Goal: Task Accomplishment & Management: Complete application form

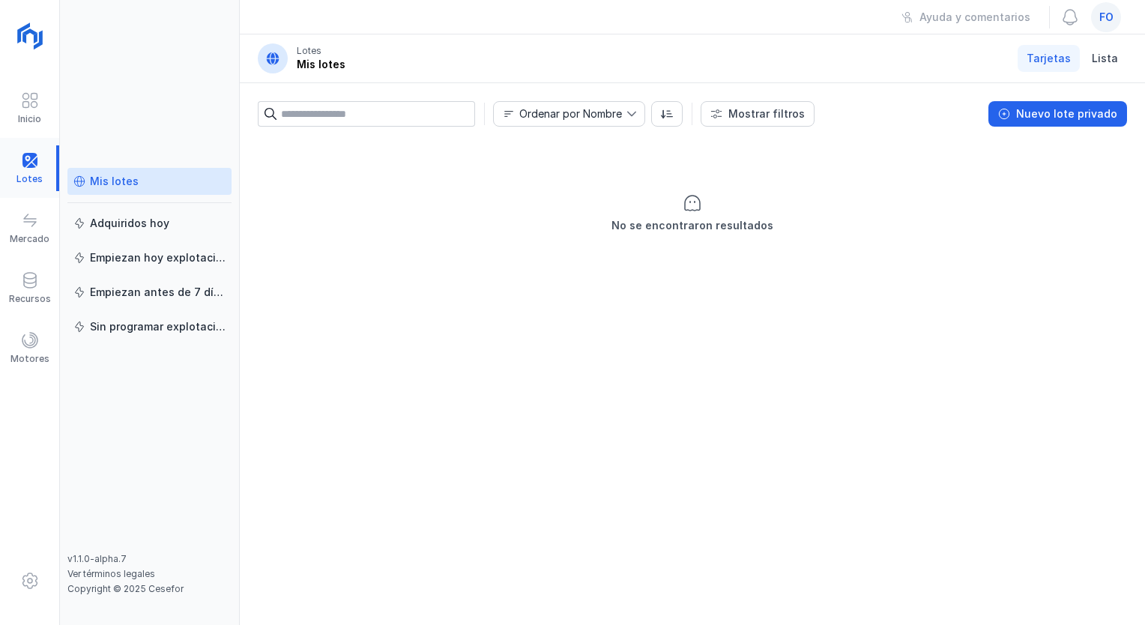
click at [27, 161] on div at bounding box center [29, 168] width 59 height 46
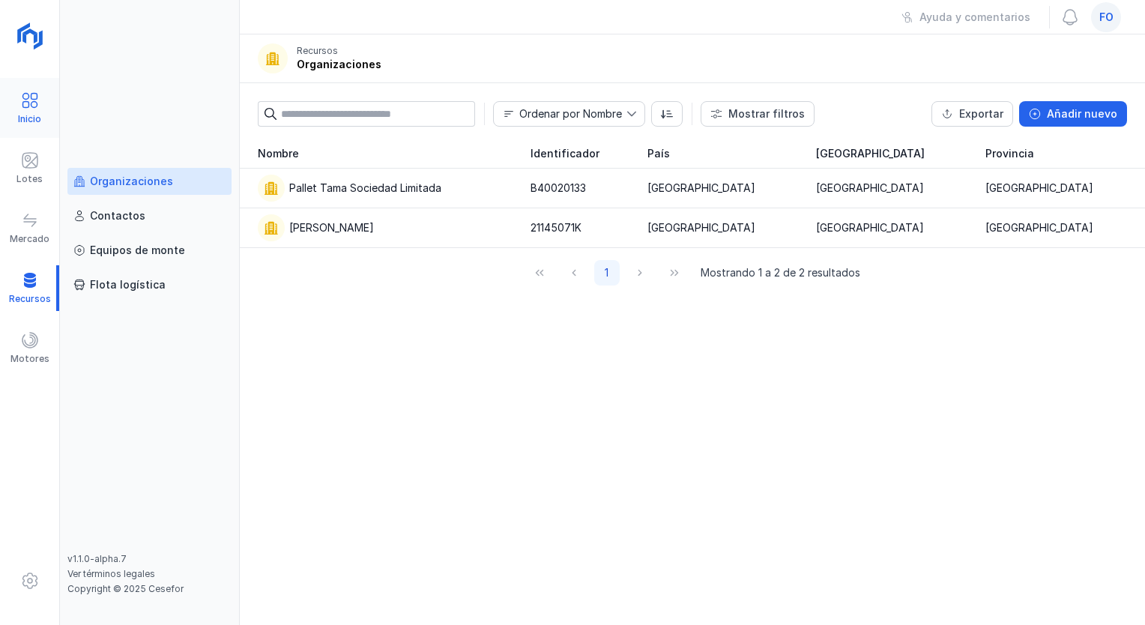
click at [39, 113] on div "Inicio" at bounding box center [29, 119] width 23 height 12
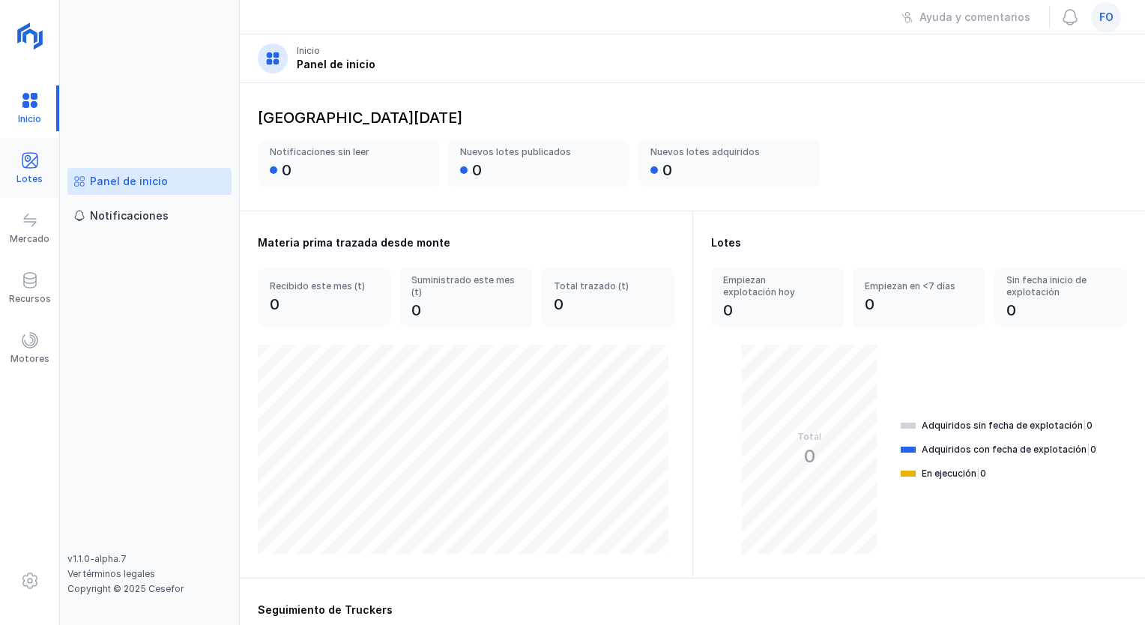
click at [22, 159] on span at bounding box center [30, 160] width 18 height 18
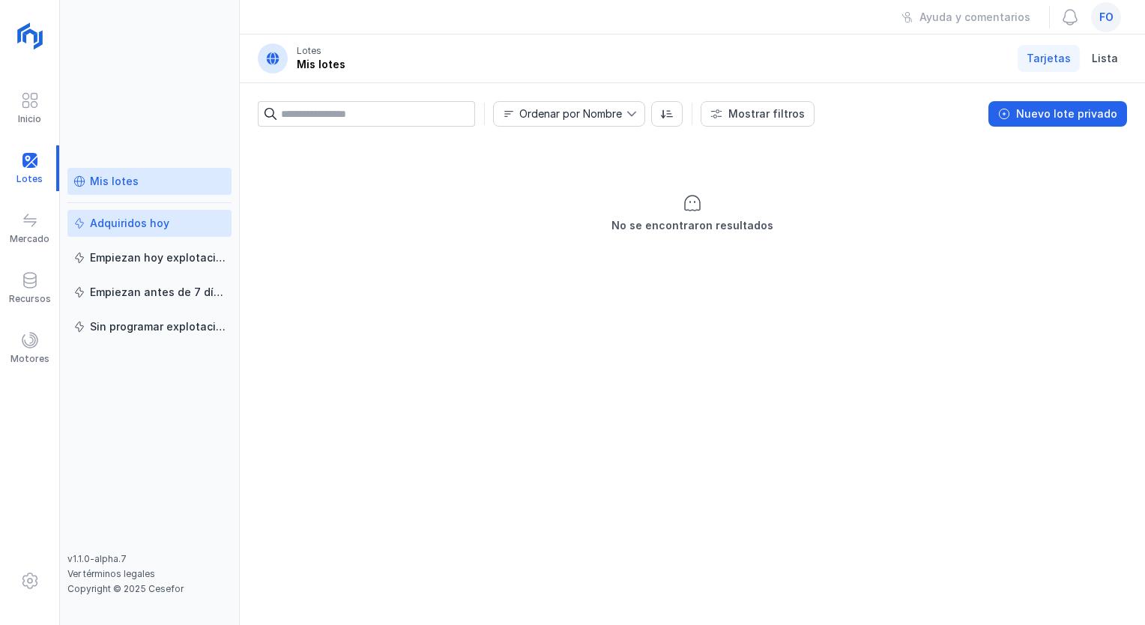
click at [158, 225] on div "Adquiridos hoy" at bounding box center [129, 223] width 79 height 15
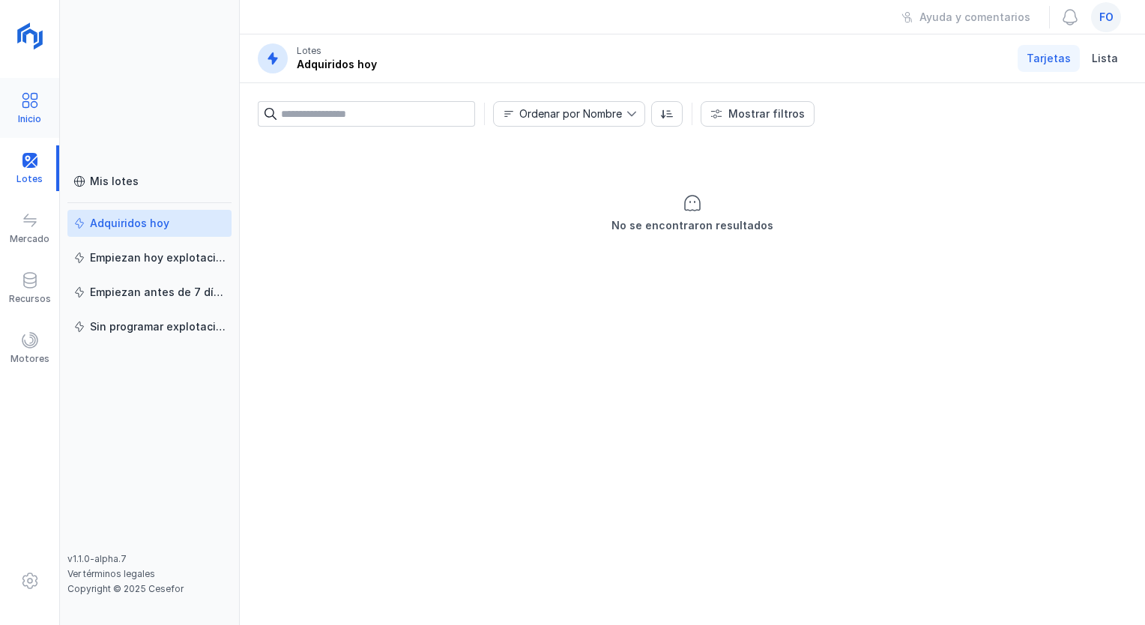
click at [34, 114] on div "Inicio" at bounding box center [29, 119] width 23 height 12
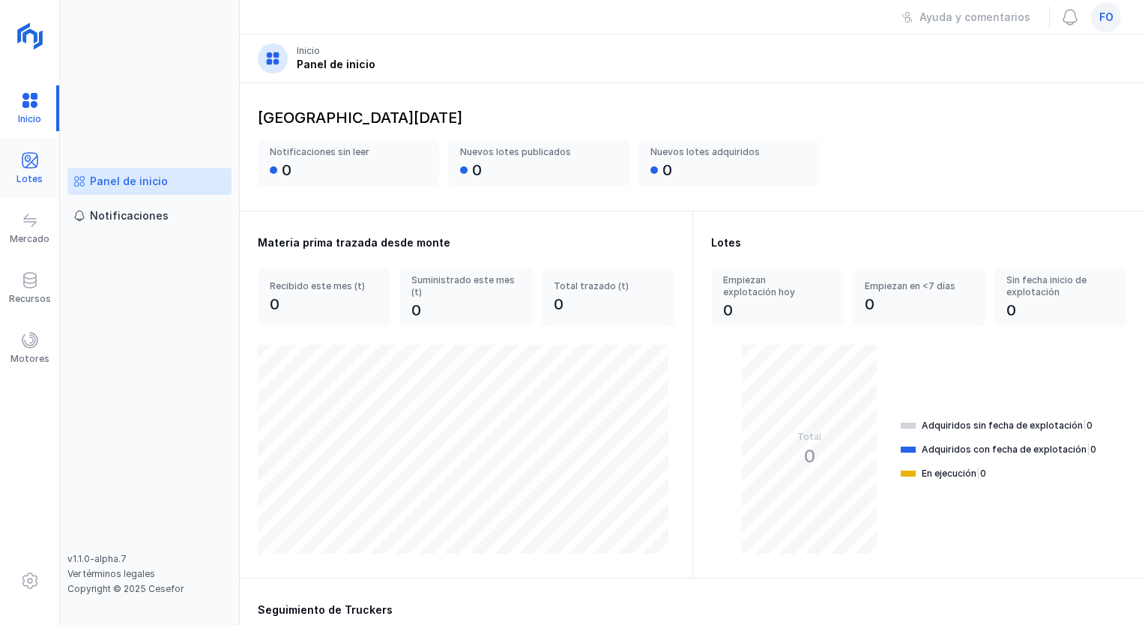
click at [24, 169] on span at bounding box center [30, 160] width 18 height 18
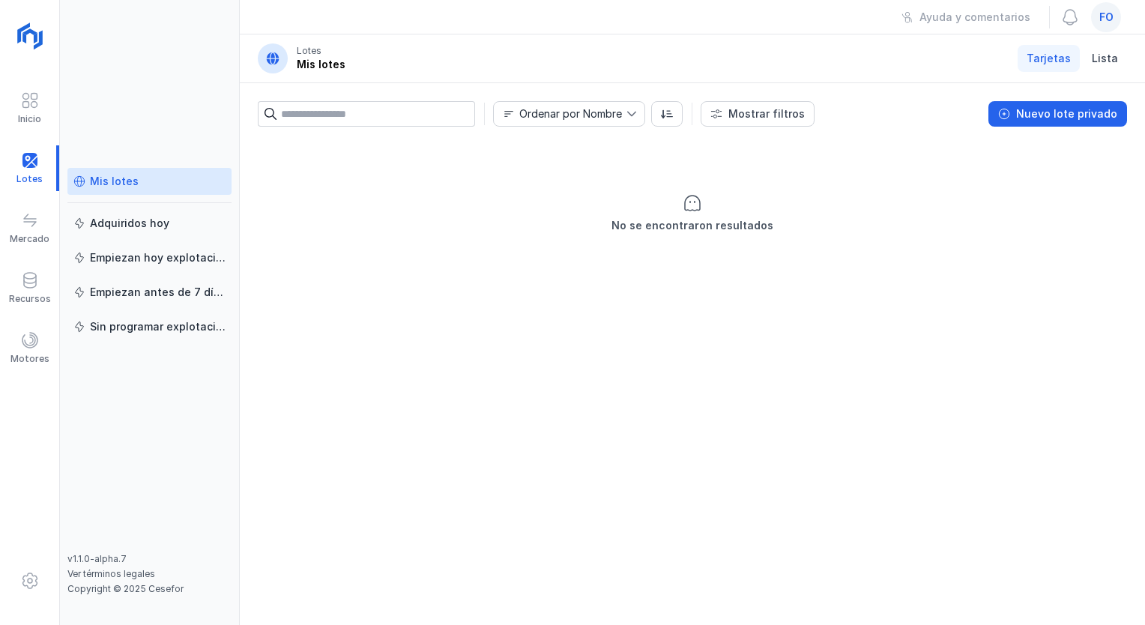
click at [140, 175] on div "Mis lotes" at bounding box center [149, 181] width 152 height 15
click at [1070, 114] on div "Nuevo lote privado" at bounding box center [1066, 113] width 101 height 15
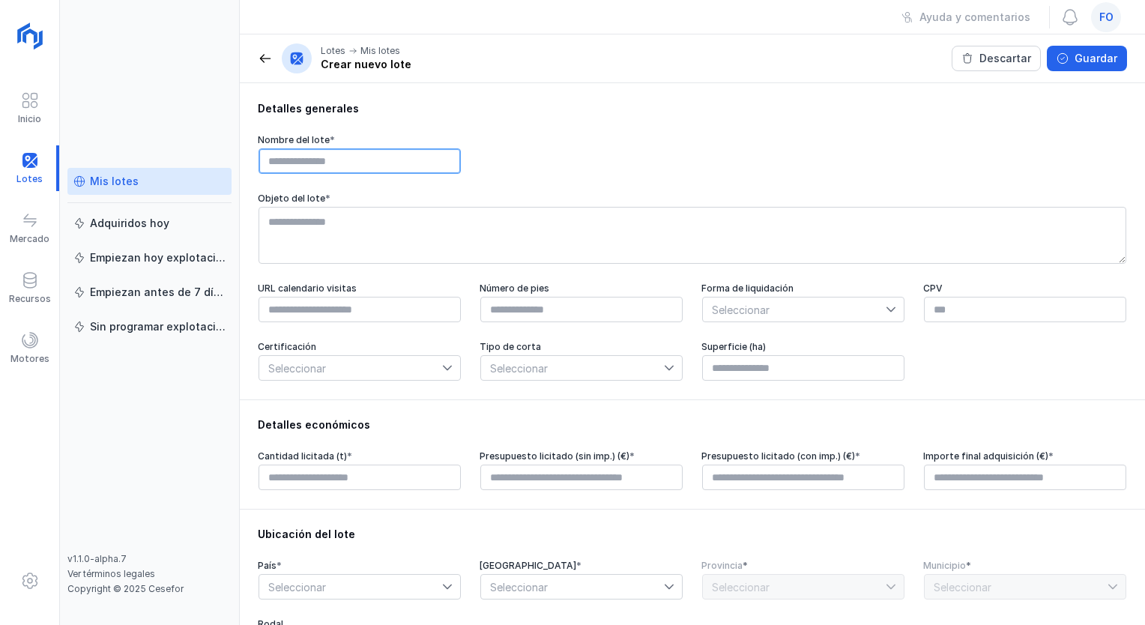
click at [414, 169] on input "text" at bounding box center [360, 160] width 202 height 25
type input "******"
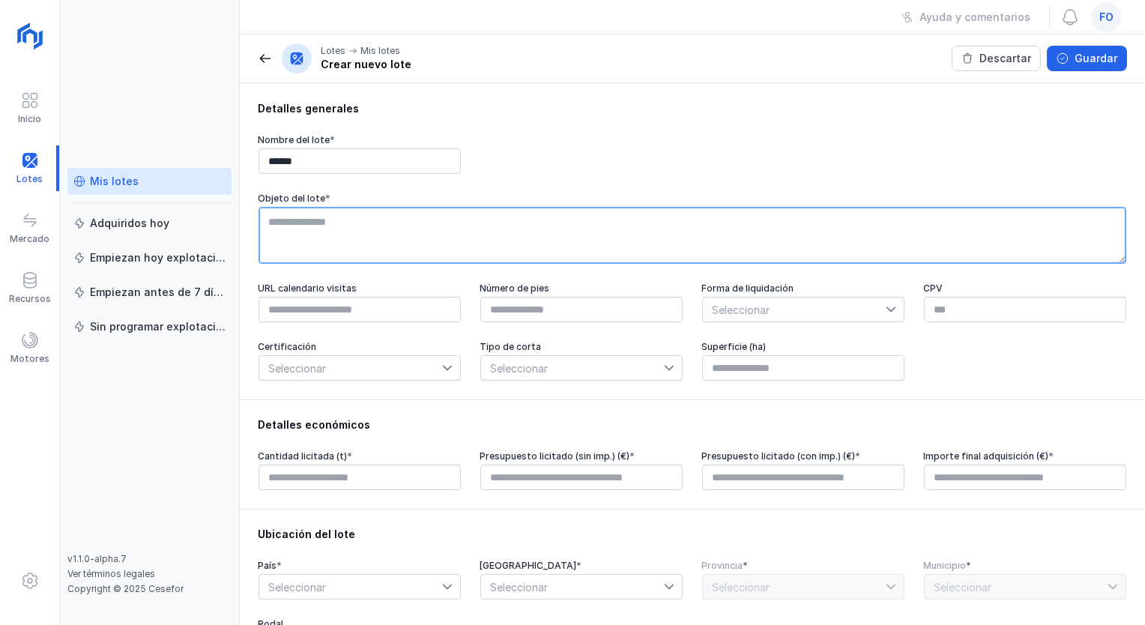
click at [393, 232] on textarea at bounding box center [693, 235] width 868 height 57
type textarea "*****"
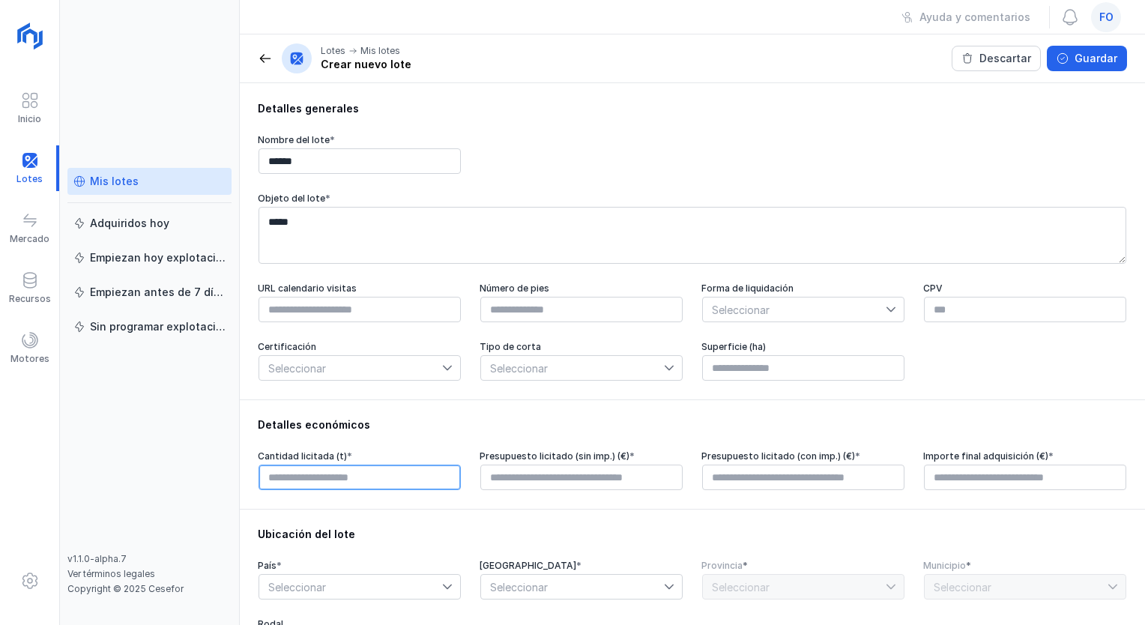
click at [360, 484] on input "text" at bounding box center [360, 477] width 202 height 25
type input "******"
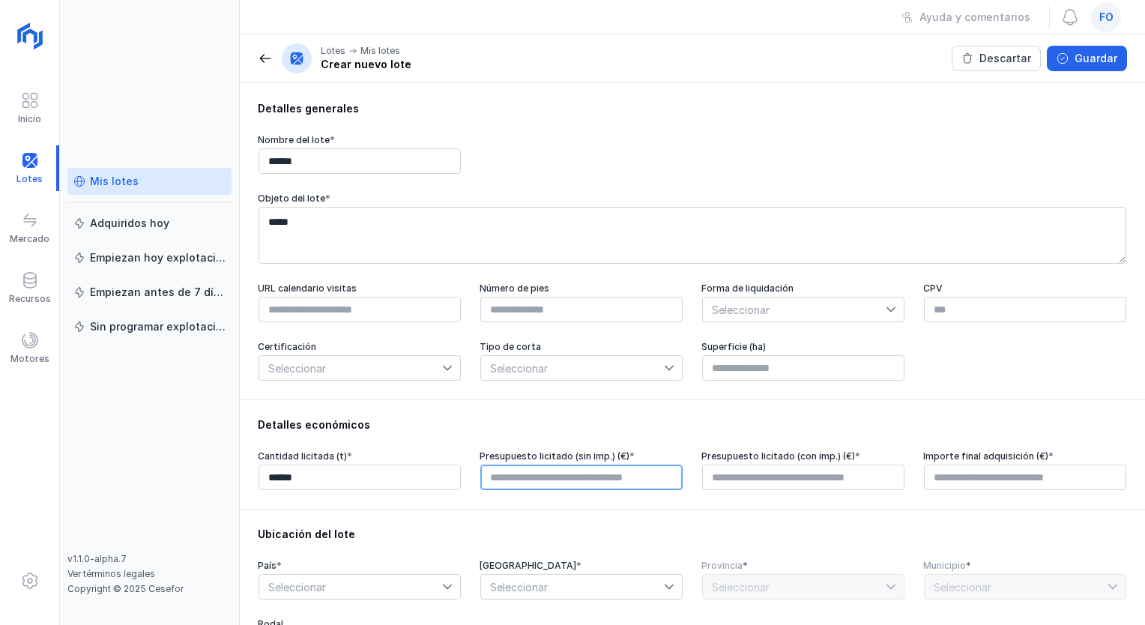
click at [520, 475] on input "text" at bounding box center [581, 477] width 202 height 25
type input "********"
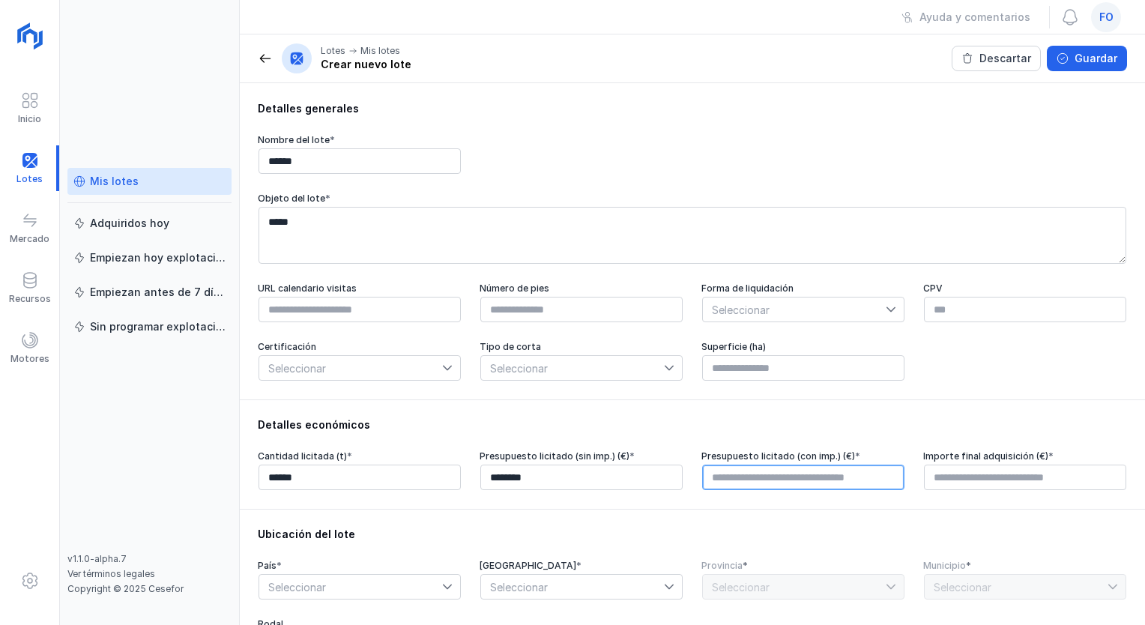
click at [770, 477] on input "text" at bounding box center [803, 477] width 202 height 25
type input "******"
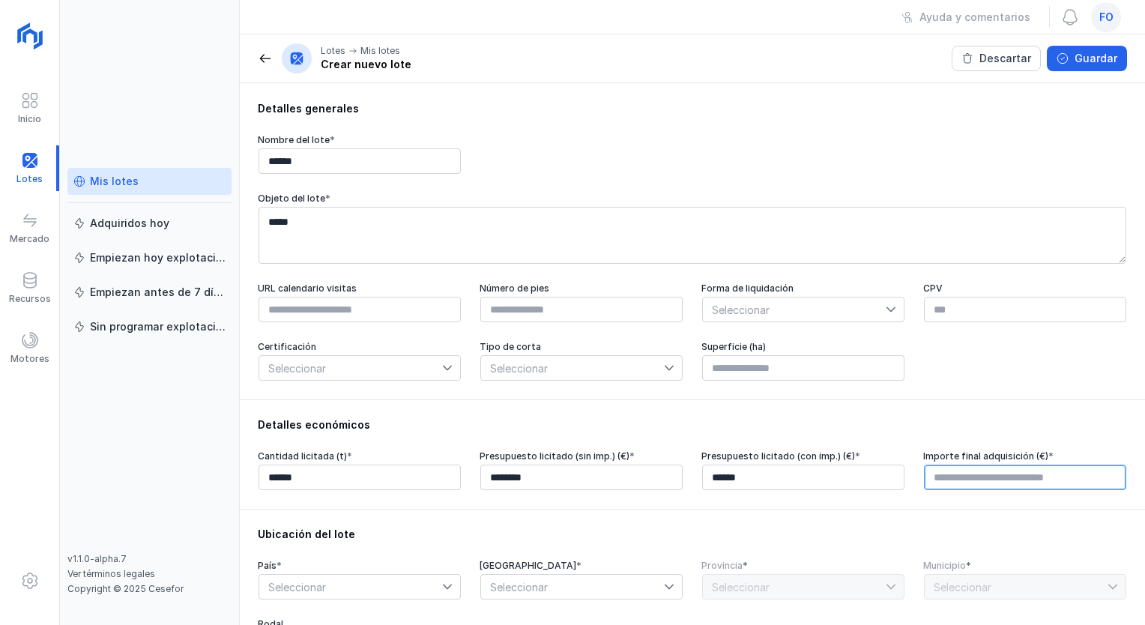
click at [937, 480] on input "text" at bounding box center [1025, 477] width 202 height 25
type input "********"
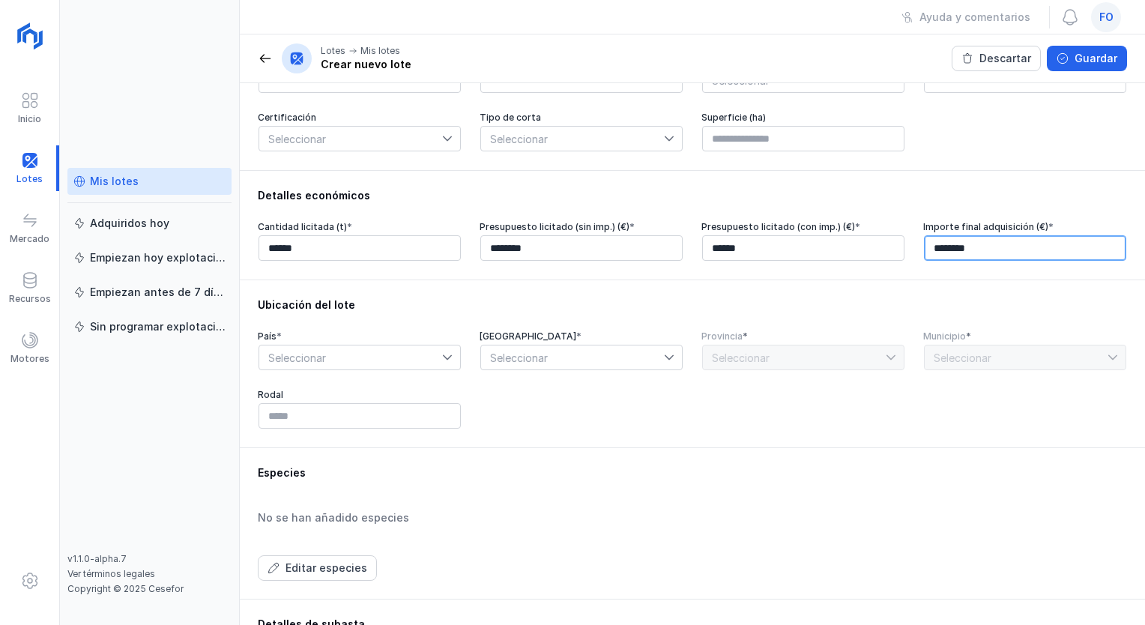
scroll to position [240, 0]
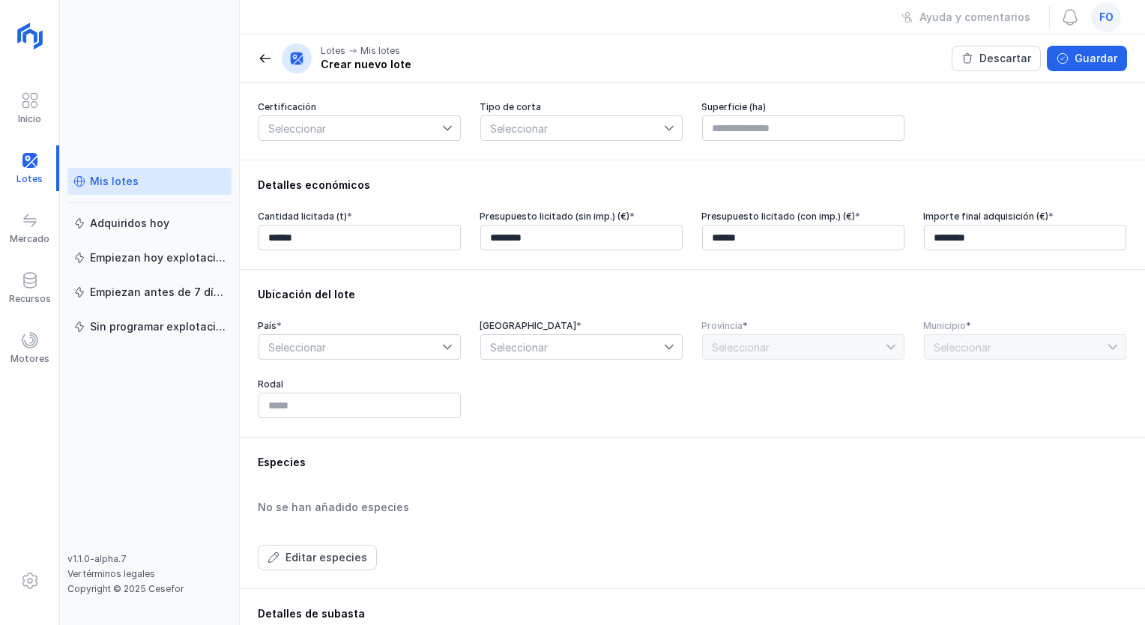
click at [447, 352] on icon at bounding box center [447, 347] width 10 height 10
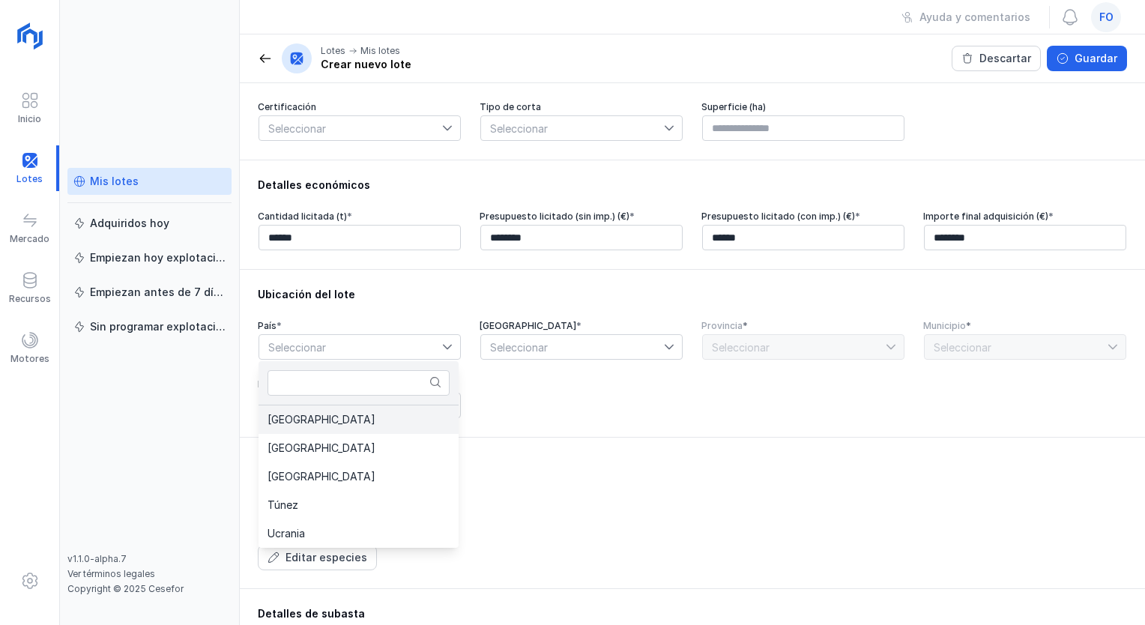
click at [333, 409] on li "[GEOGRAPHIC_DATA]" at bounding box center [359, 419] width 200 height 28
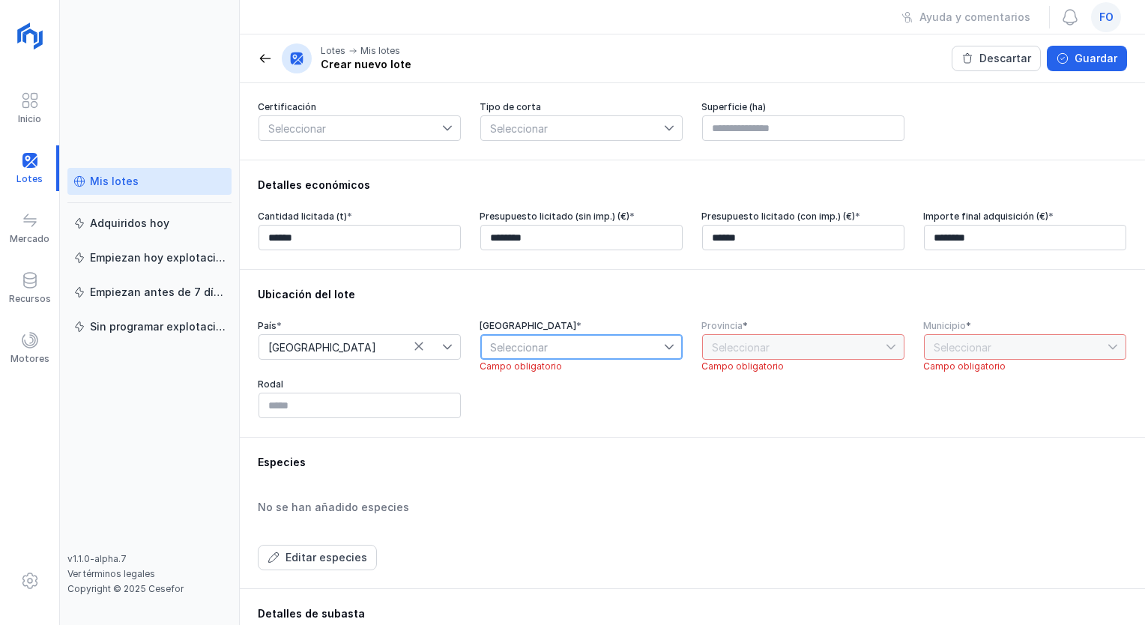
click at [531, 345] on span "Seleccionar" at bounding box center [572, 347] width 183 height 24
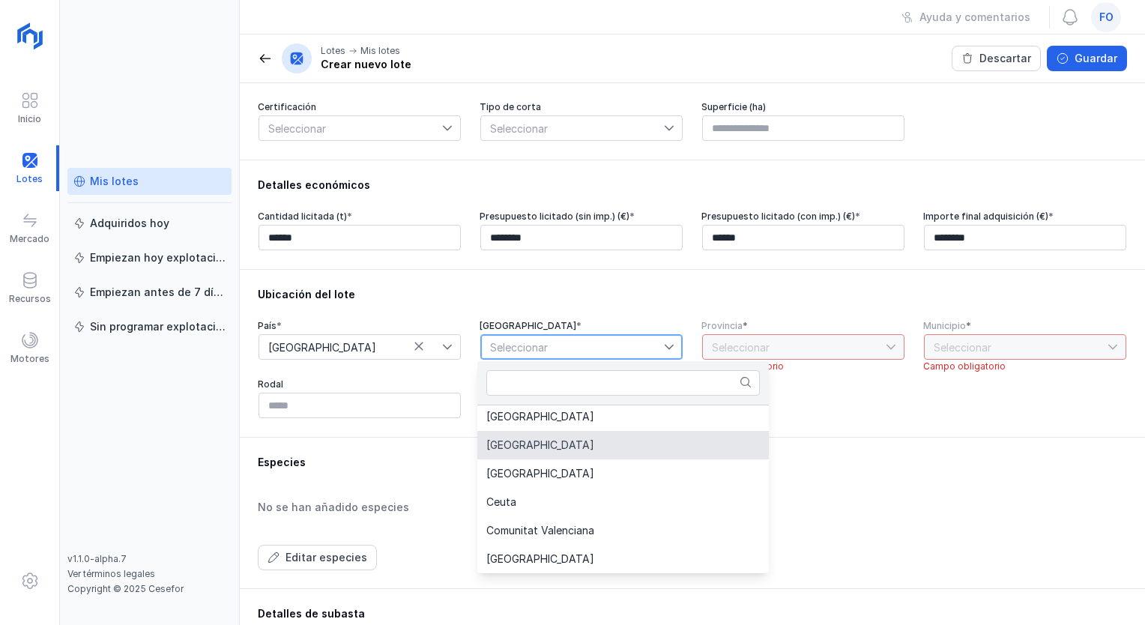
scroll to position [171, 0]
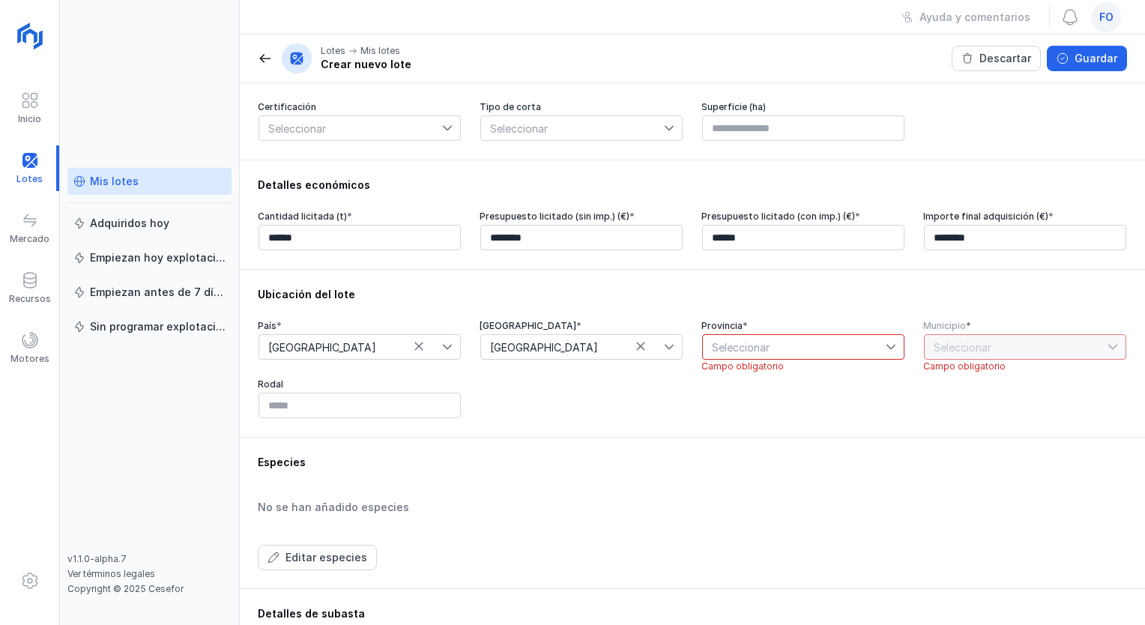
click at [886, 343] on icon at bounding box center [891, 347] width 10 height 10
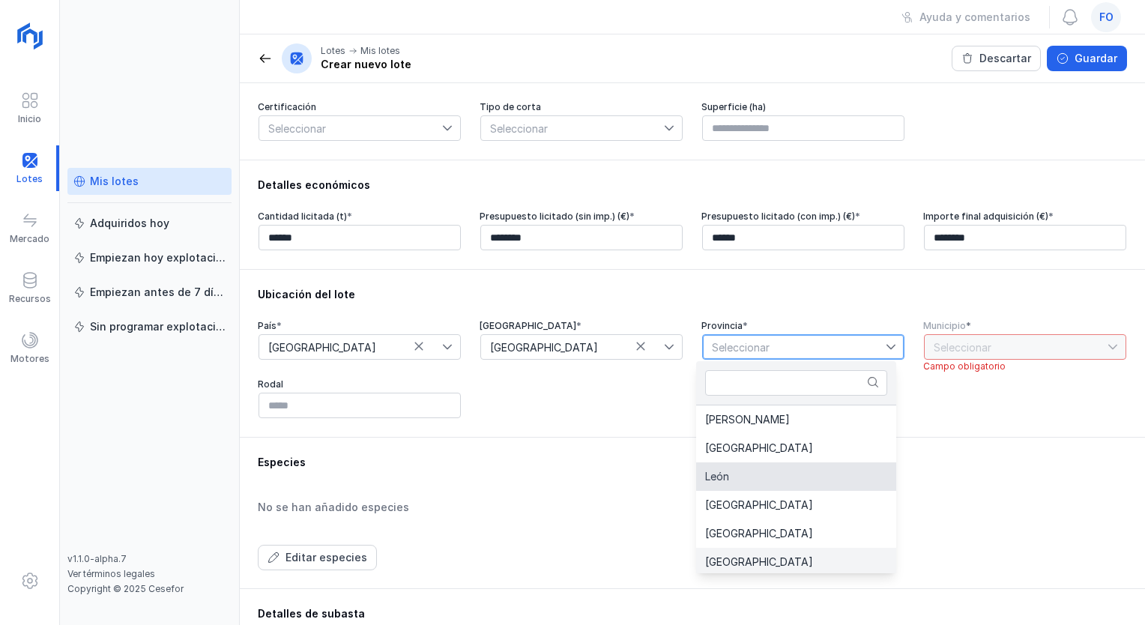
scroll to position [3, 0]
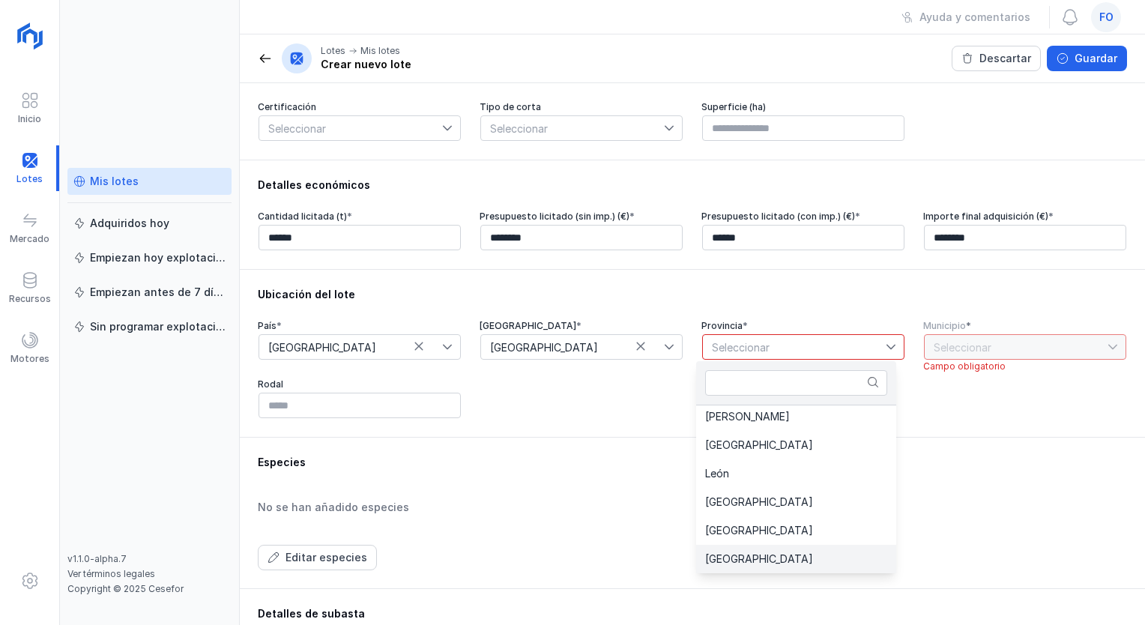
click at [755, 564] on li "[GEOGRAPHIC_DATA]" at bounding box center [796, 559] width 200 height 28
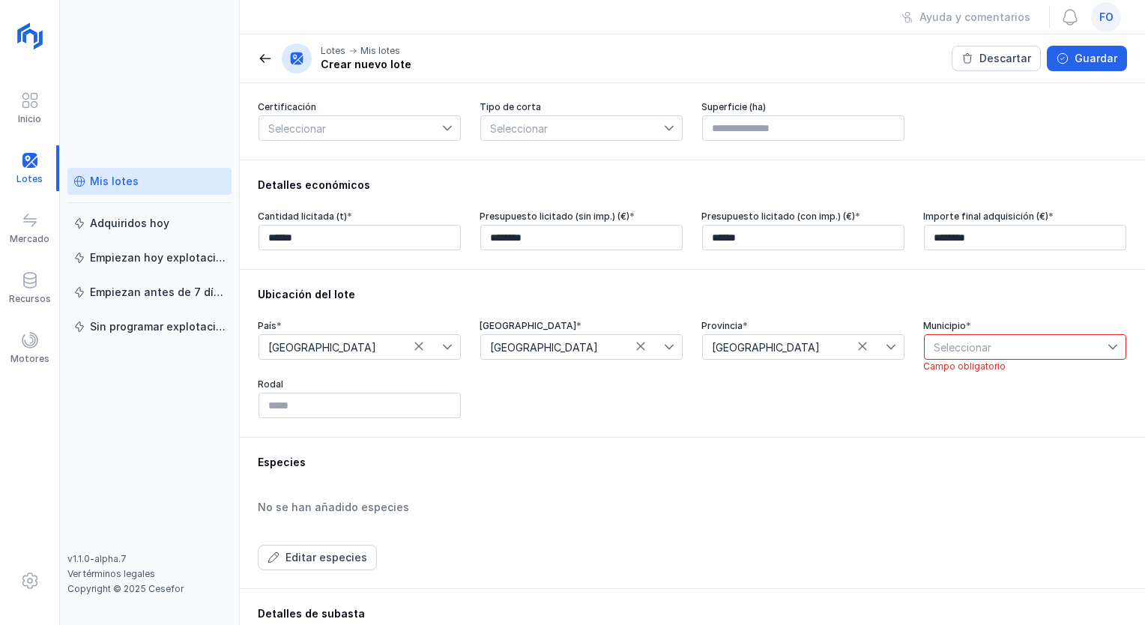
click at [1107, 350] on icon at bounding box center [1112, 347] width 10 height 10
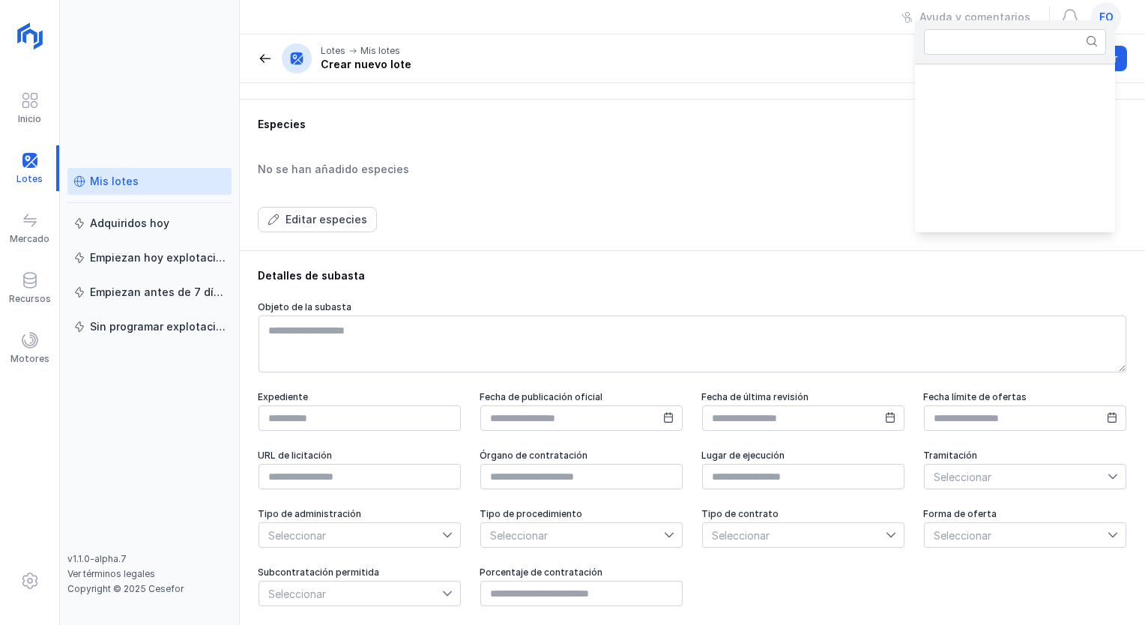
scroll to position [4915, 0]
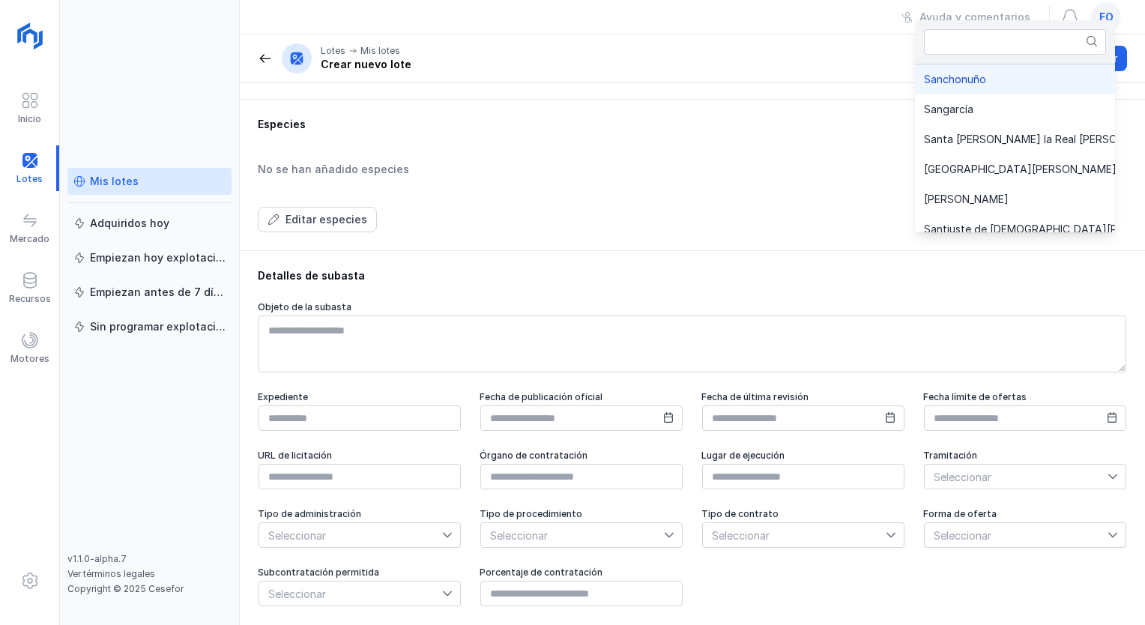
click at [608, 271] on div "Detalles de subasta" at bounding box center [692, 275] width 869 height 15
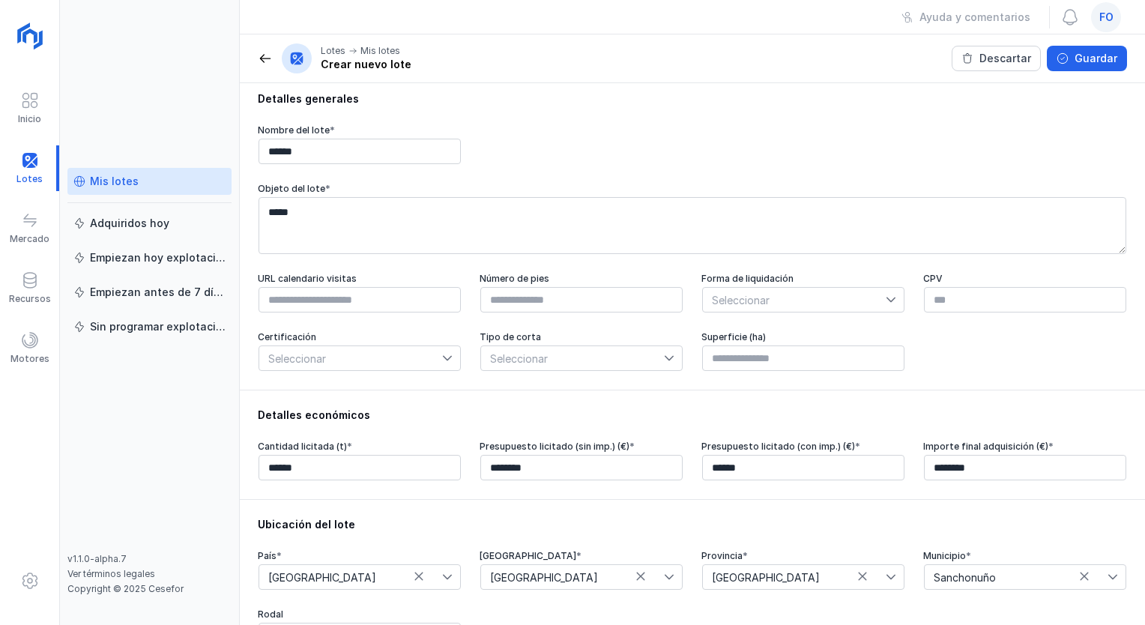
scroll to position [0, 0]
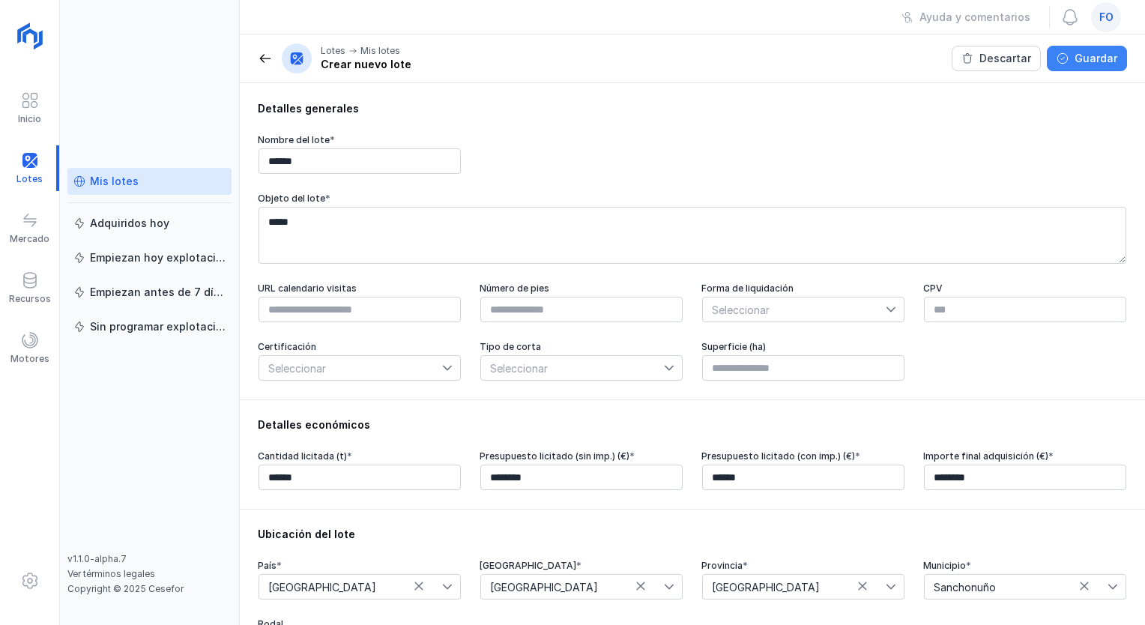
click at [1098, 61] on div "Guardar" at bounding box center [1096, 58] width 43 height 15
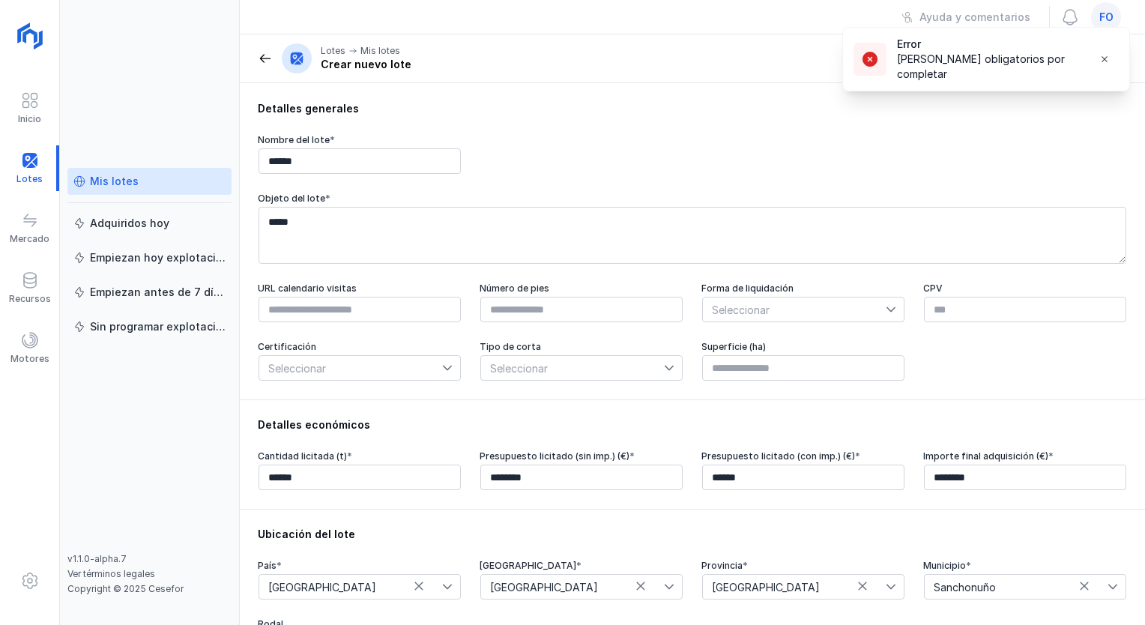
drag, startPoint x: 1133, startPoint y: 133, endPoint x: 1147, endPoint y: 159, distance: 29.8
click at [1144, 159] on html "Inicio Lotes Mercado Recursos Motores Mis lotes Adquiridos [DATE] Empiezan [DAT…" at bounding box center [572, 312] width 1145 height 625
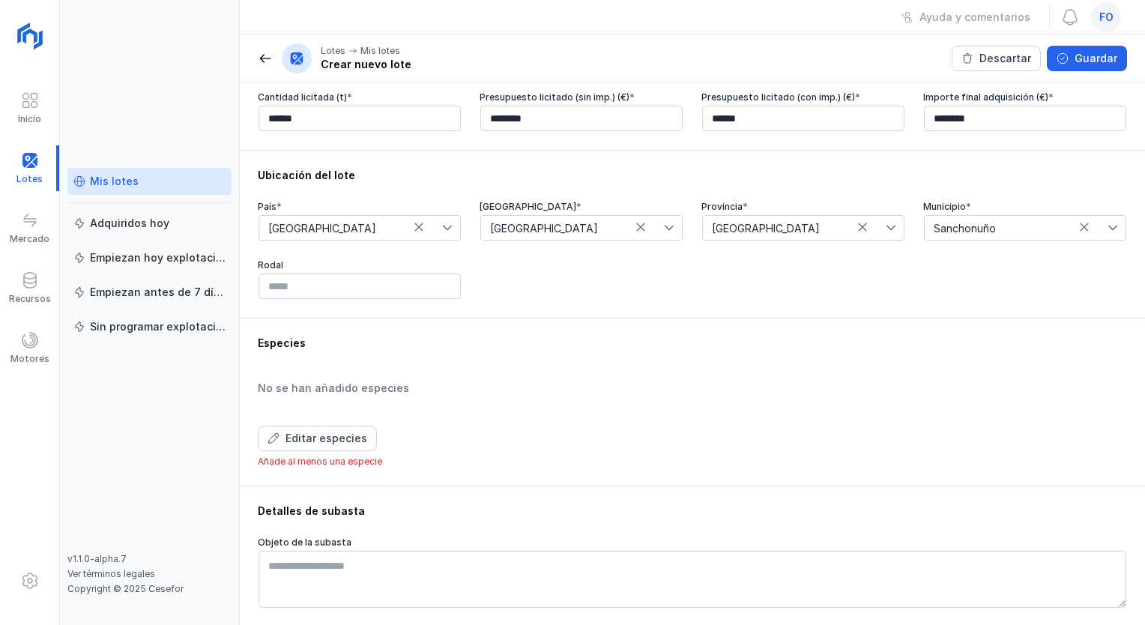
scroll to position [387, 0]
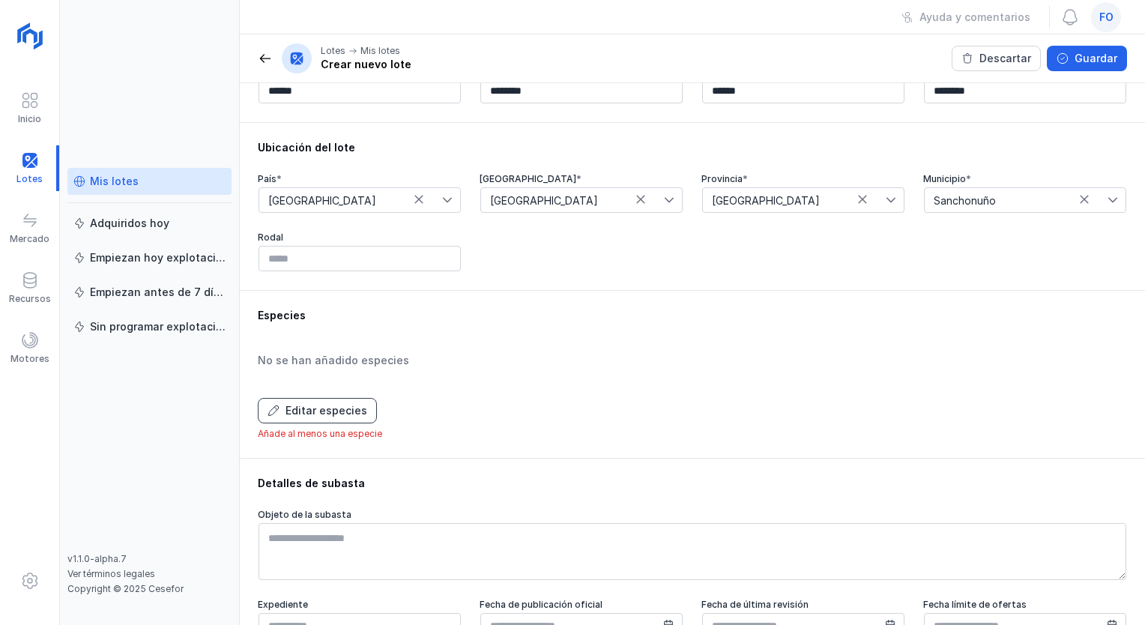
click at [274, 407] on span "Editar especies" at bounding box center [274, 411] width 12 height 12
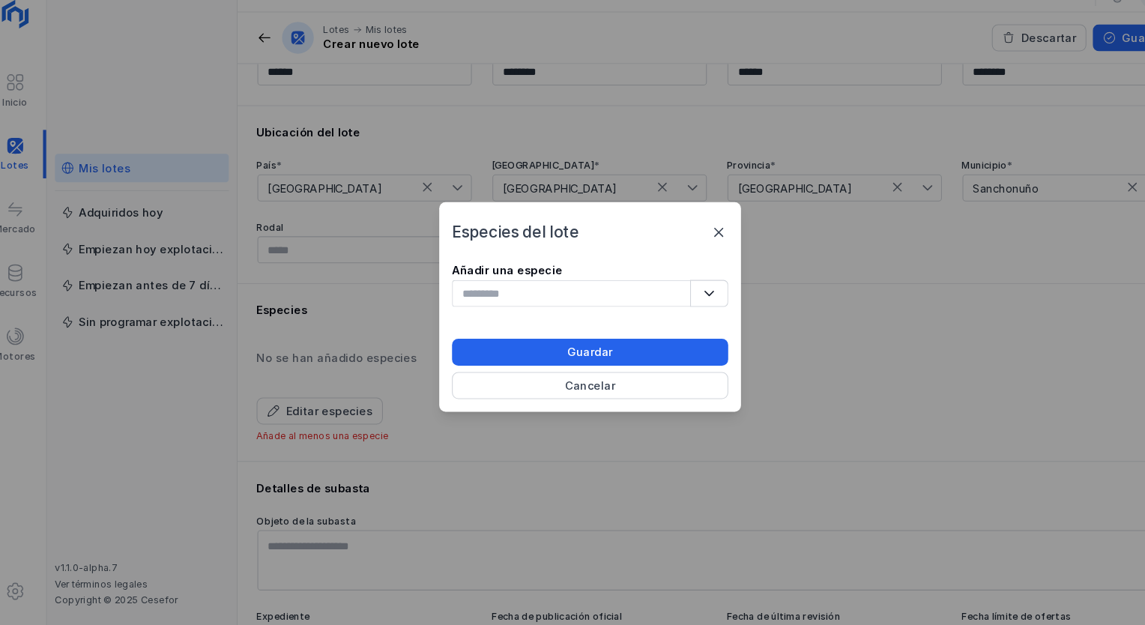
click at [680, 293] on button "button" at bounding box center [685, 299] width 36 height 25
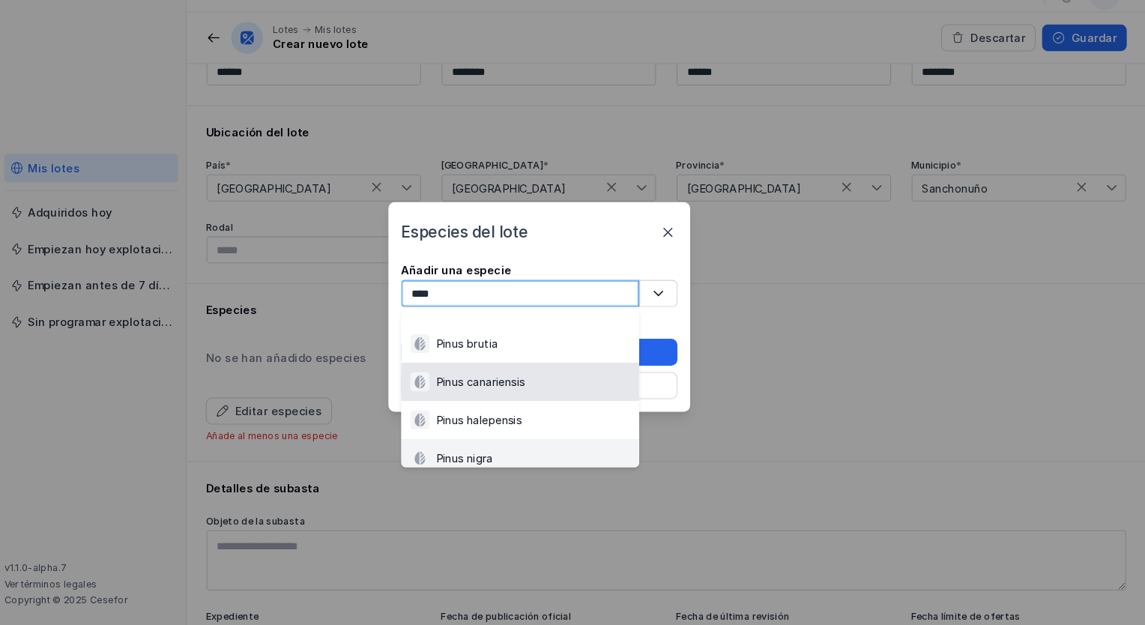
scroll to position [9, 0]
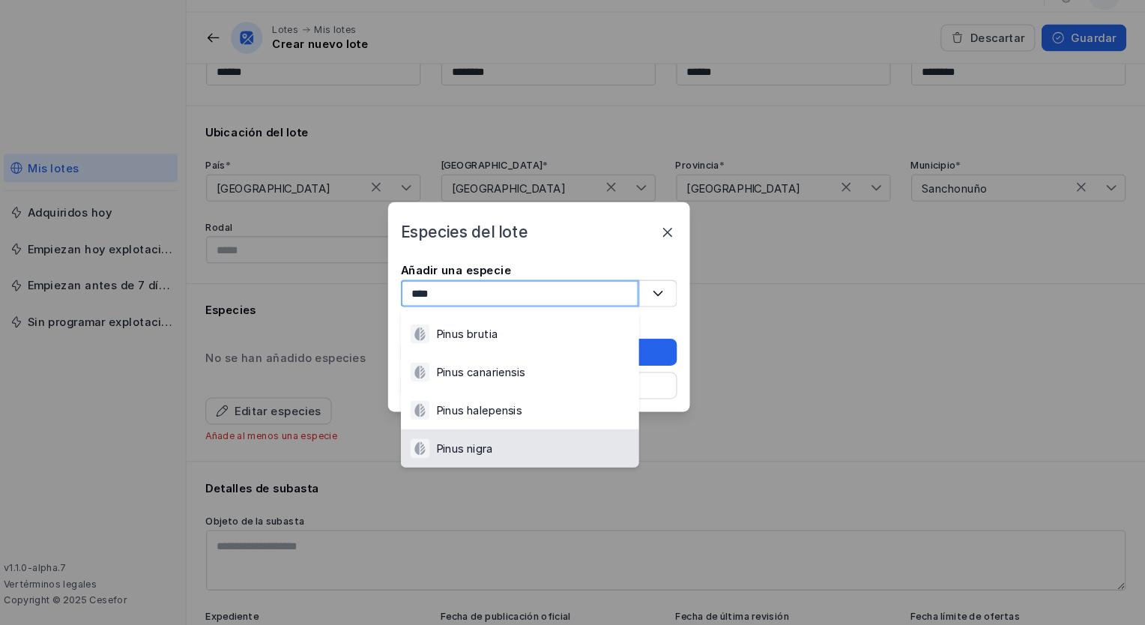
type input "****"
click at [593, 444] on div "Pinus nigra" at bounding box center [554, 446] width 207 height 18
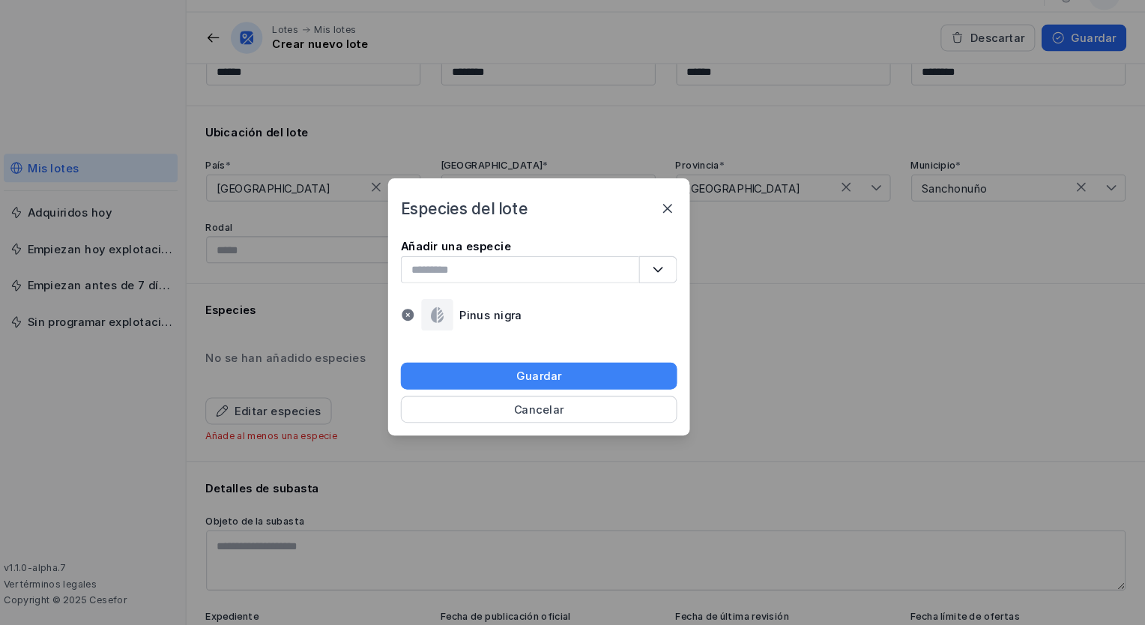
click at [604, 378] on button "Guardar" at bounding box center [572, 377] width 261 height 25
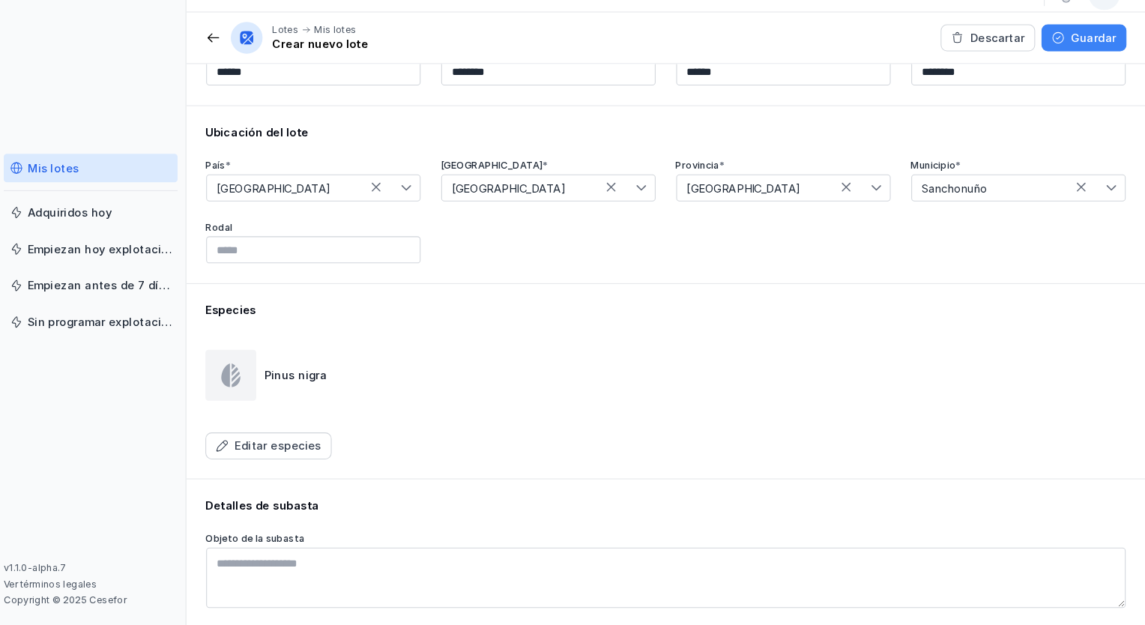
click at [1083, 59] on div "Guardar" at bounding box center [1096, 58] width 43 height 15
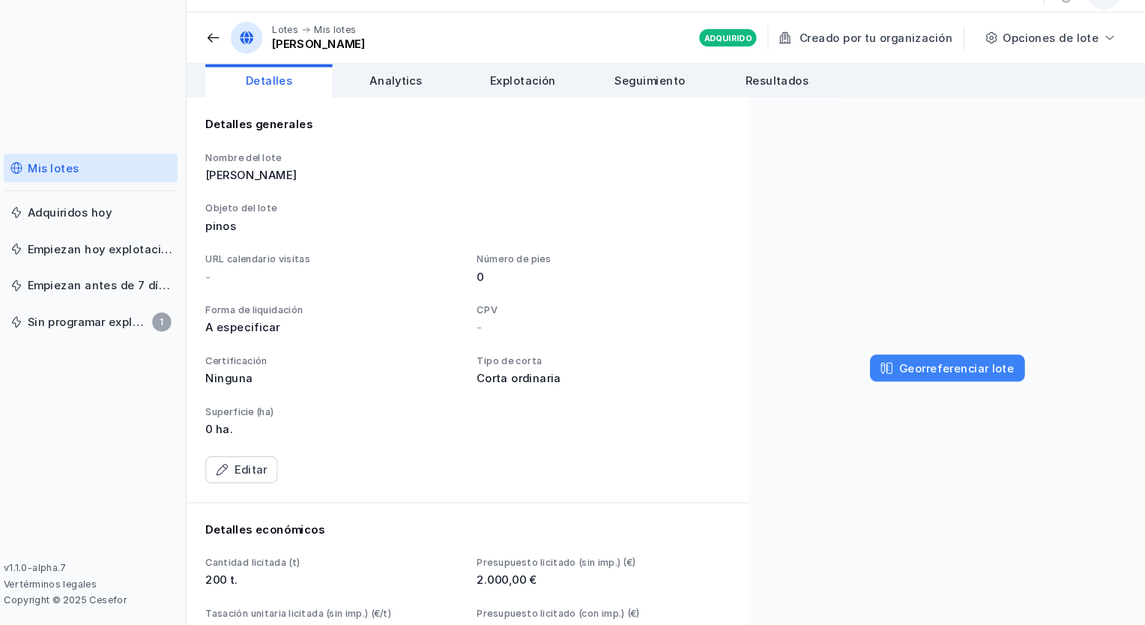
click at [927, 371] on div "Georreferenciar lote" at bounding box center [967, 370] width 109 height 15
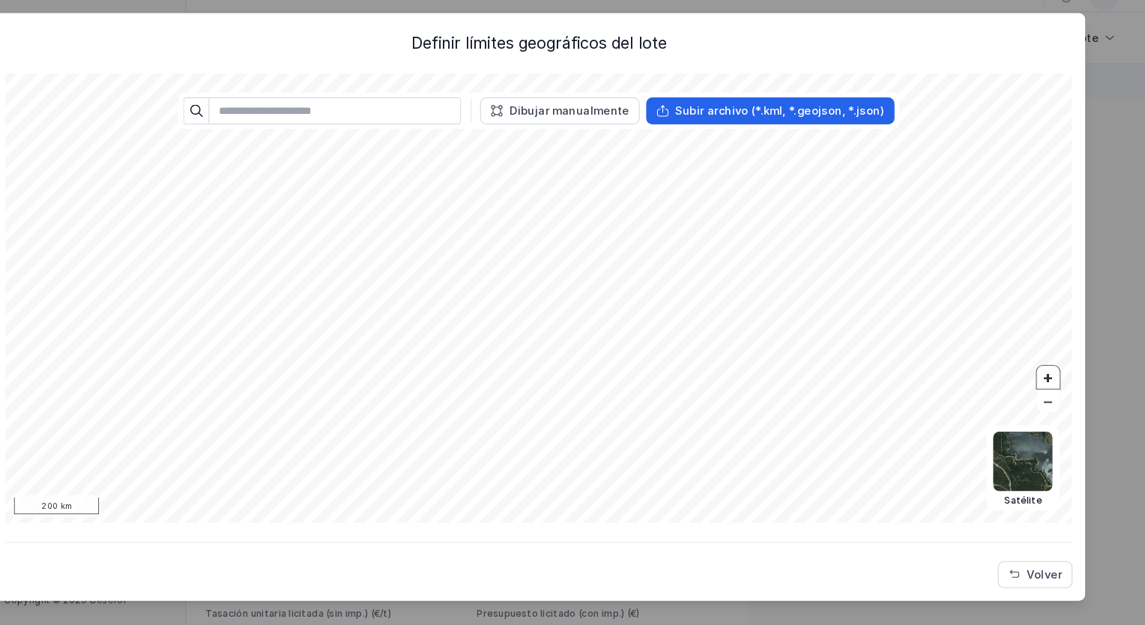
click at [1051, 378] on button "+" at bounding box center [1053, 379] width 22 height 22
click at [405, 135] on input "text" at bounding box center [380, 127] width 238 height 25
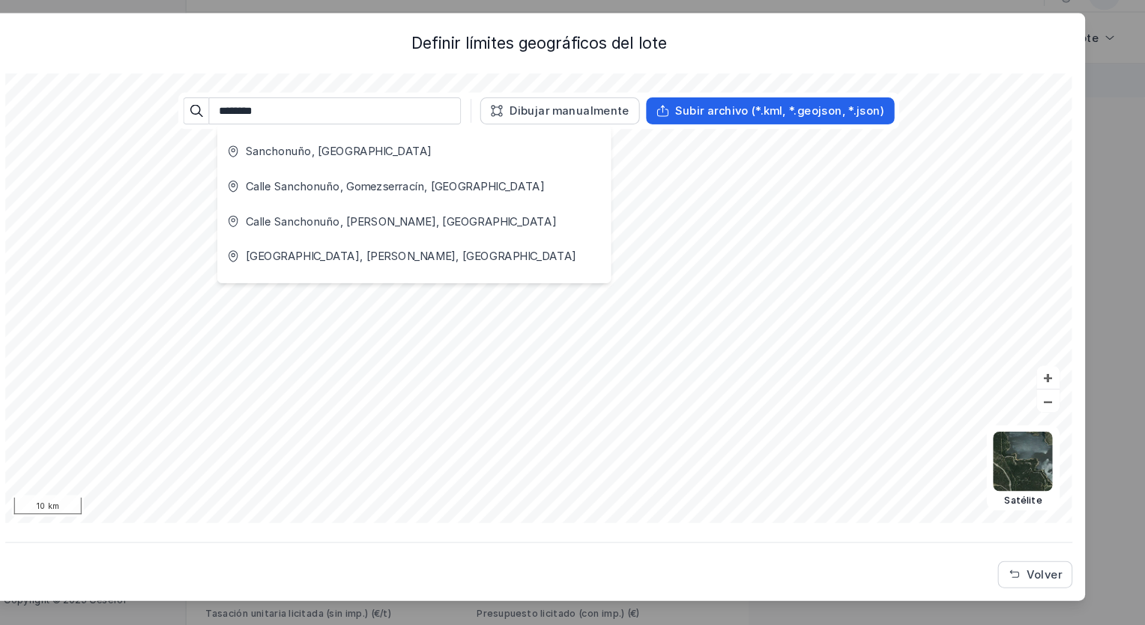
click at [425, 153] on li "Sanchonuño, [GEOGRAPHIC_DATA]" at bounding box center [455, 165] width 372 height 33
type input "**********"
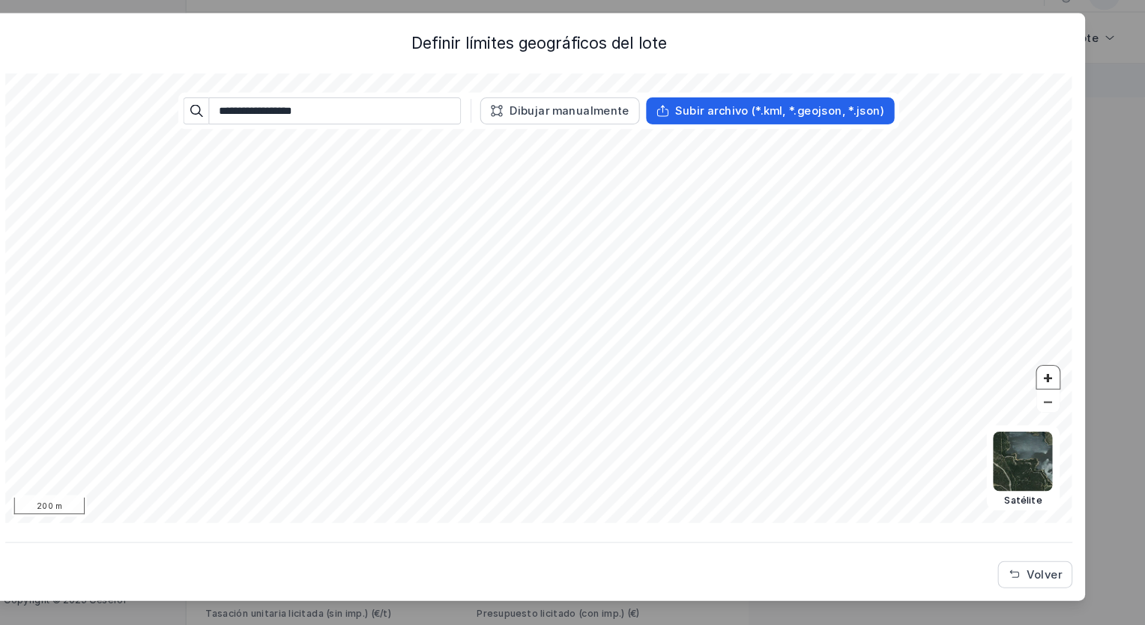
click at [1059, 381] on button "+" at bounding box center [1053, 379] width 22 height 22
click at [539, 130] on span "Dibujar manualmente" at bounding box center [533, 127] width 12 height 12
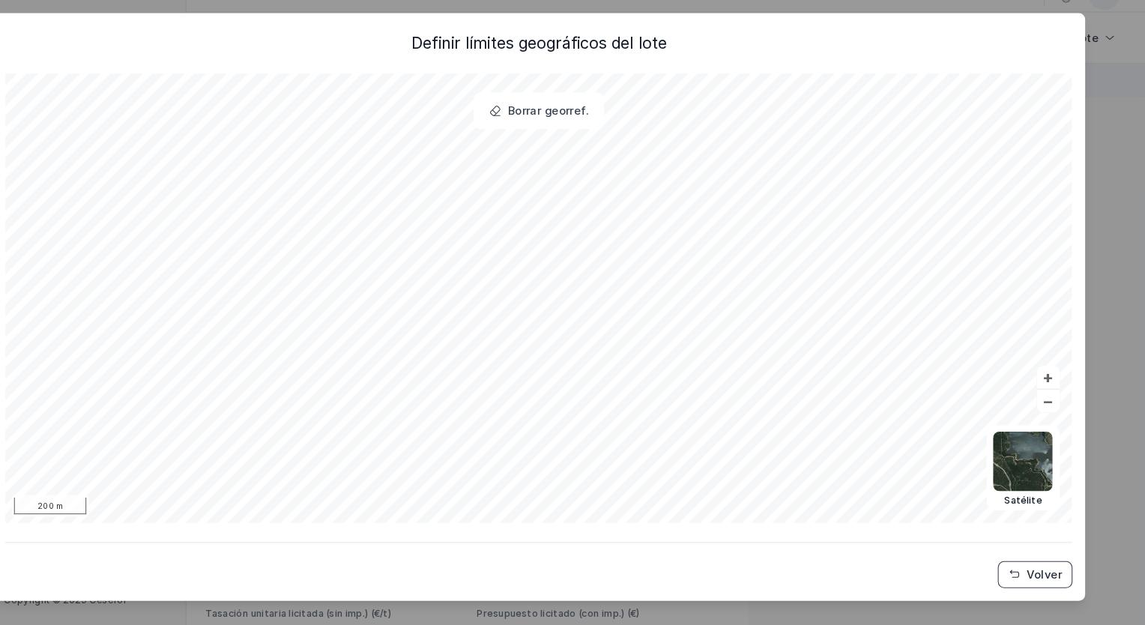
click at [1025, 559] on span "Volver" at bounding box center [1021, 565] width 12 height 12
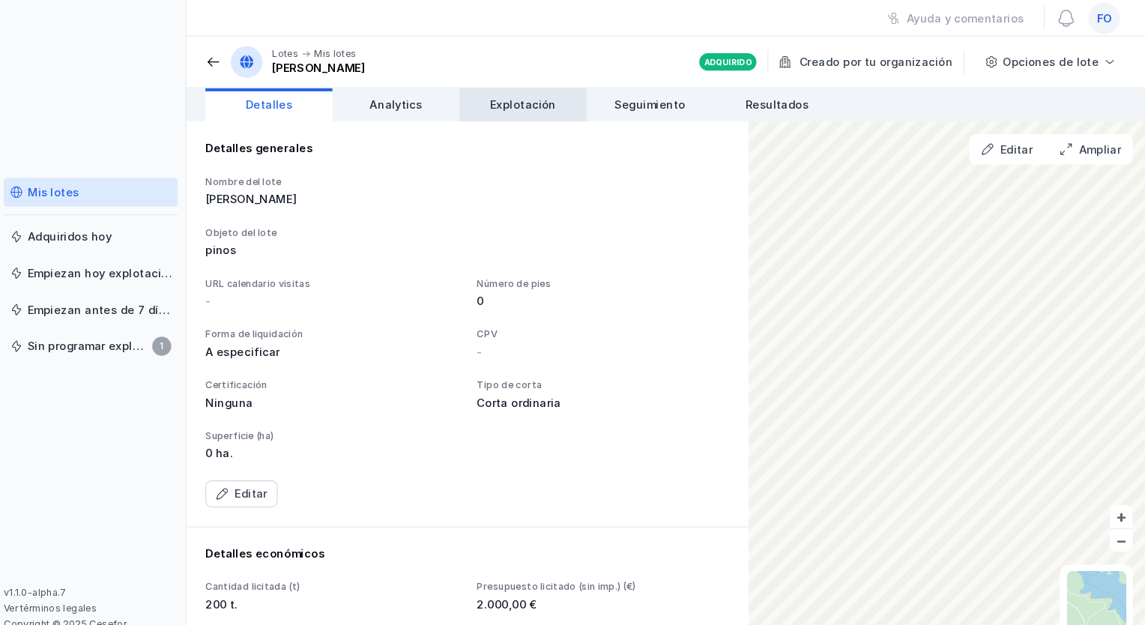
click at [550, 103] on span "Explotación" at bounding box center [558, 98] width 62 height 15
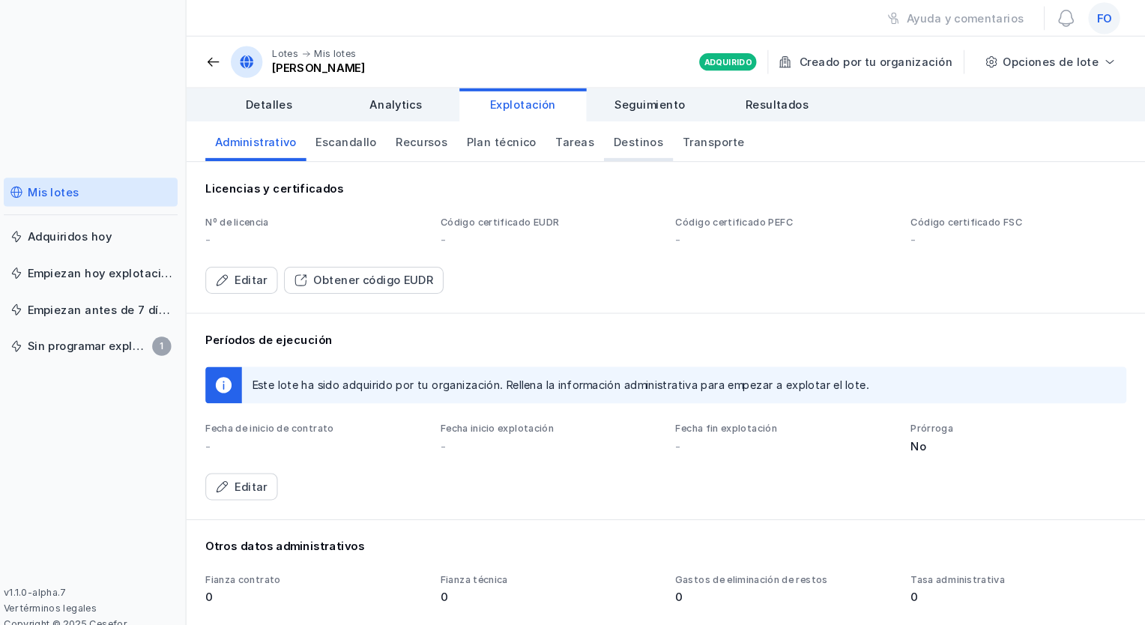
click at [638, 142] on link "Destinos" at bounding box center [666, 133] width 65 height 37
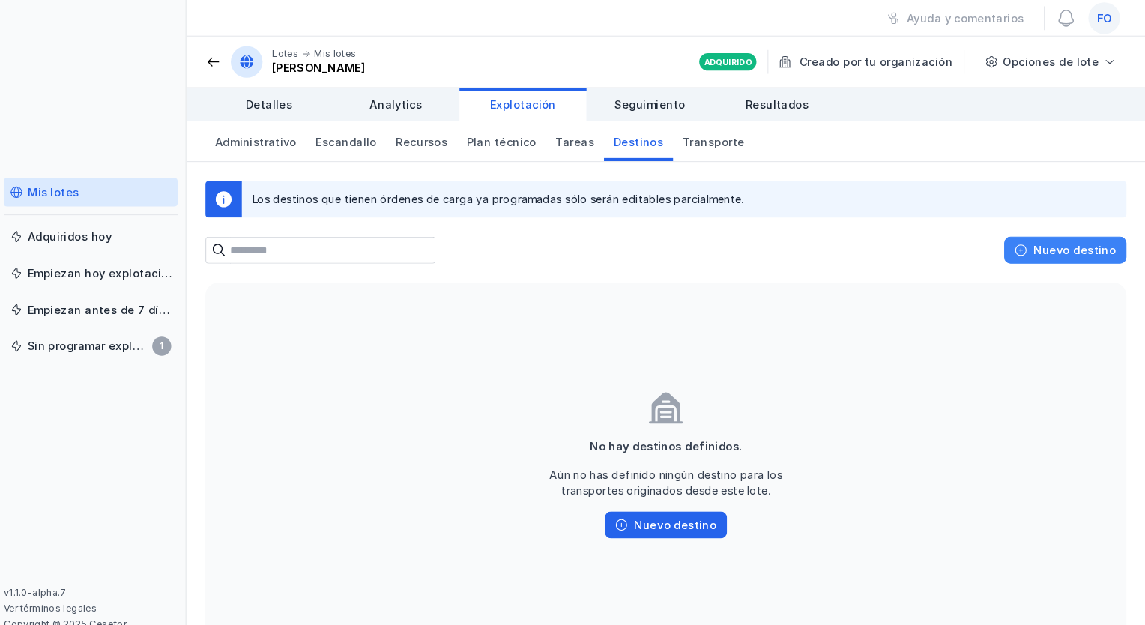
click at [1063, 233] on div "Nuevo destino" at bounding box center [1078, 236] width 78 height 15
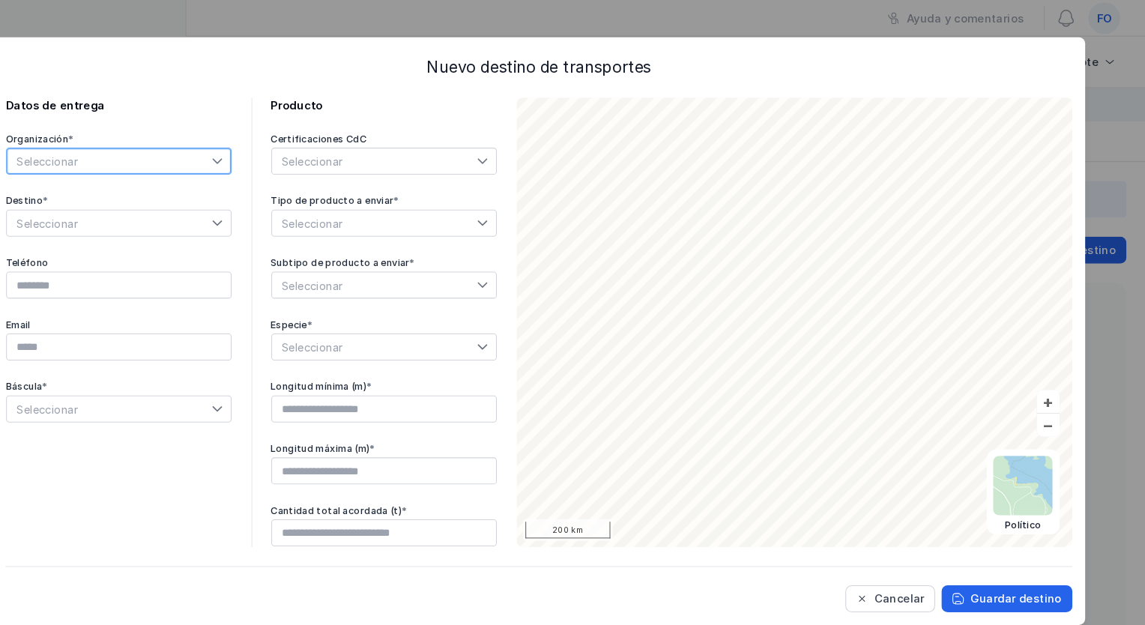
click at [144, 154] on span "Seleccionar" at bounding box center [166, 152] width 193 height 24
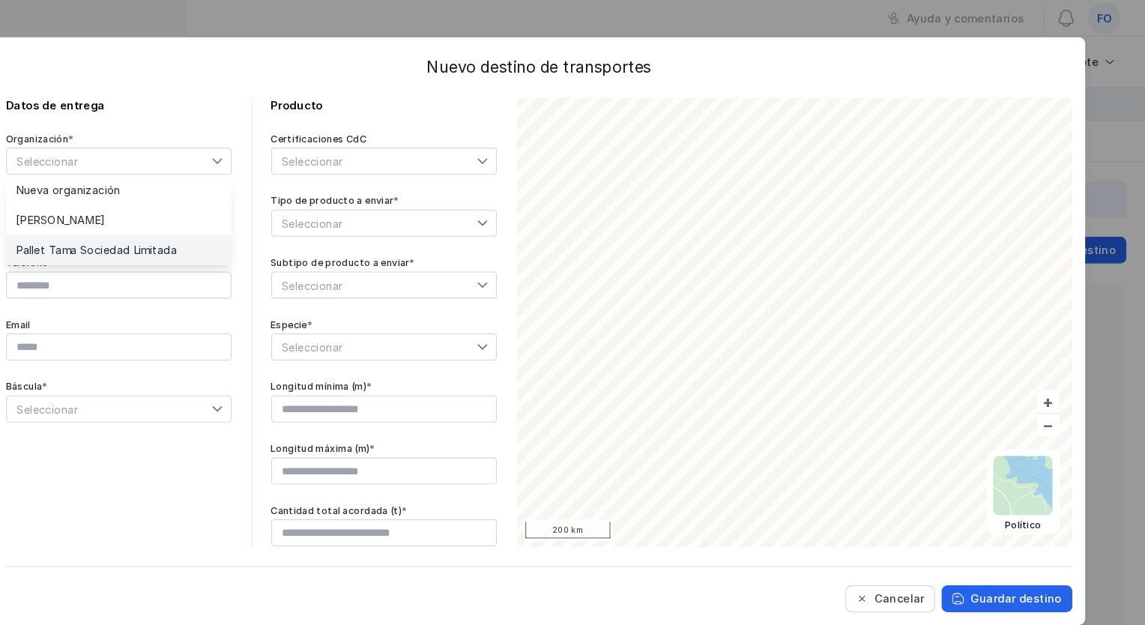
click at [109, 231] on span "Pallet Tama Sociedad Limitada" at bounding box center [155, 236] width 152 height 10
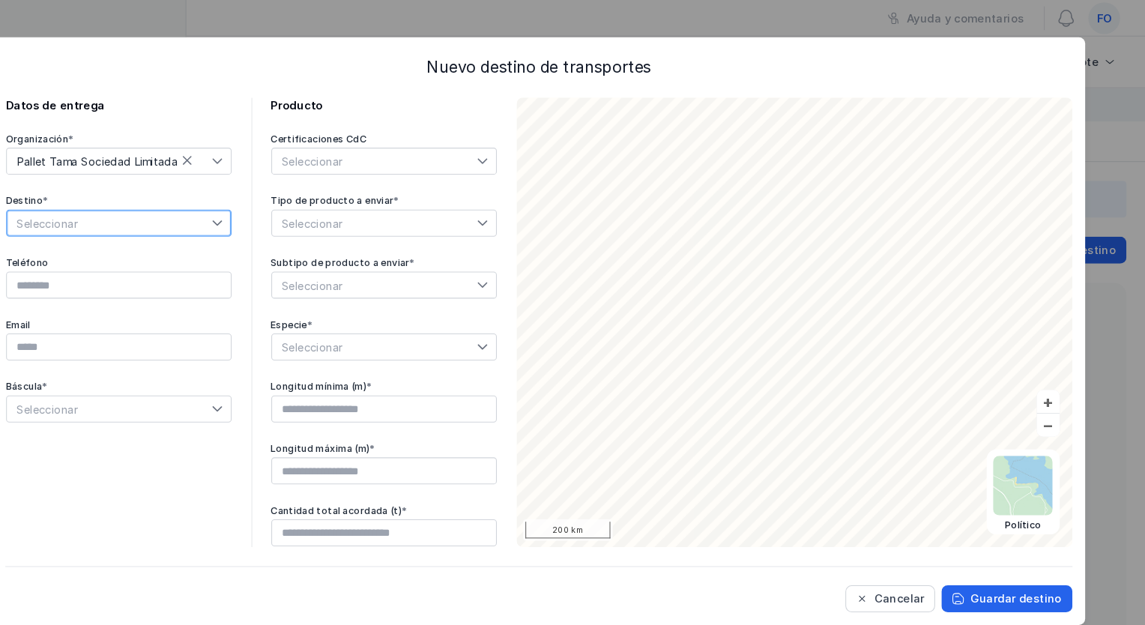
click at [134, 212] on span "Seleccionar" at bounding box center [166, 211] width 193 height 24
click at [105, 243] on span "Nuevo destino" at bounding box center [115, 237] width 73 height 10
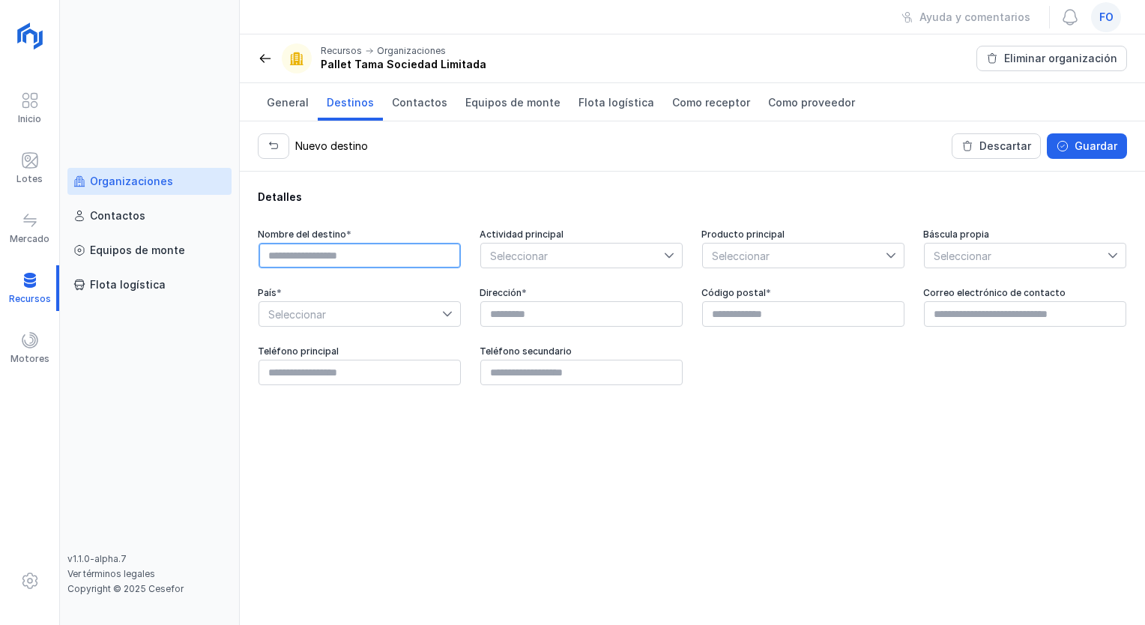
click at [297, 255] on input "text" at bounding box center [360, 255] width 202 height 25
type input "**********"
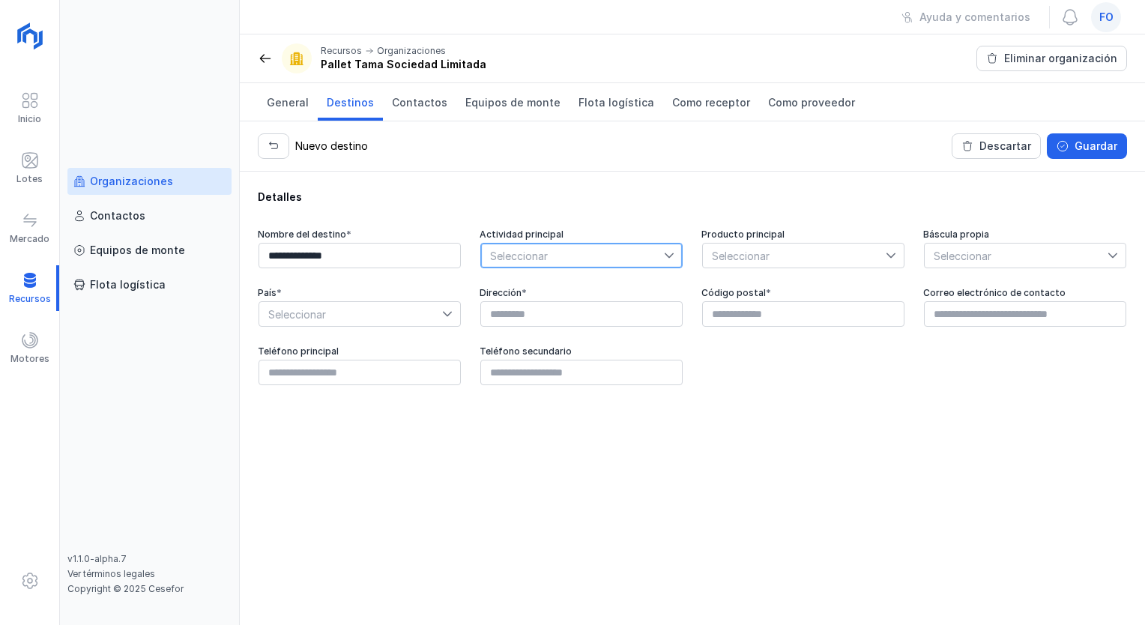
click at [609, 250] on span "Seleccionar" at bounding box center [572, 256] width 183 height 24
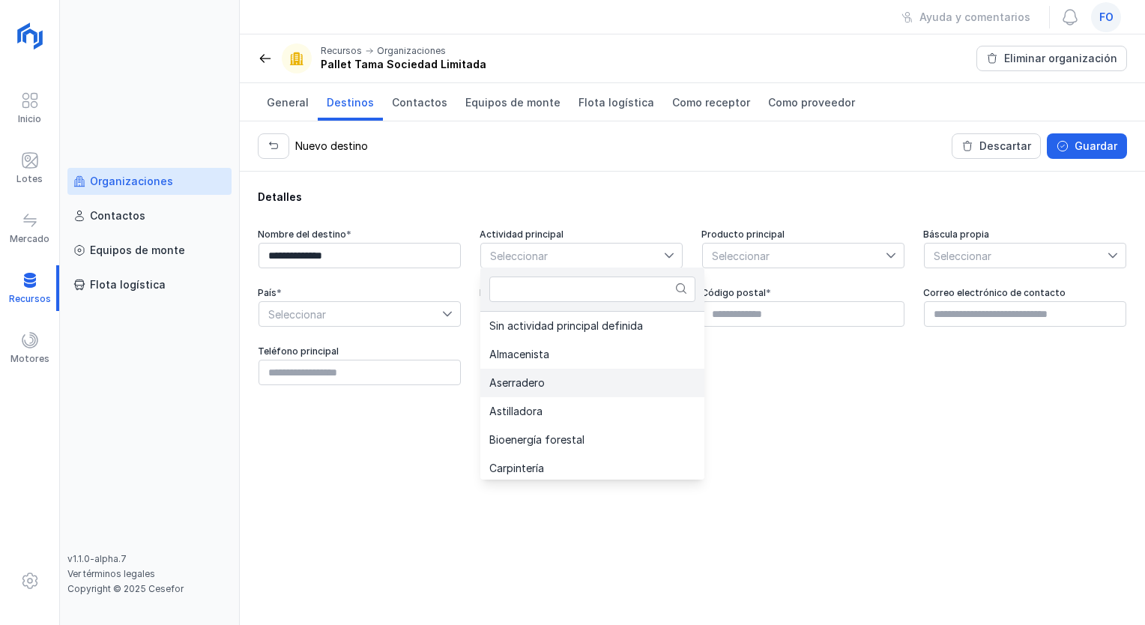
click at [575, 375] on li "Aserradero" at bounding box center [592, 383] width 224 height 28
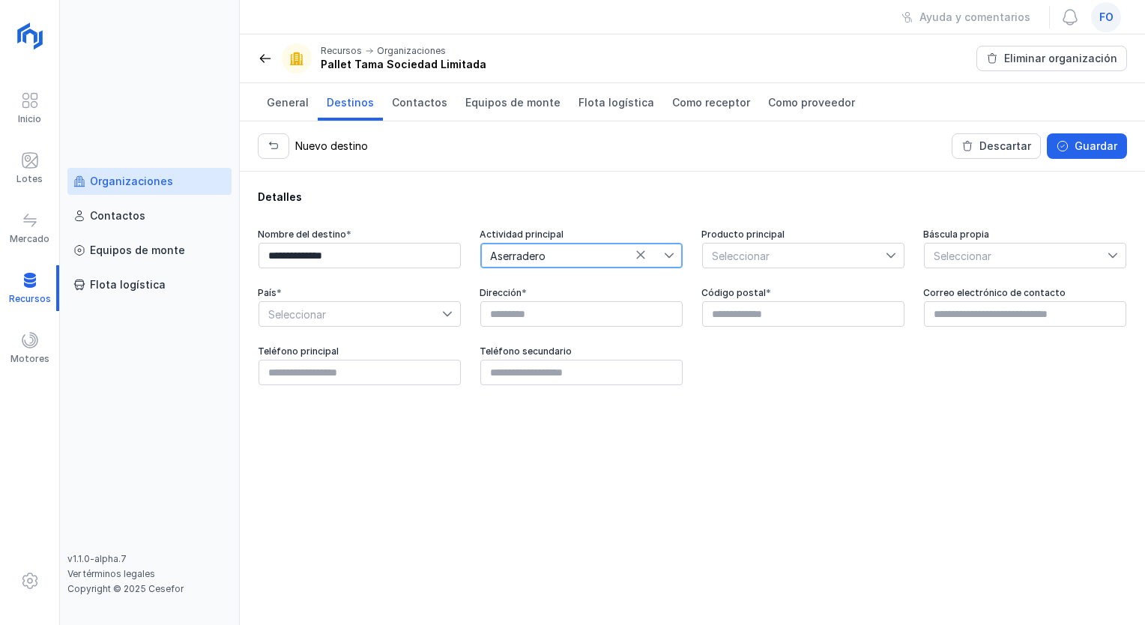
click at [773, 253] on span "Seleccionar" at bounding box center [794, 256] width 183 height 24
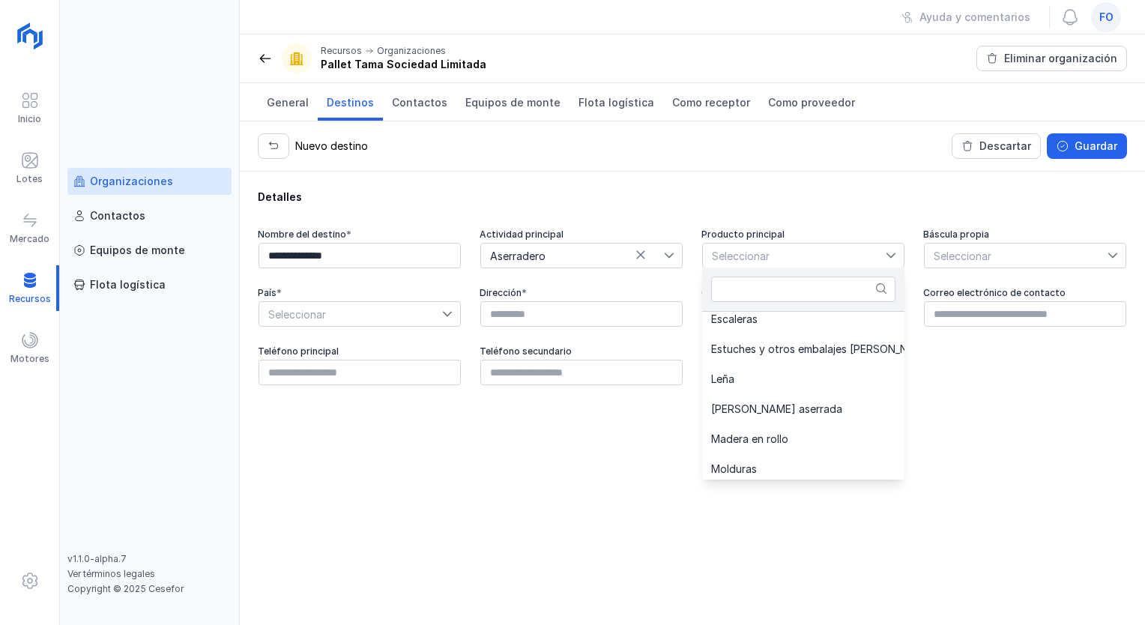
scroll to position [445, 0]
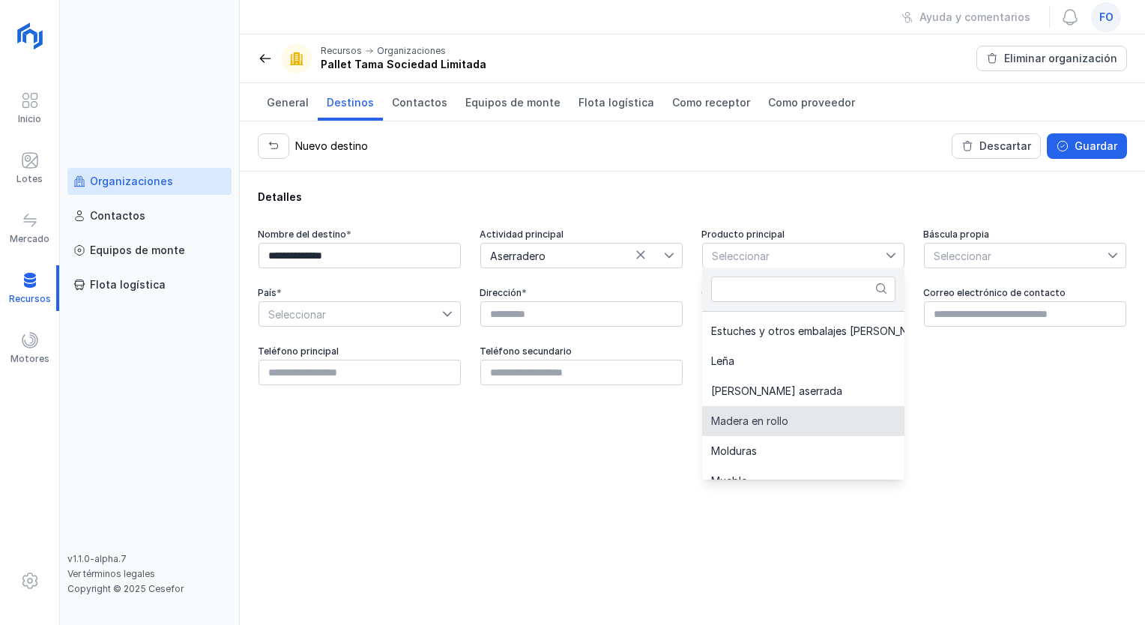
click at [814, 418] on li "Madera en rollo" at bounding box center [874, 421] width 345 height 30
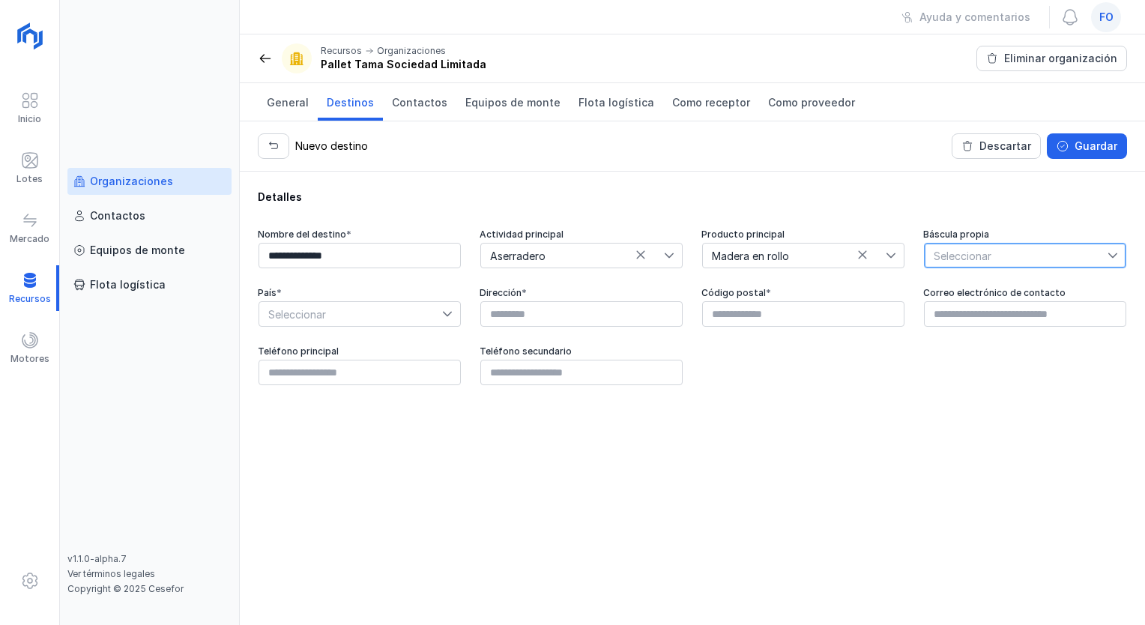
click at [1013, 256] on span "Seleccionar" at bounding box center [1016, 256] width 183 height 24
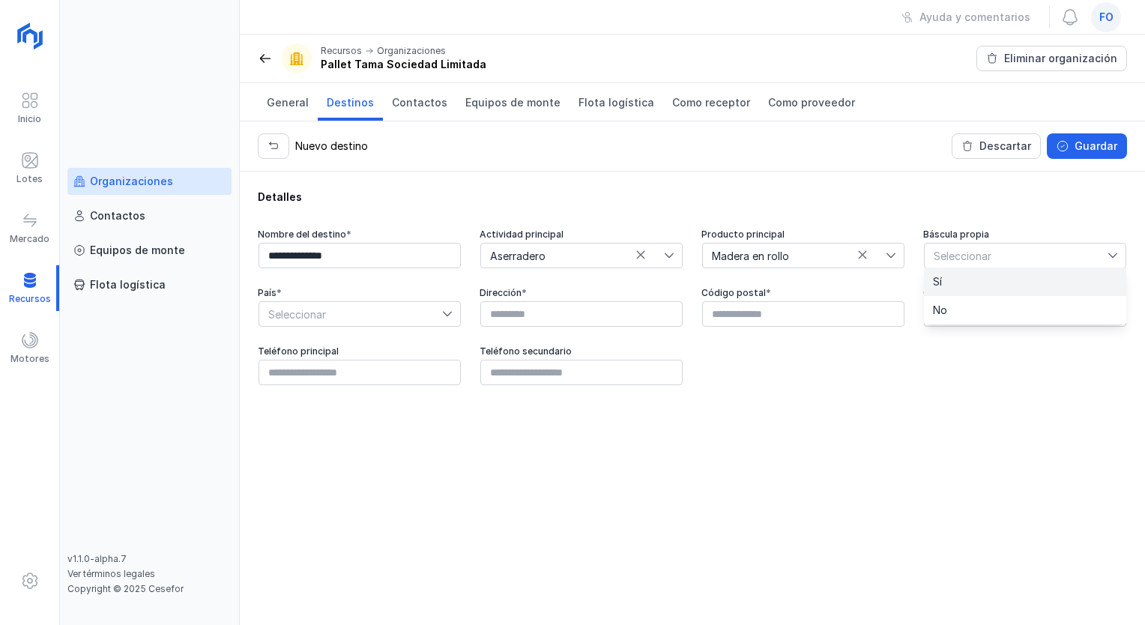
click at [994, 296] on li "No" at bounding box center [1025, 310] width 202 height 28
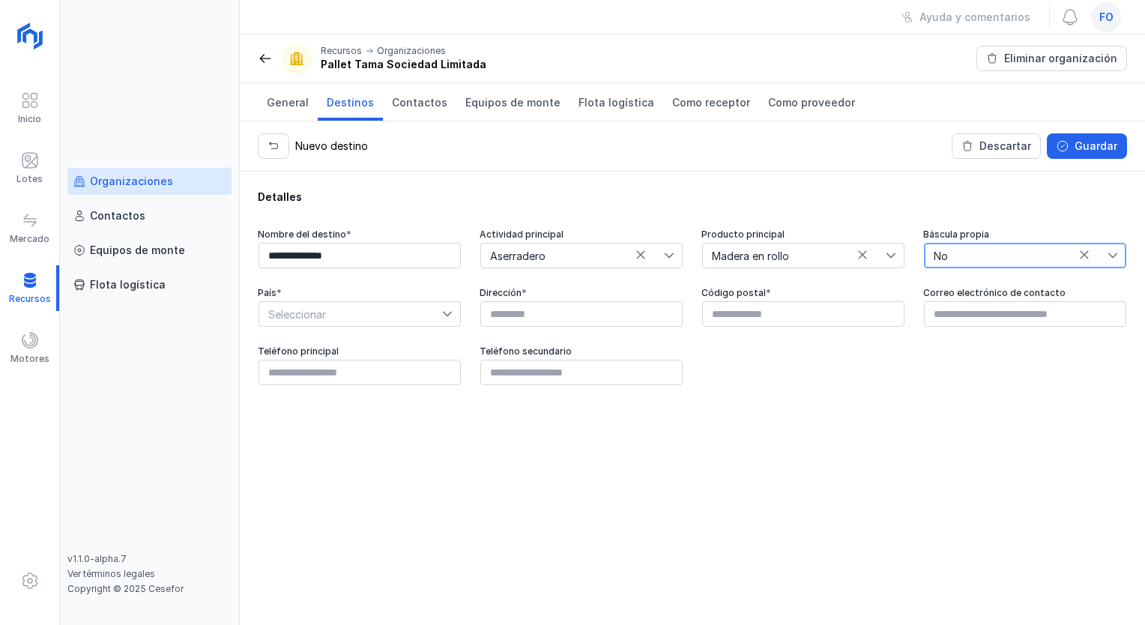
click at [1048, 250] on span "No" at bounding box center [1016, 256] width 183 height 24
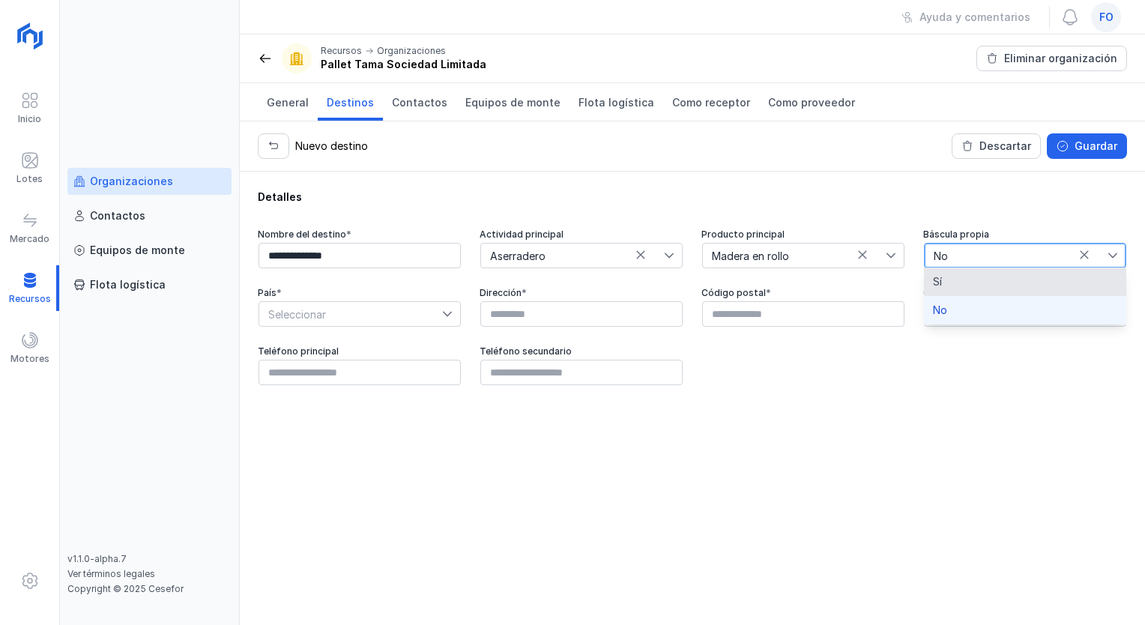
click at [1023, 282] on li "Sí" at bounding box center [1025, 282] width 202 height 28
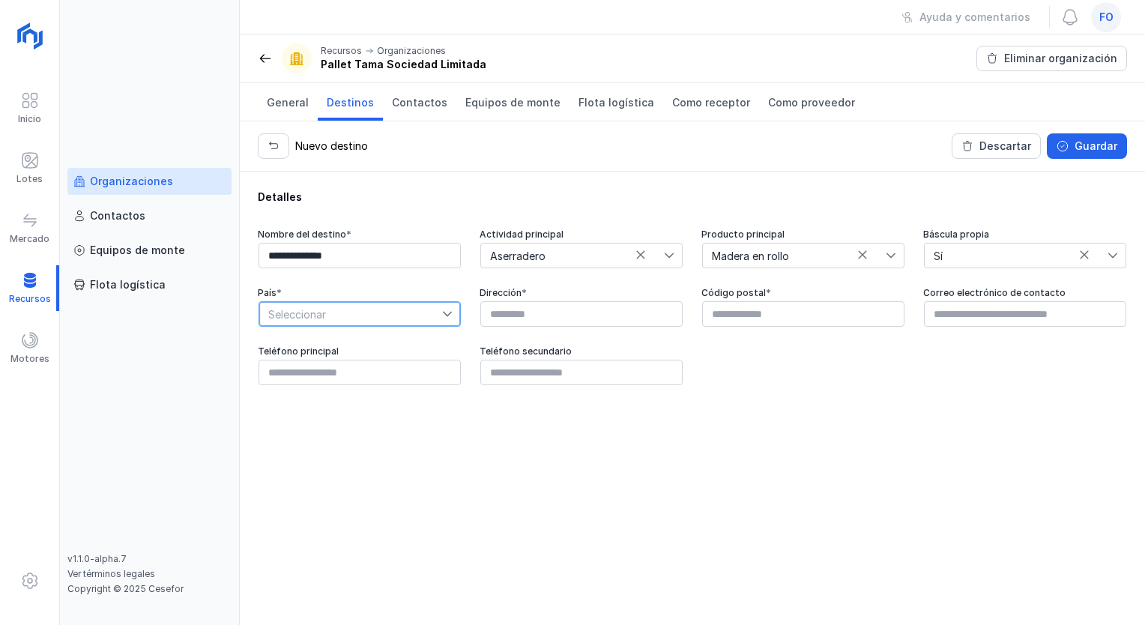
click at [435, 318] on span "Seleccionar" at bounding box center [350, 314] width 183 height 24
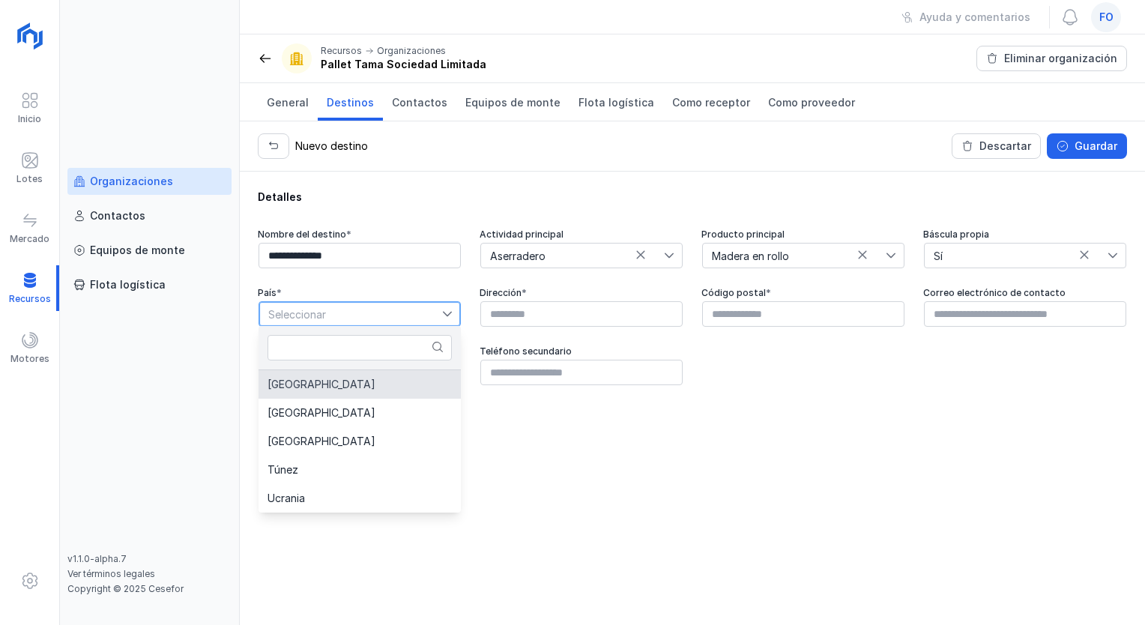
click at [353, 388] on li "[GEOGRAPHIC_DATA]" at bounding box center [360, 384] width 202 height 28
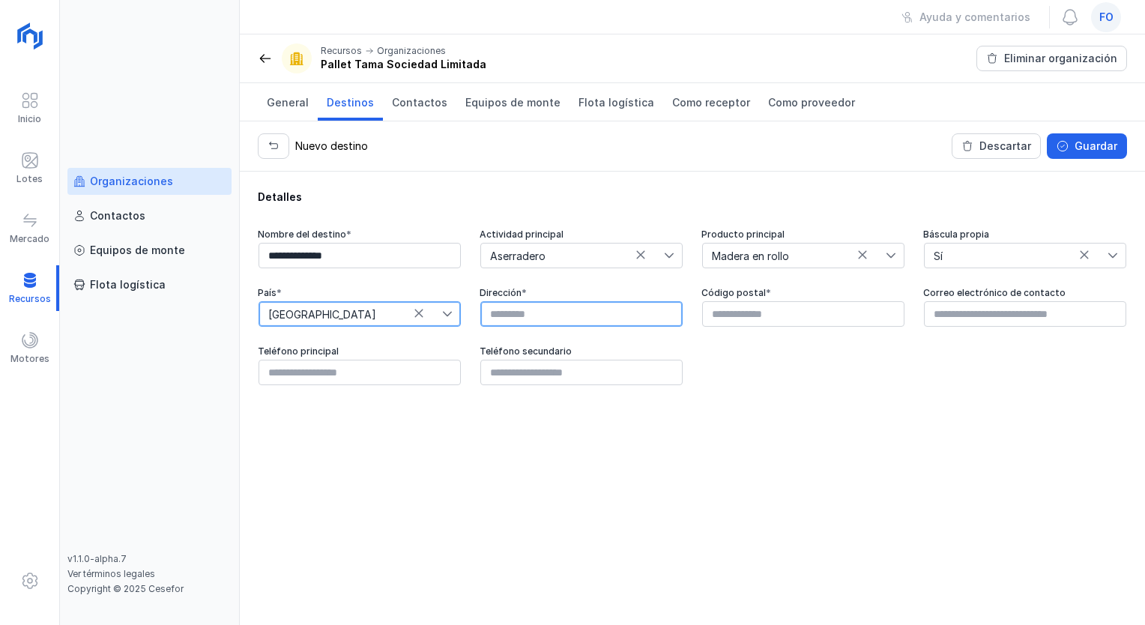
click at [551, 313] on input "text" at bounding box center [581, 313] width 202 height 25
type input "*"
paste input "**********"
type input "**********"
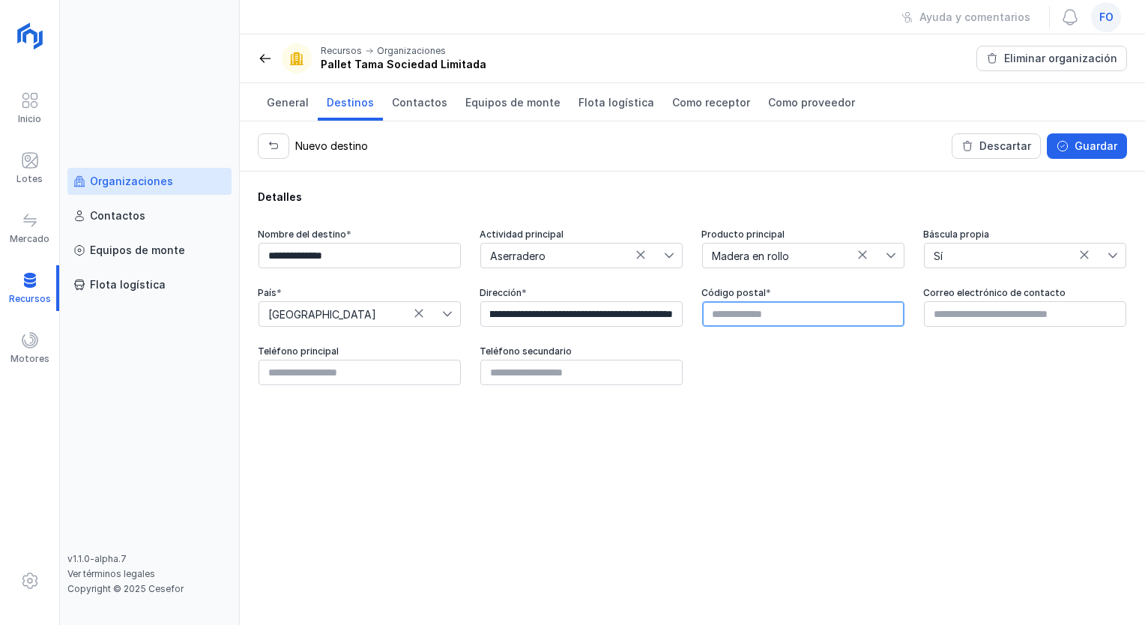
scroll to position [0, 0]
click at [779, 319] on input "text" at bounding box center [803, 313] width 202 height 25
type input "*****"
click at [1080, 156] on button "Guardar" at bounding box center [1087, 145] width 80 height 25
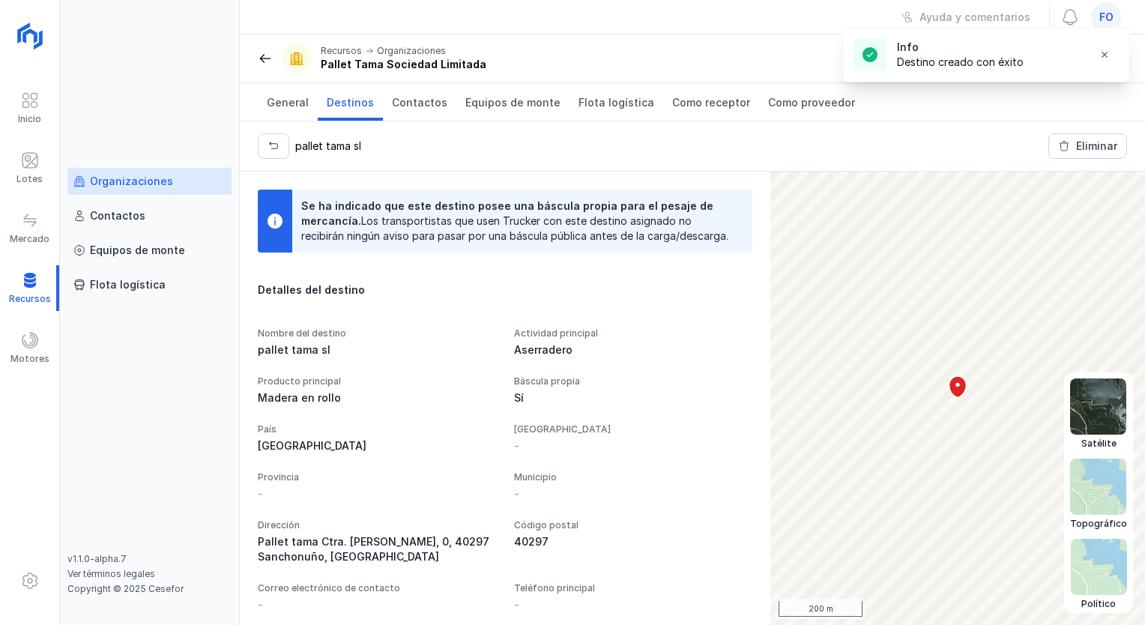
click at [1107, 423] on img at bounding box center [1098, 406] width 56 height 56
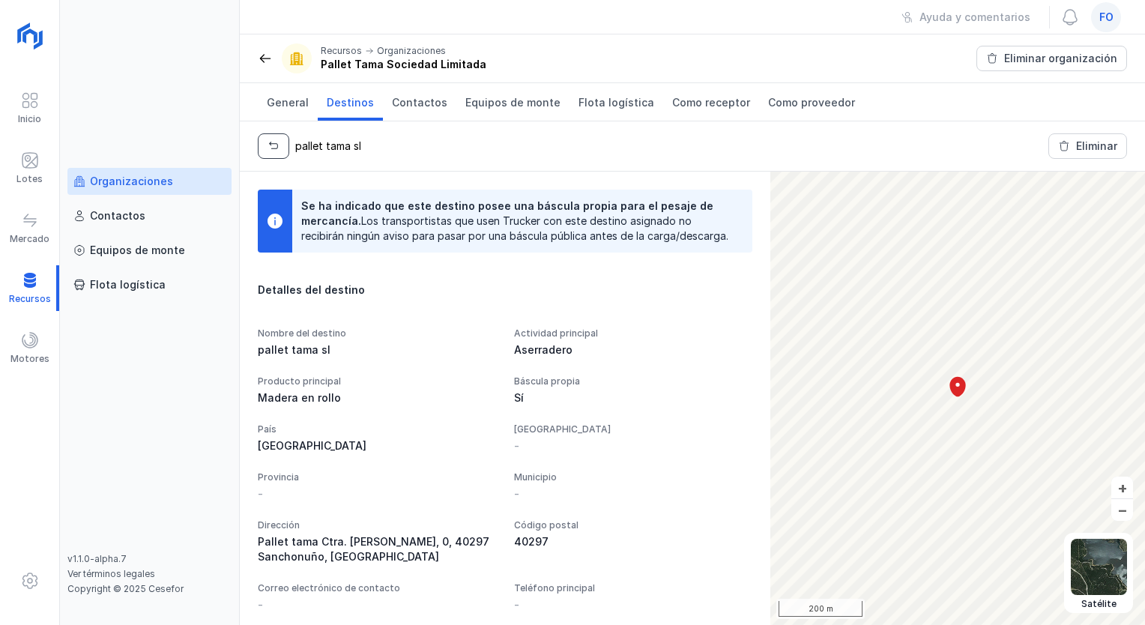
click at [279, 148] on button "button" at bounding box center [273, 145] width 31 height 25
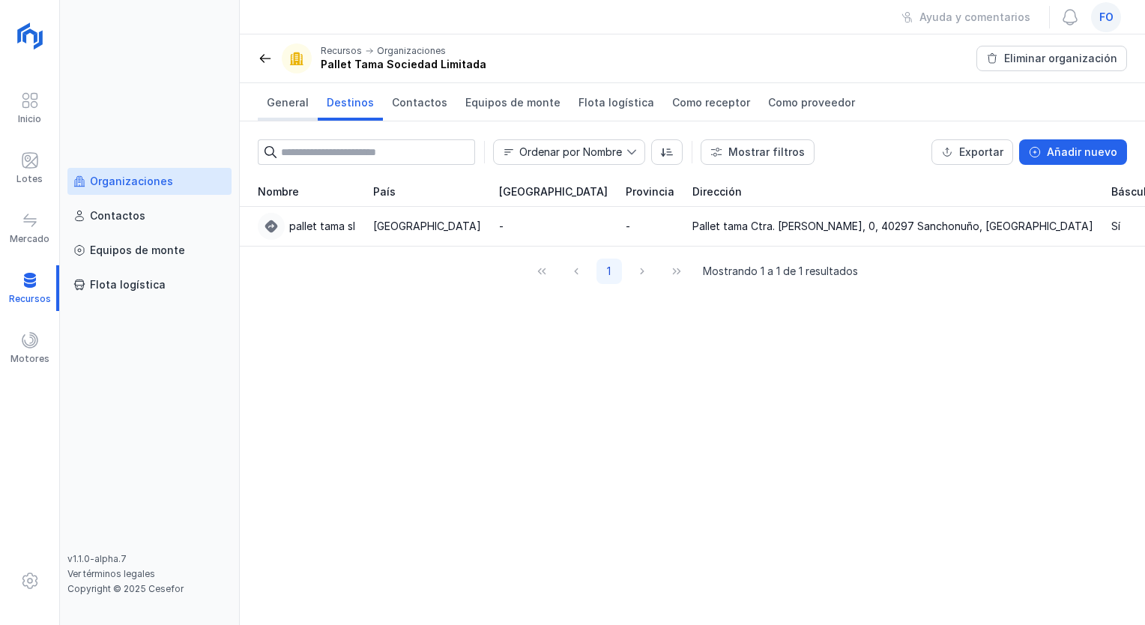
click at [288, 95] on span "General" at bounding box center [288, 102] width 42 height 15
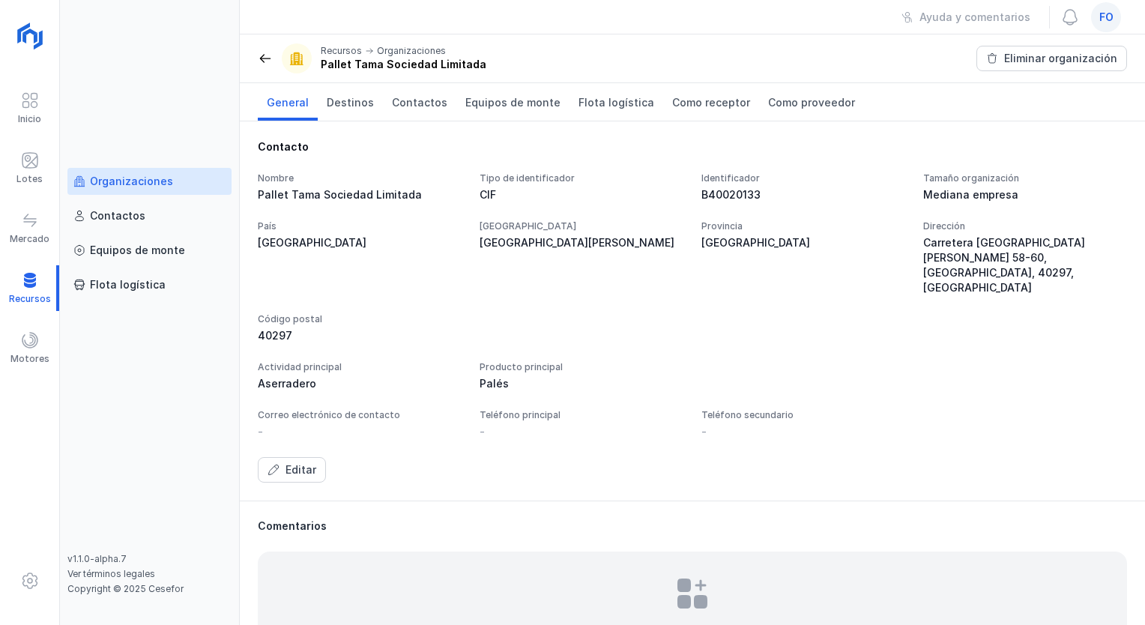
click at [265, 58] on span at bounding box center [265, 58] width 15 height 15
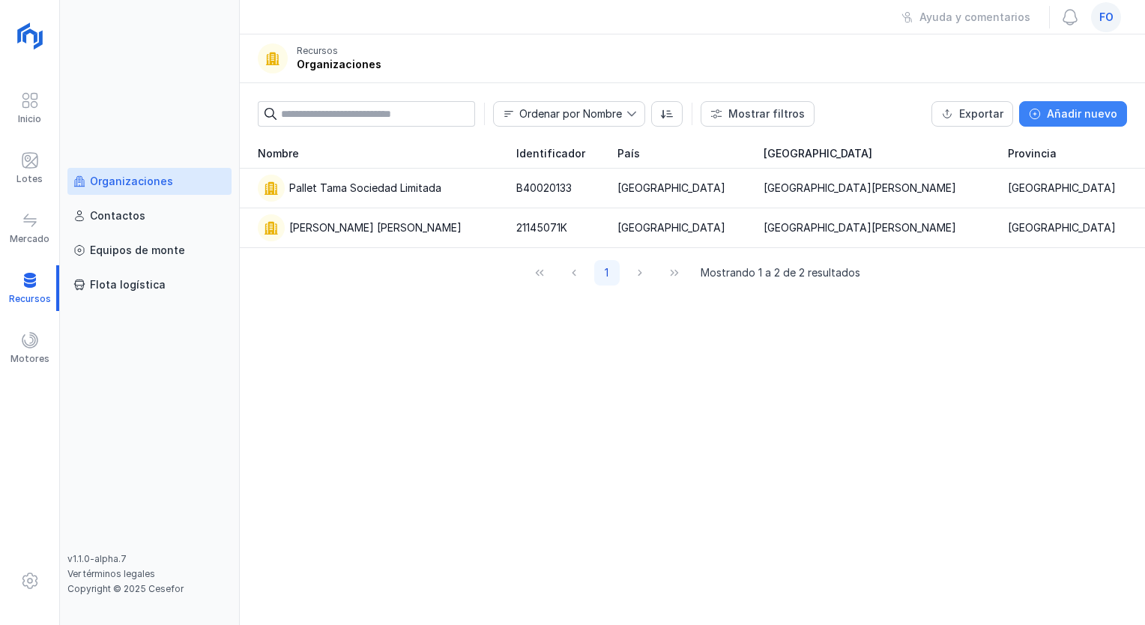
click at [1079, 104] on button "Añadir nuevo" at bounding box center [1073, 113] width 108 height 25
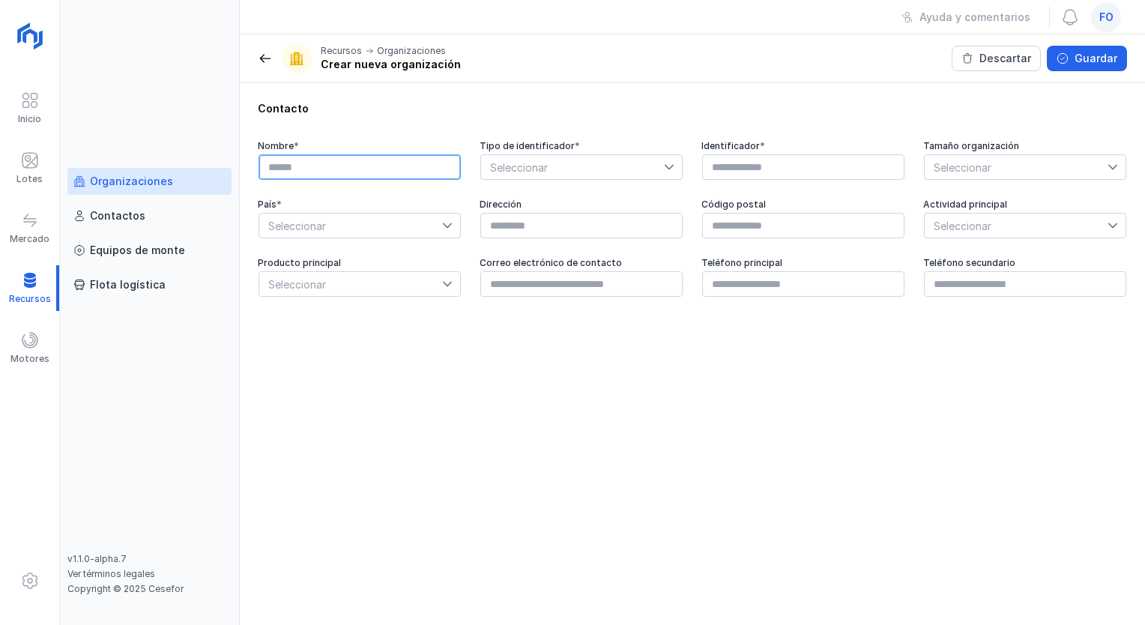
click at [343, 169] on input "text" at bounding box center [360, 166] width 202 height 25
type input "**********"
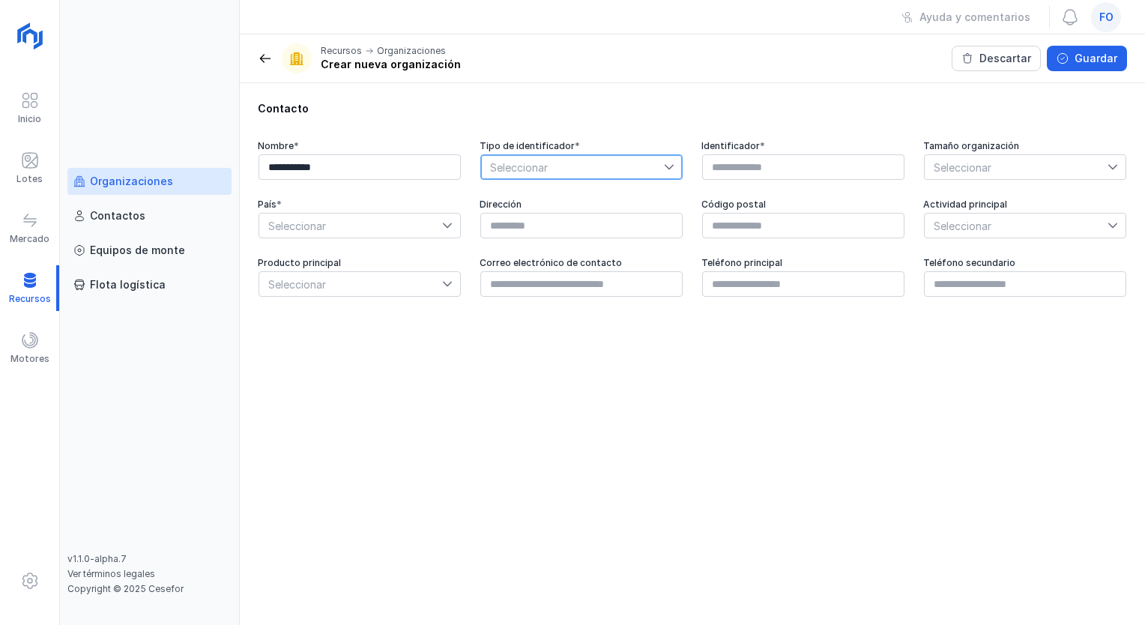
click at [519, 162] on span "Seleccionar" at bounding box center [572, 167] width 183 height 24
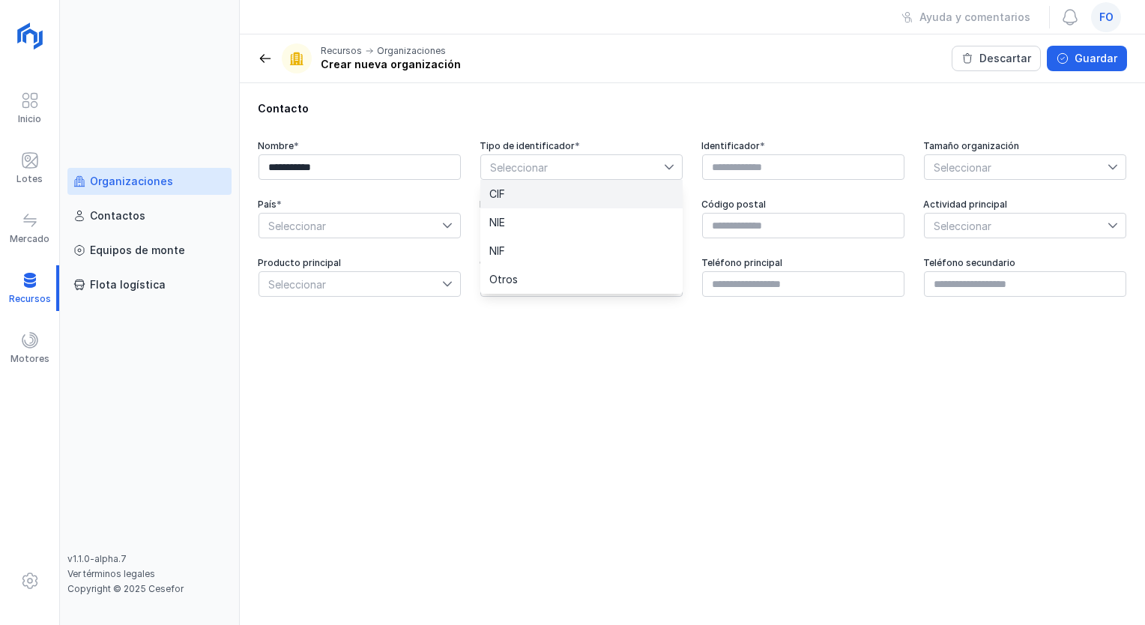
click at [548, 184] on li "CIF" at bounding box center [581, 194] width 202 height 28
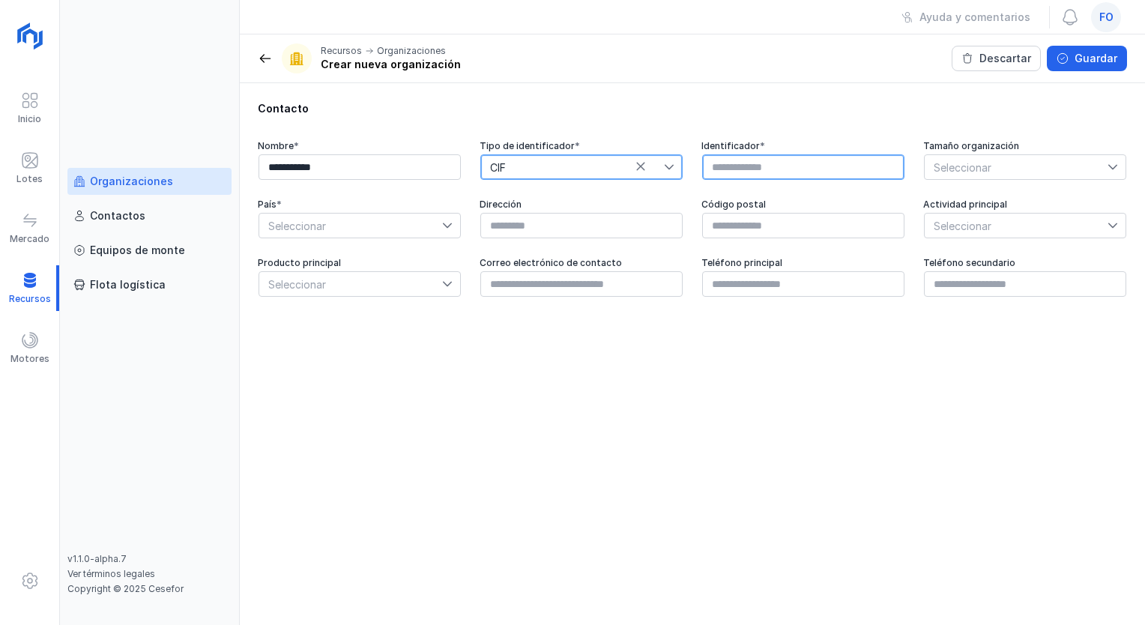
click at [796, 168] on input "text" at bounding box center [803, 166] width 202 height 25
type input "*********"
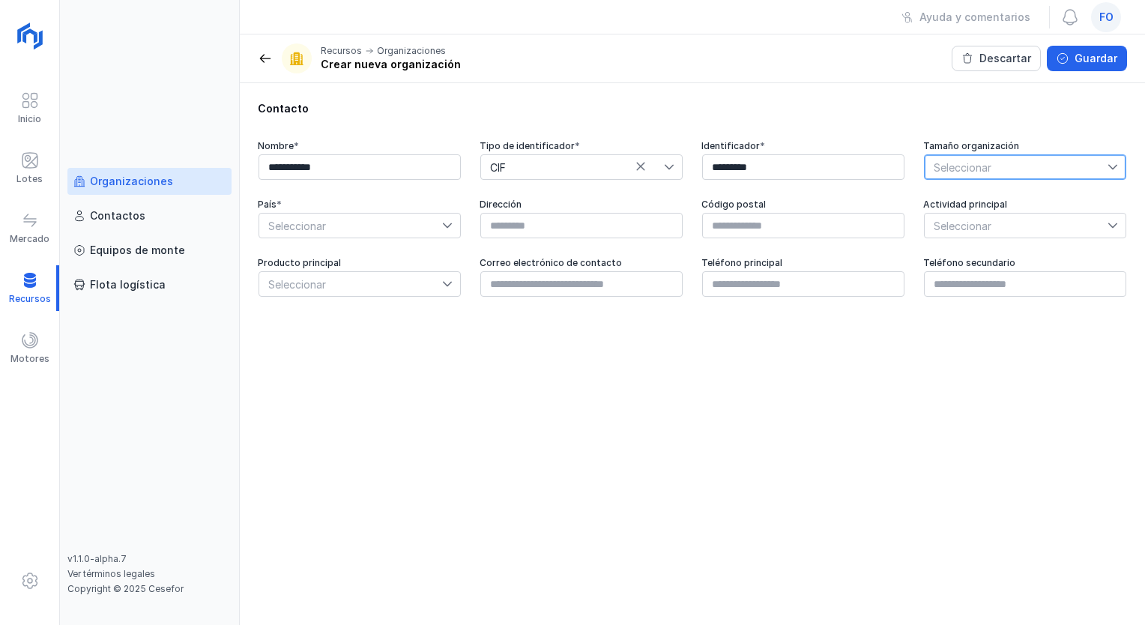
click at [1023, 169] on span "Seleccionar" at bounding box center [1016, 167] width 183 height 24
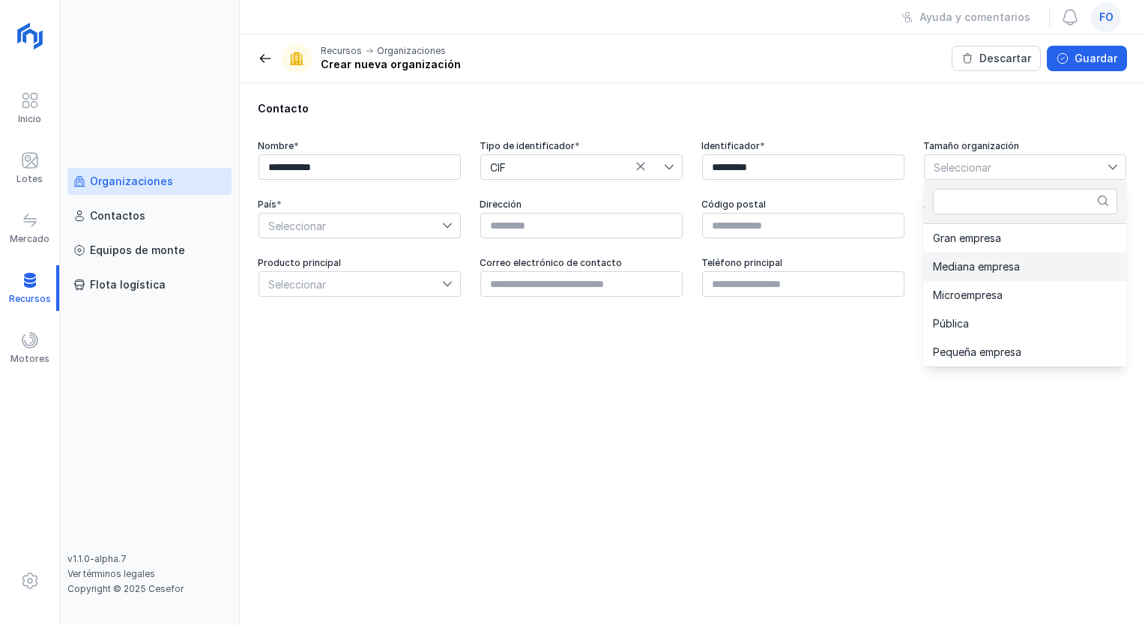
click at [1034, 256] on li "Mediana empresa" at bounding box center [1025, 267] width 202 height 28
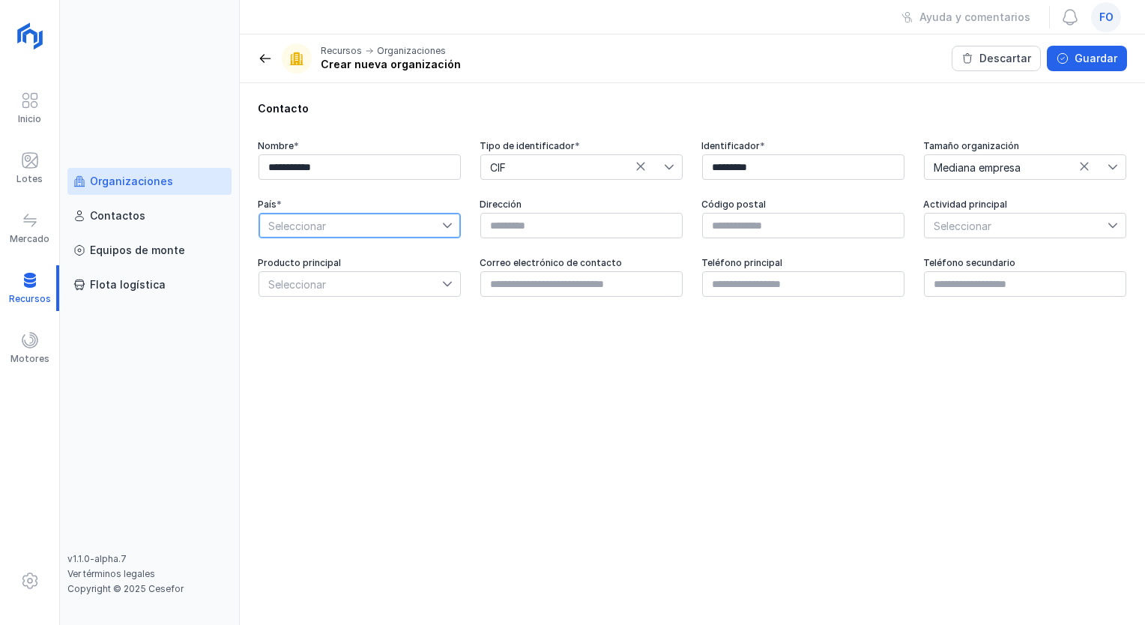
click at [396, 221] on span "Seleccionar" at bounding box center [350, 226] width 183 height 24
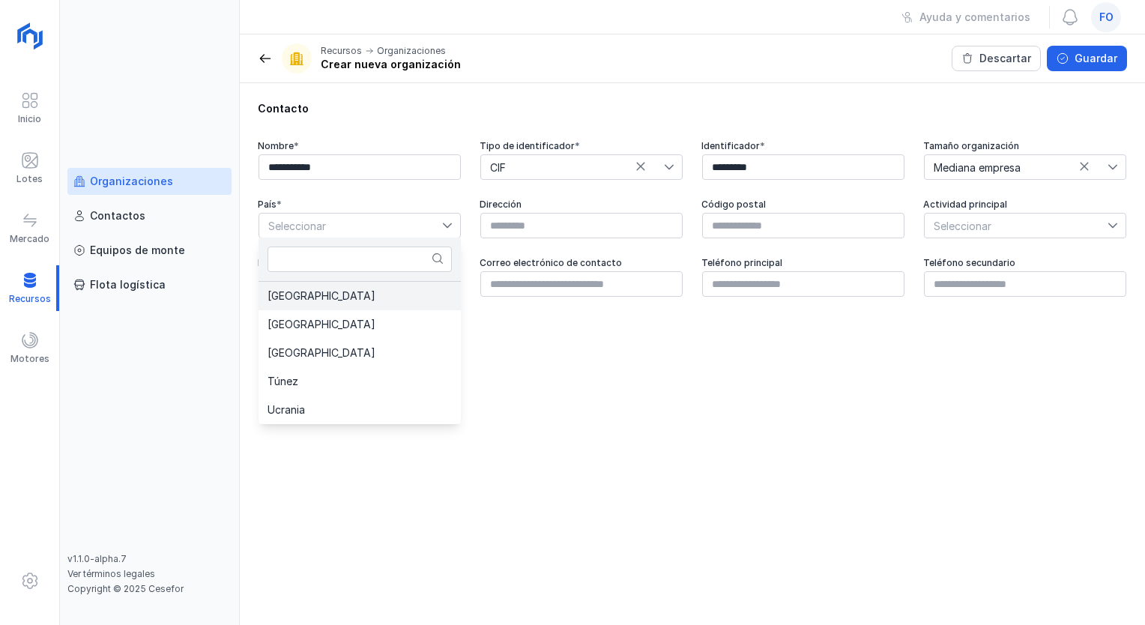
click at [361, 299] on li "[GEOGRAPHIC_DATA]" at bounding box center [360, 296] width 202 height 28
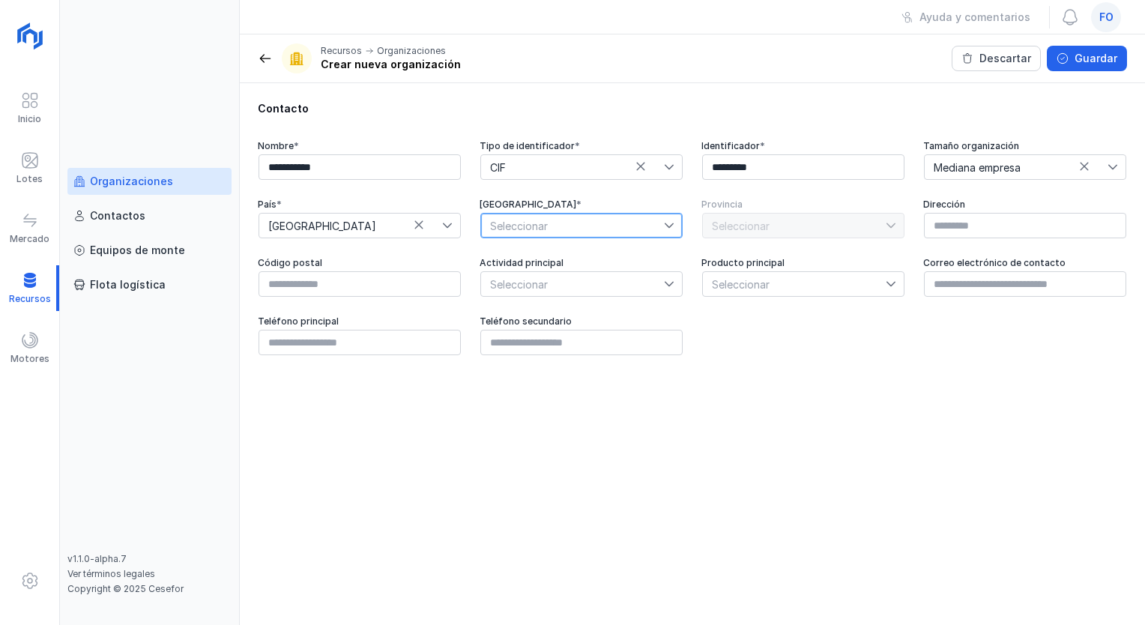
click at [522, 229] on span "Seleccionar" at bounding box center [572, 226] width 183 height 24
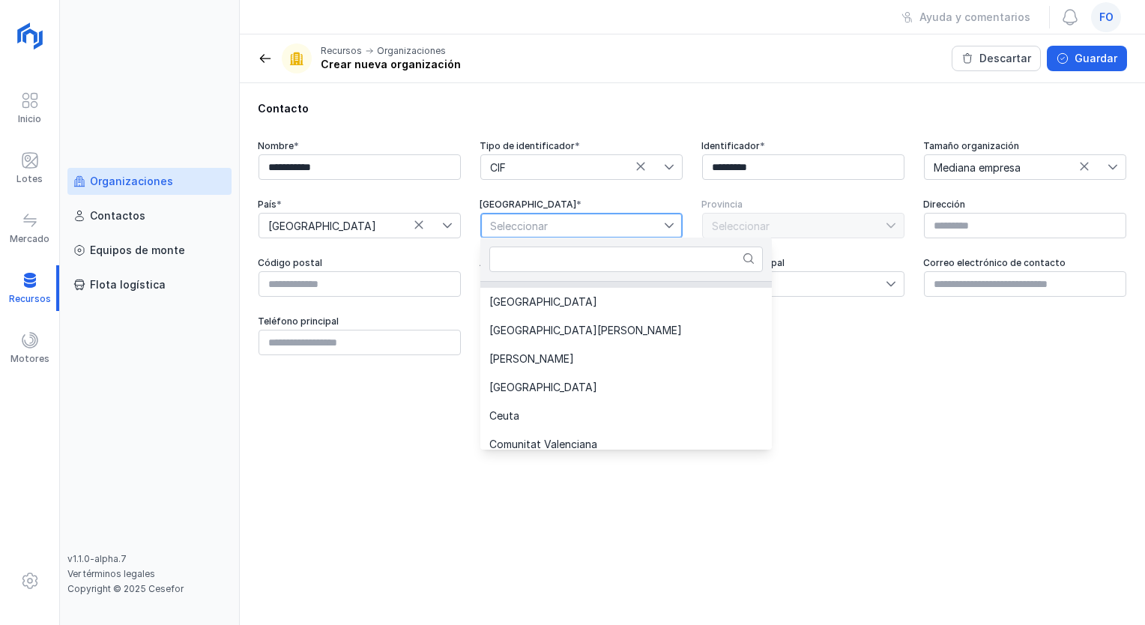
scroll to position [150, 0]
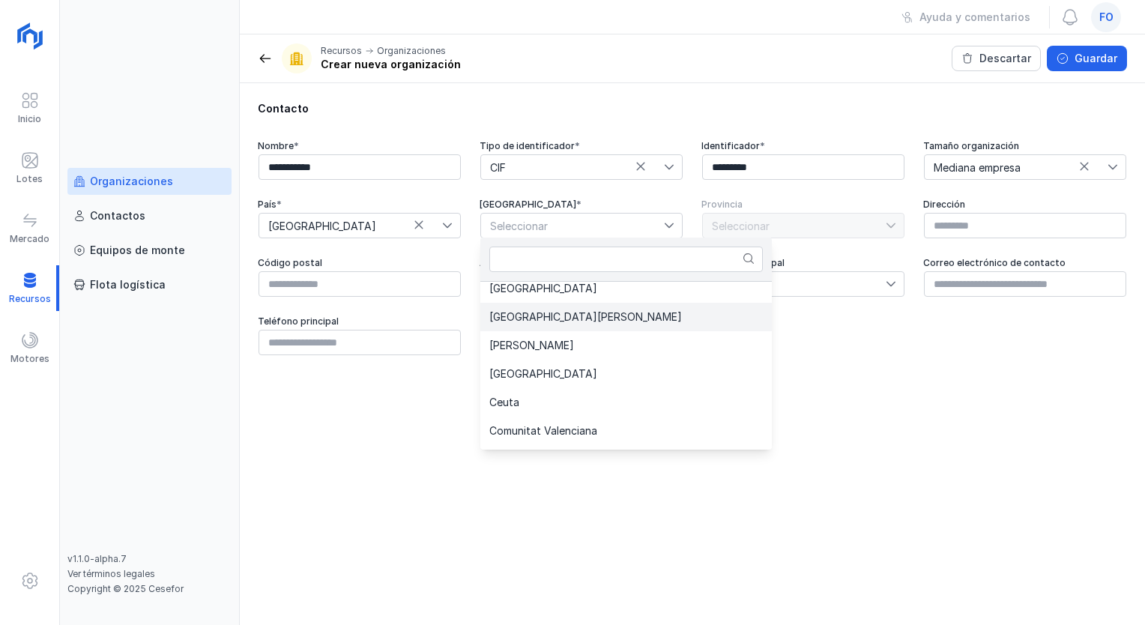
click at [572, 321] on li "[GEOGRAPHIC_DATA]" at bounding box center [625, 317] width 291 height 28
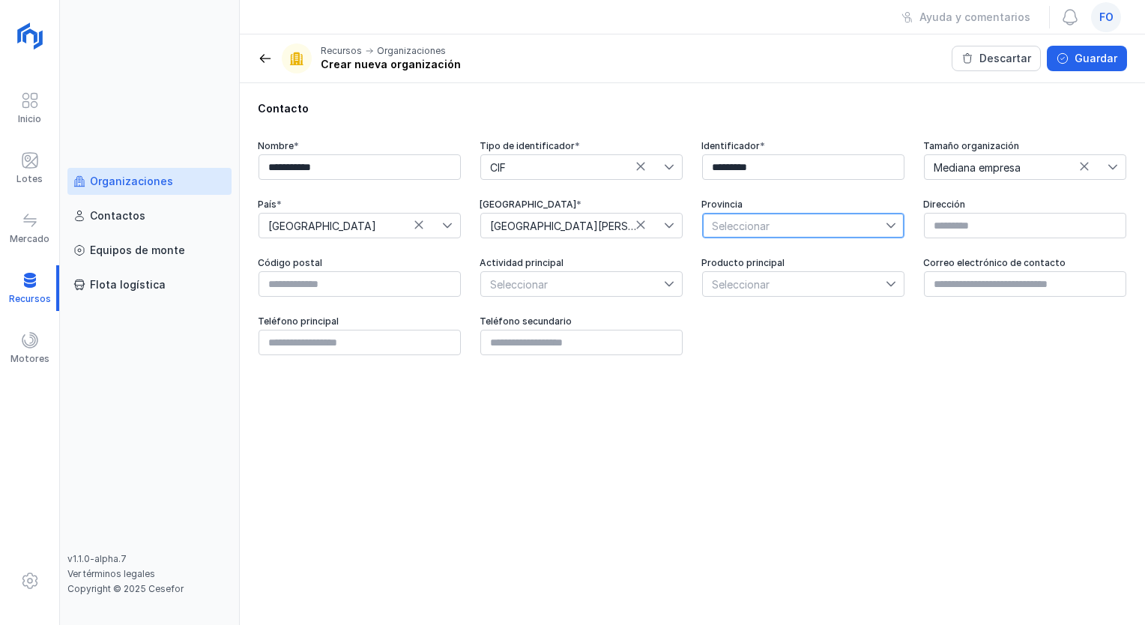
click at [764, 226] on span "Seleccionar" at bounding box center [794, 226] width 183 height 24
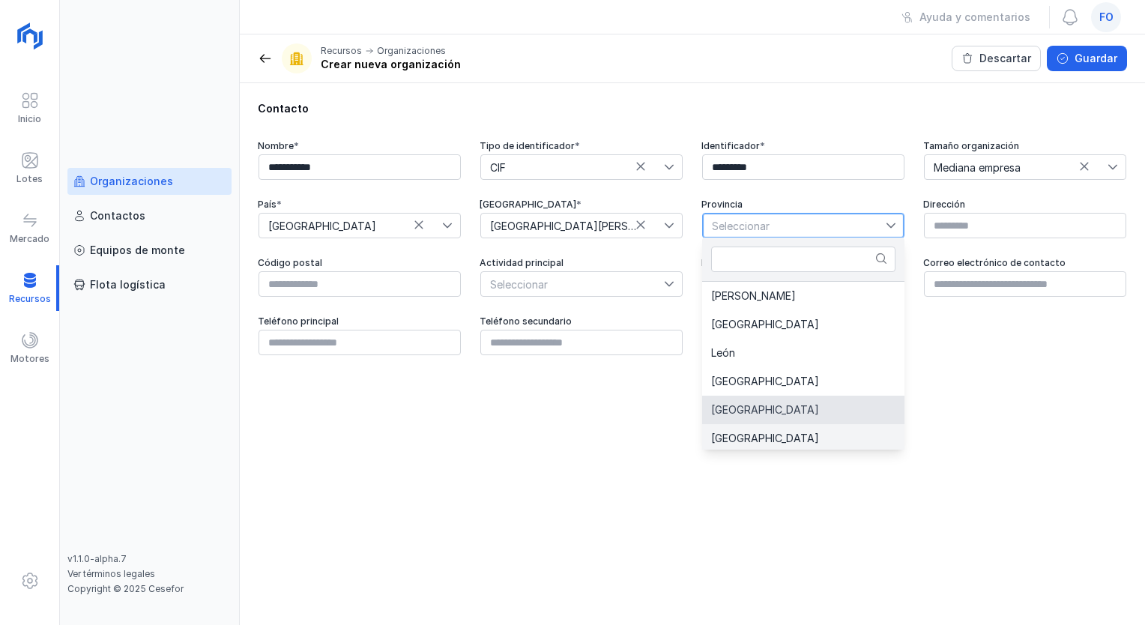
scroll to position [3, 0]
click at [755, 433] on li "[GEOGRAPHIC_DATA]" at bounding box center [803, 435] width 202 height 28
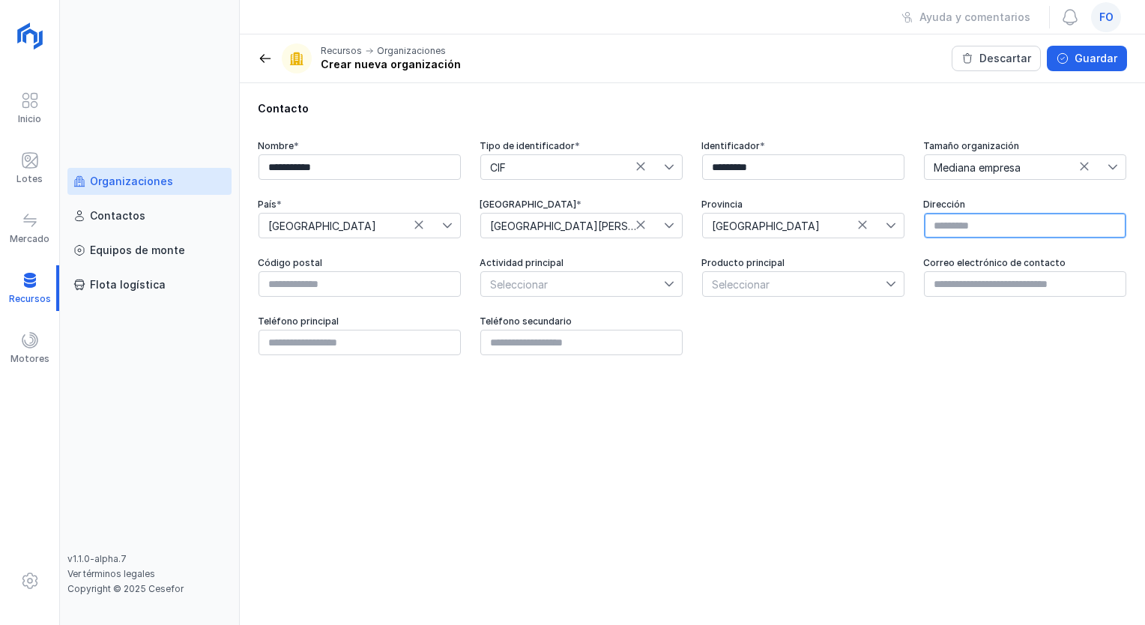
click at [950, 229] on input "text" at bounding box center [1025, 225] width 202 height 25
paste input "**********"
type input "**********"
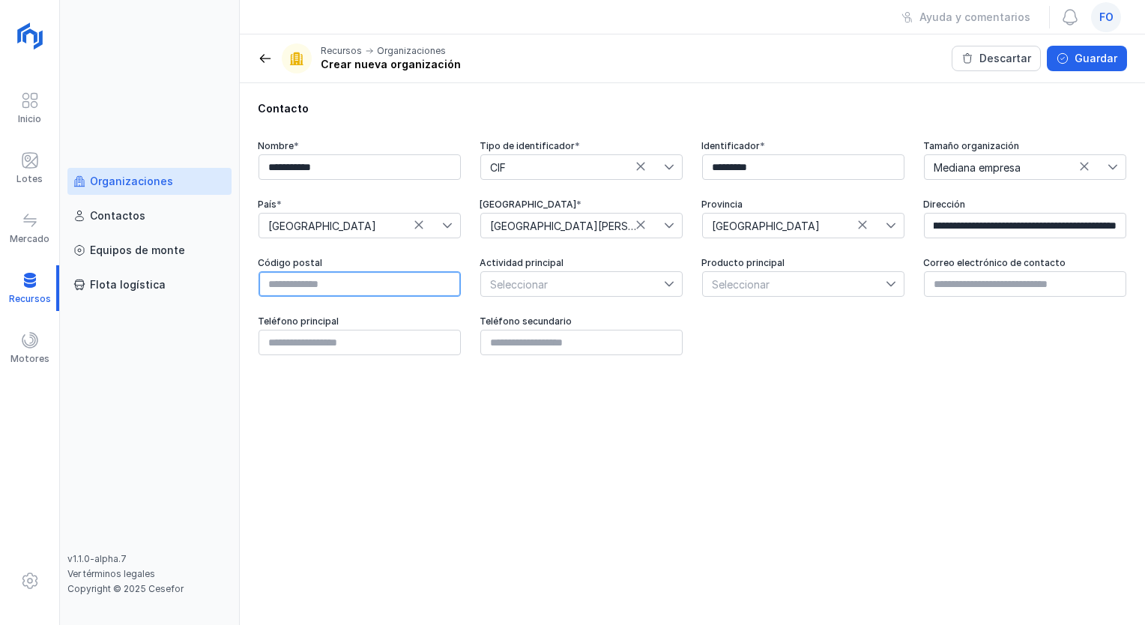
click at [360, 277] on input "text" at bounding box center [360, 283] width 202 height 25
type input "*****"
click at [525, 289] on span "Seleccionar" at bounding box center [572, 284] width 183 height 24
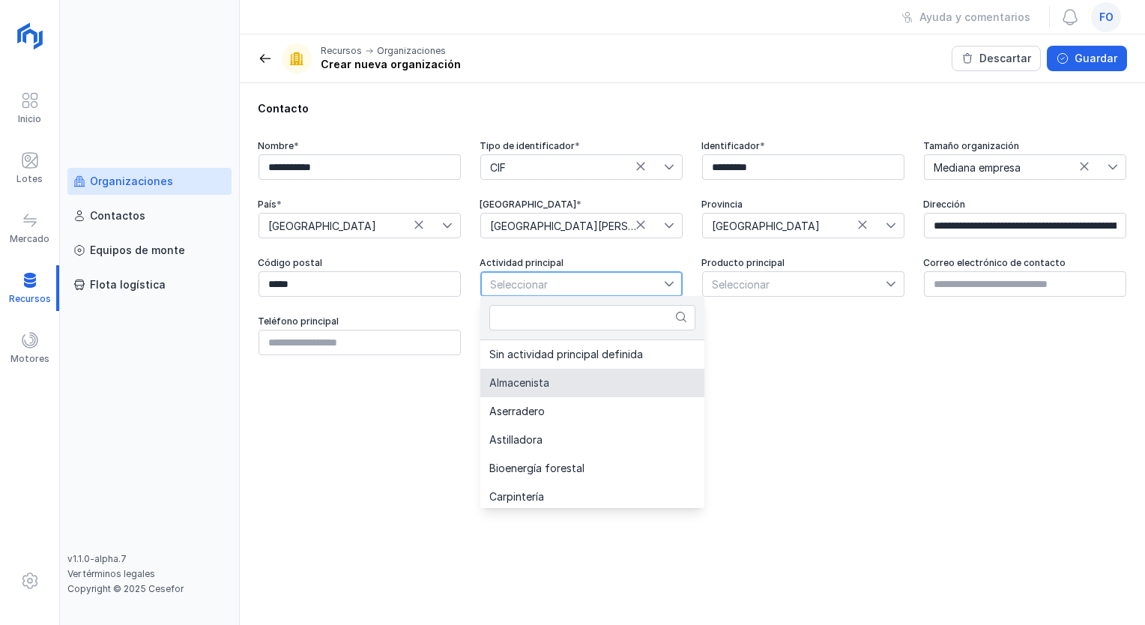
scroll to position [37, 0]
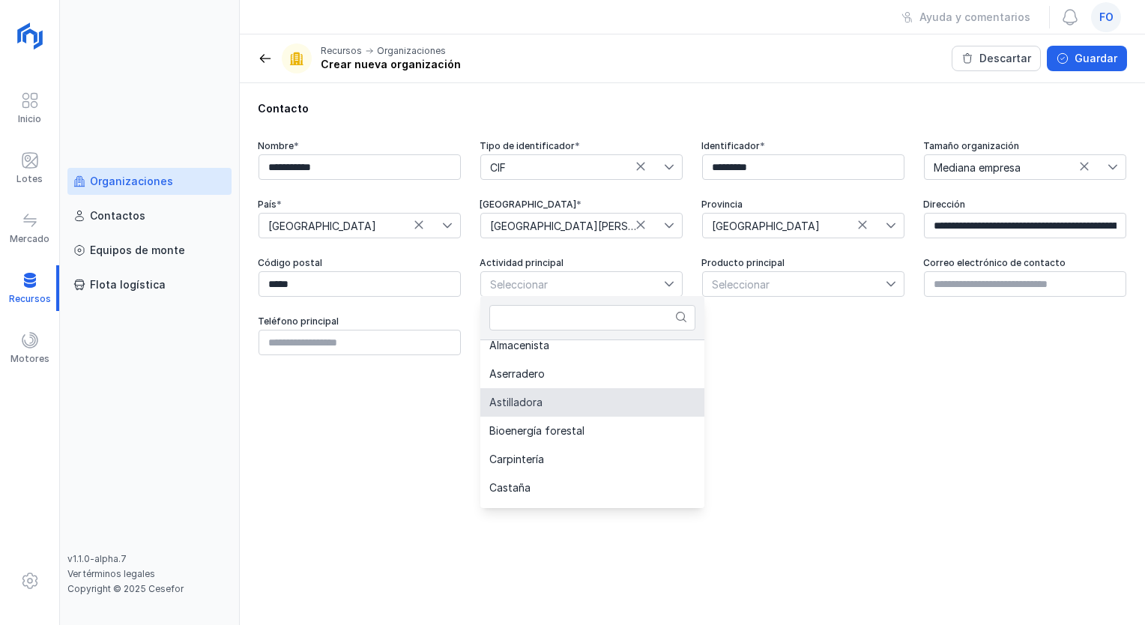
drag, startPoint x: 608, startPoint y: 396, endPoint x: 614, endPoint y: 388, distance: 10.6
click at [614, 388] on li "Astilladora" at bounding box center [592, 402] width 224 height 28
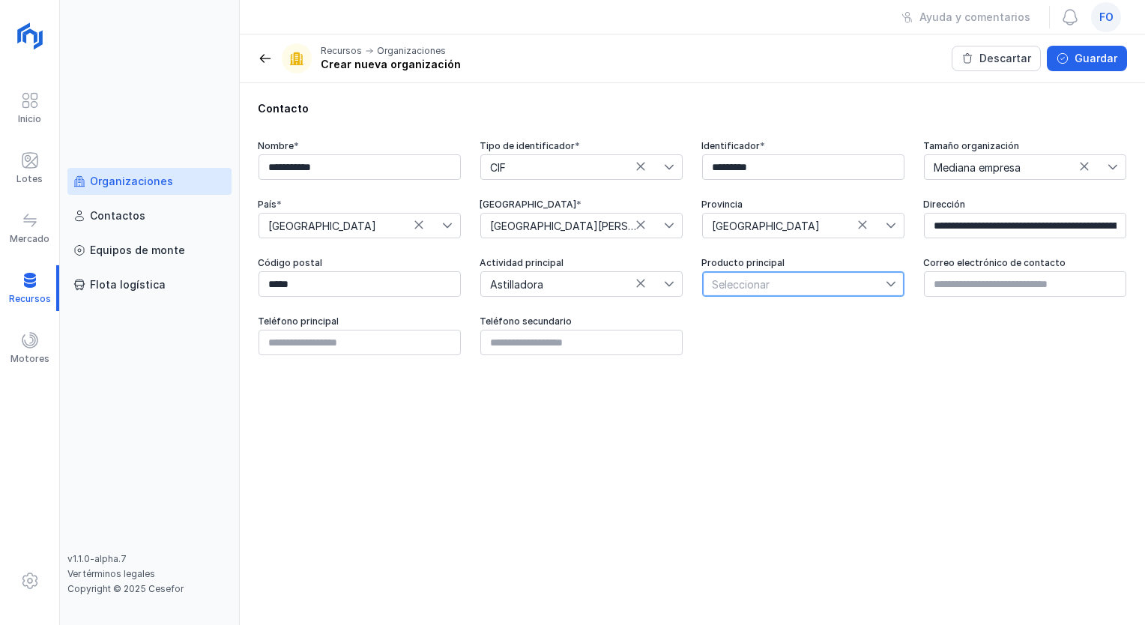
click at [753, 275] on span "Seleccionar" at bounding box center [794, 284] width 183 height 24
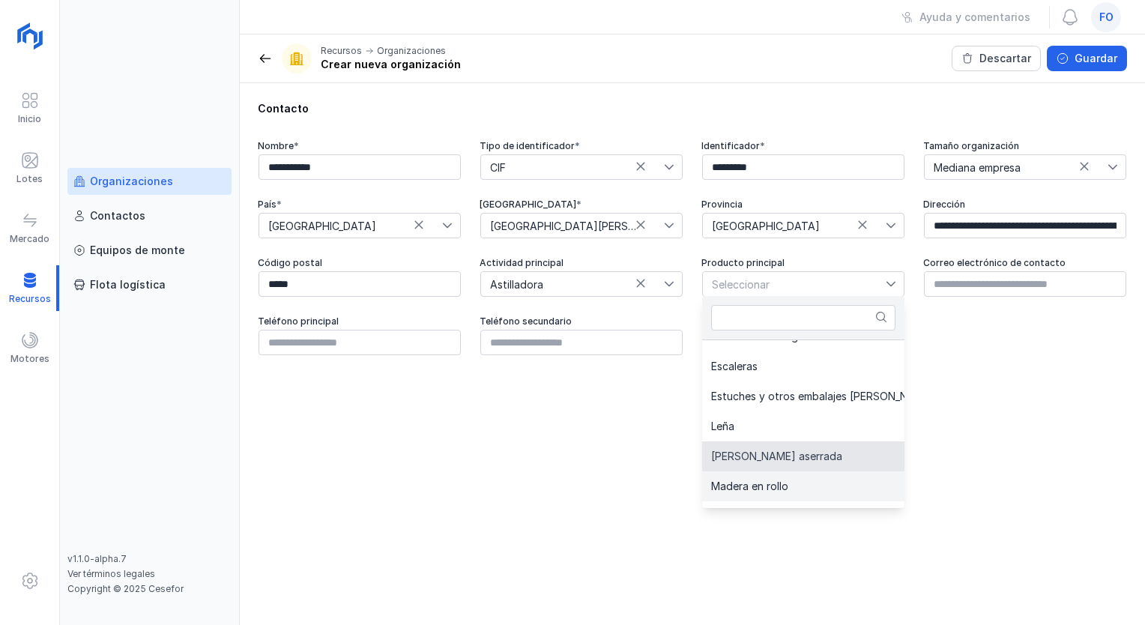
scroll to position [413, 0]
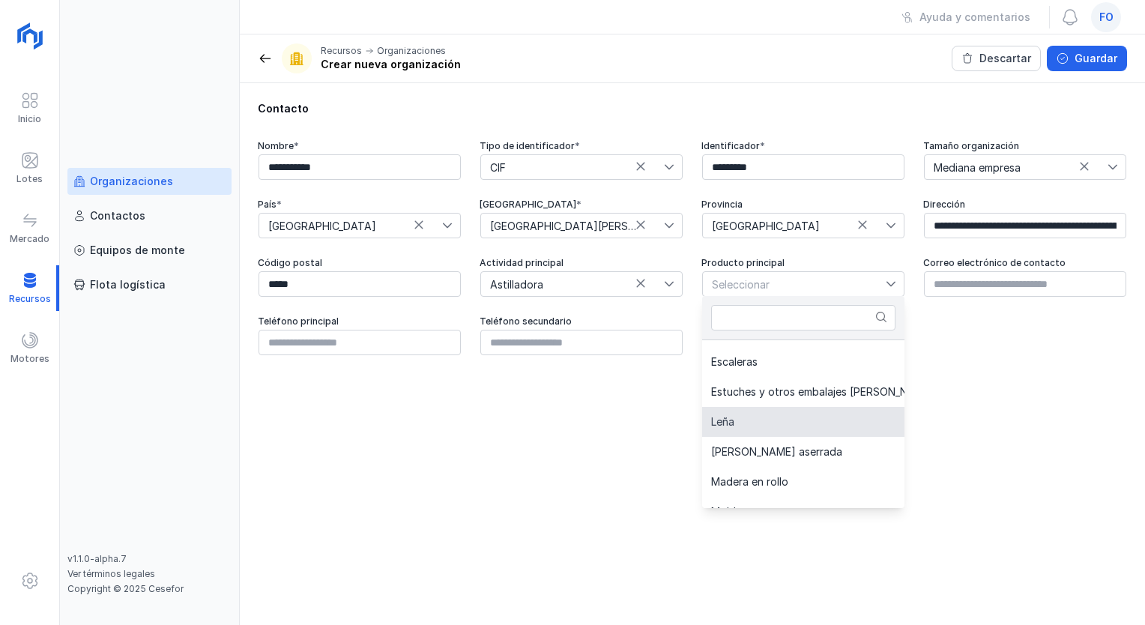
click at [785, 419] on li "Leña" at bounding box center [874, 422] width 345 height 30
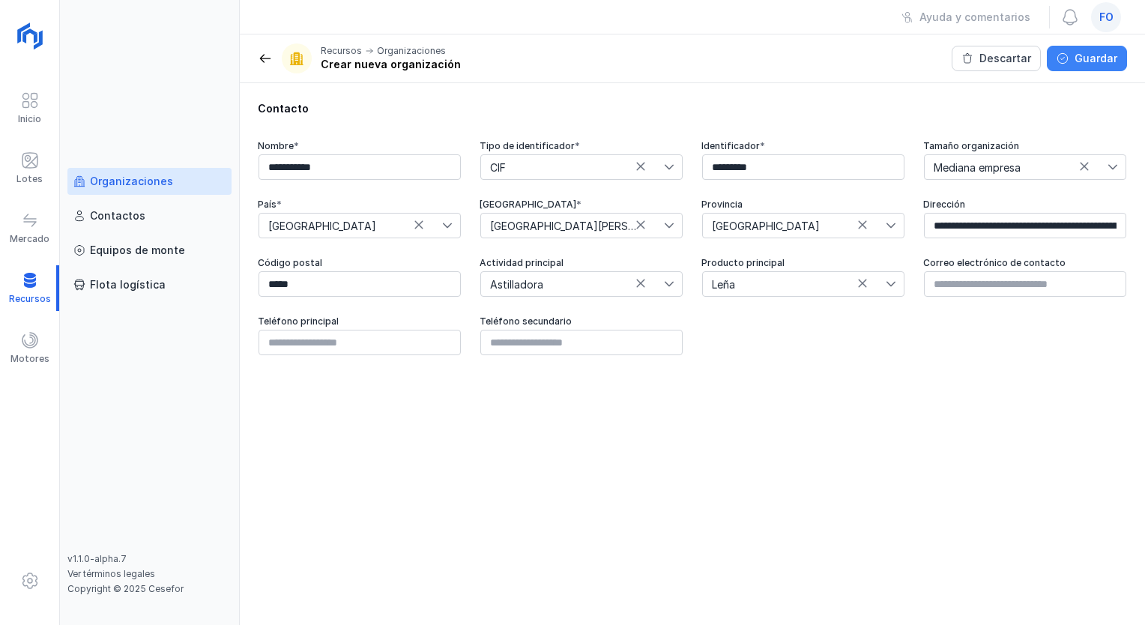
click at [1086, 61] on div "Guardar" at bounding box center [1096, 58] width 43 height 15
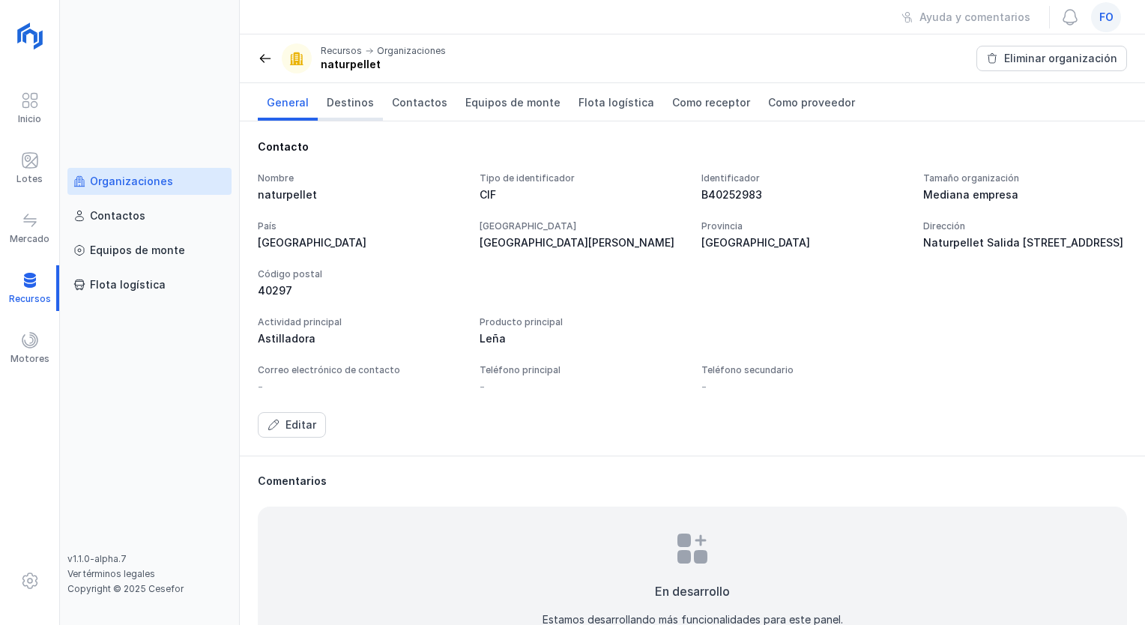
click at [346, 105] on span "Destinos" at bounding box center [350, 102] width 47 height 15
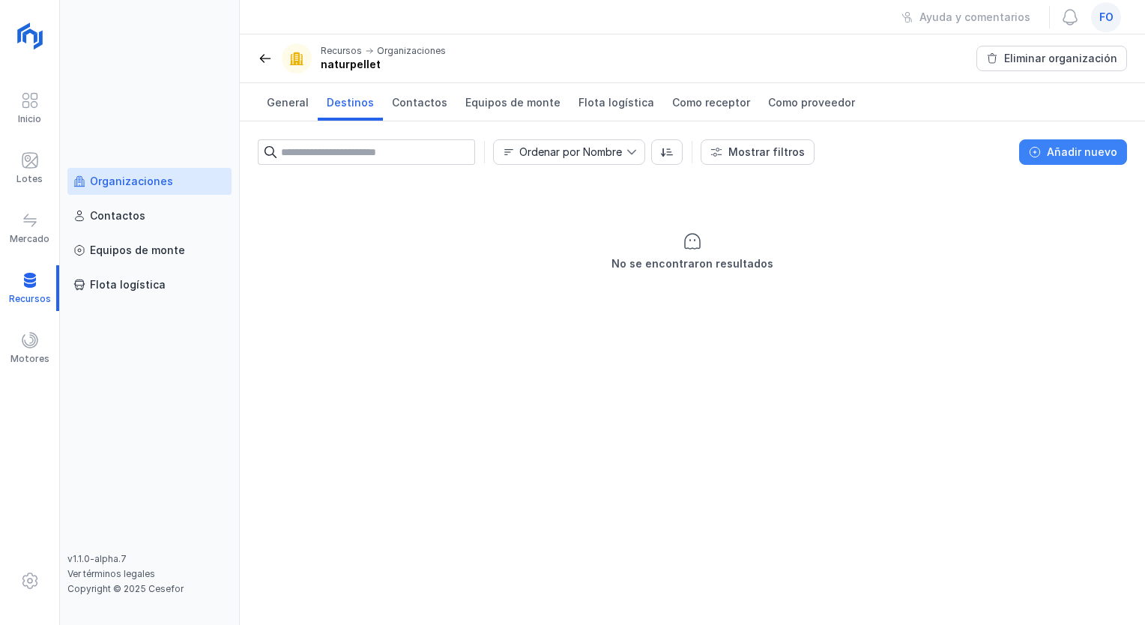
click at [1047, 154] on button "Añadir nuevo" at bounding box center [1073, 151] width 108 height 25
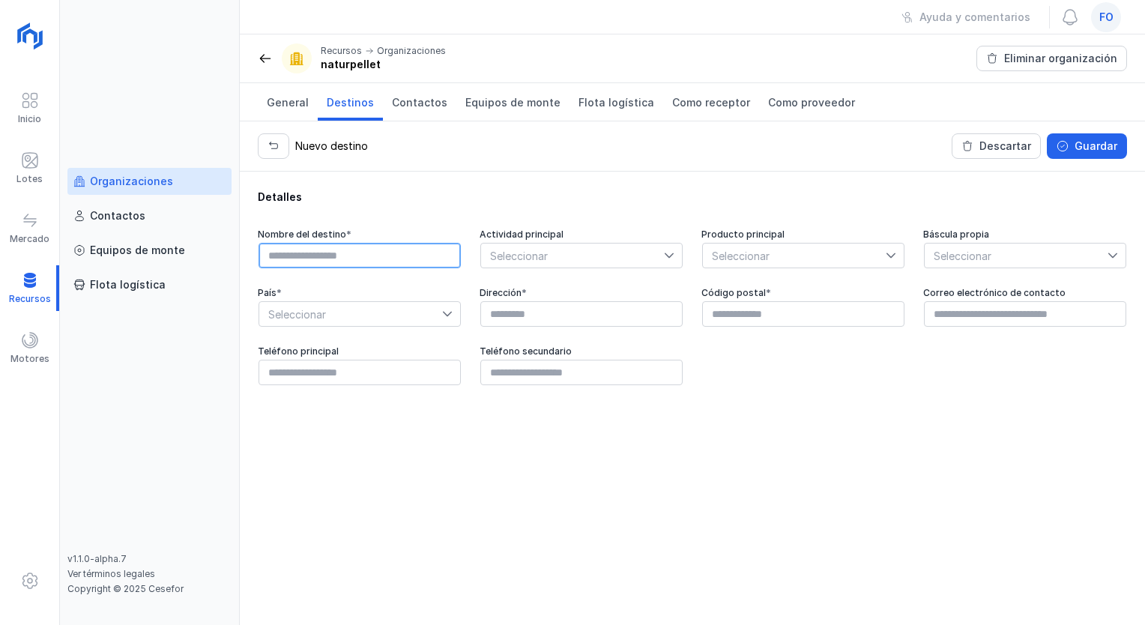
click at [351, 256] on input "text" at bounding box center [360, 255] width 202 height 25
type input "**********"
click at [666, 251] on icon at bounding box center [669, 255] width 10 height 10
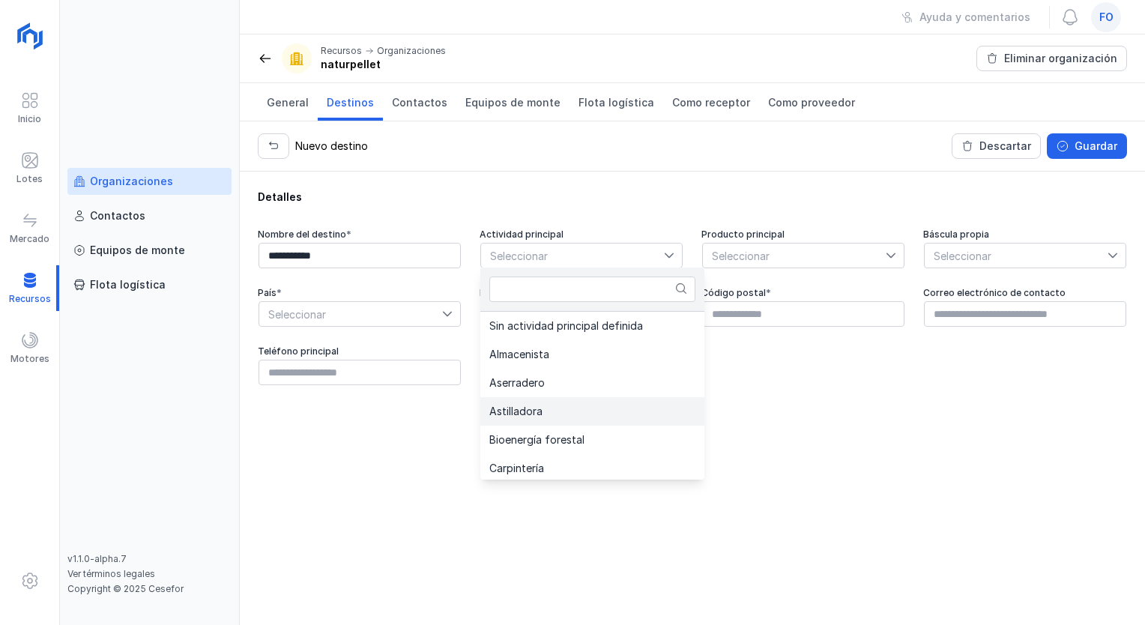
click at [580, 402] on li "Astilladora" at bounding box center [592, 411] width 224 height 28
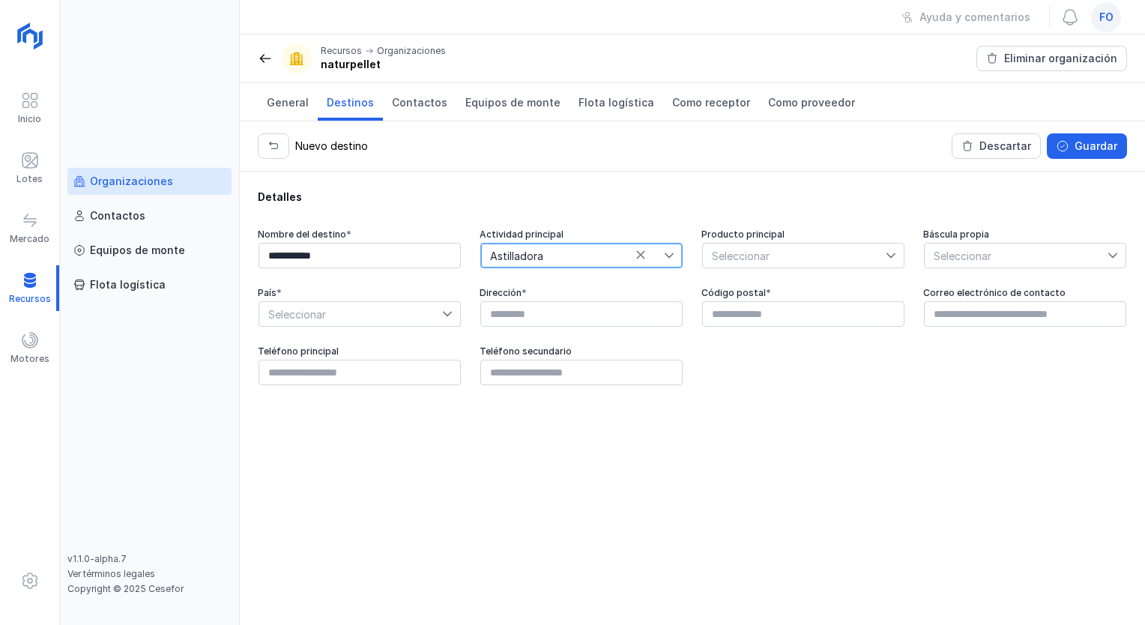
click at [752, 254] on span "Seleccionar" at bounding box center [794, 256] width 183 height 24
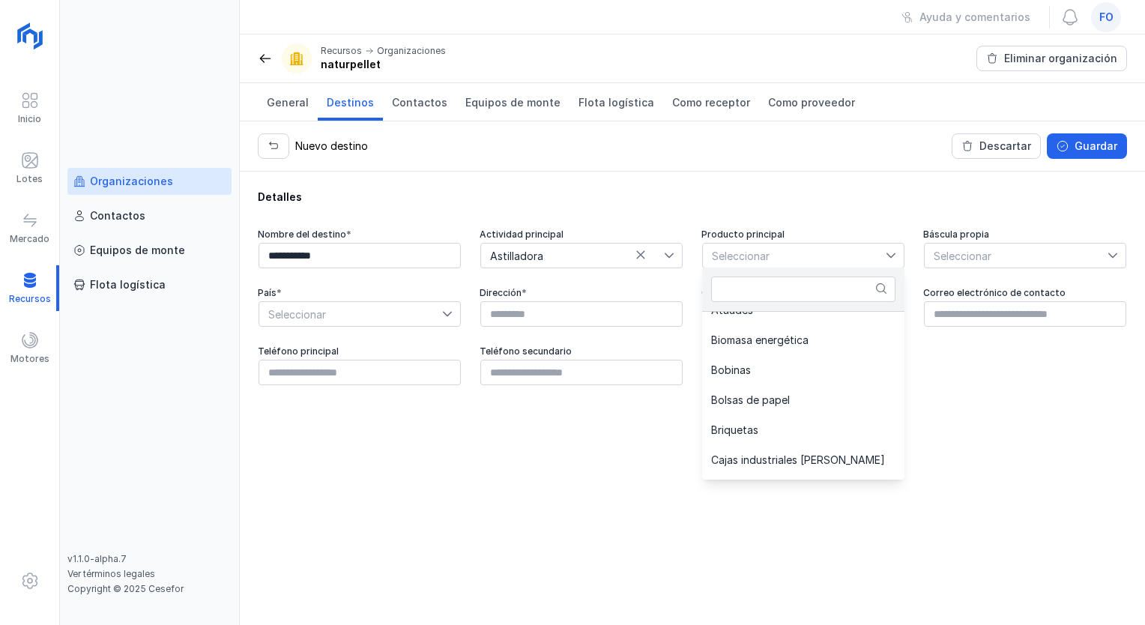
scroll to position [90, 0]
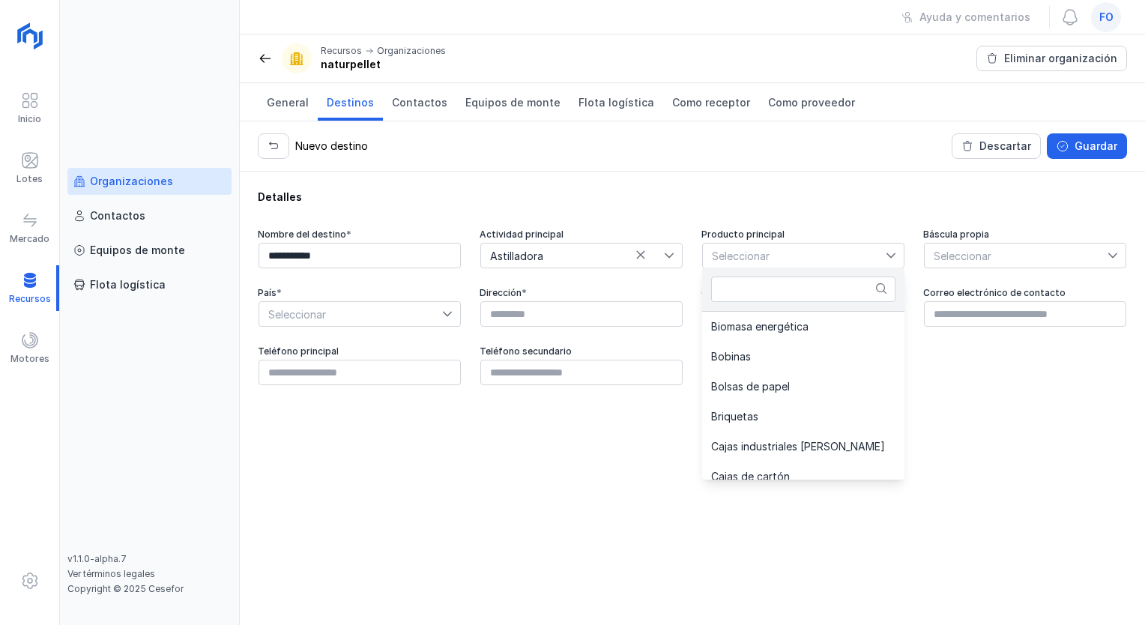
click at [897, 468] on div "Sin producto principal definido Astilla Ataúdes Biomasa energética Bobinas Bols…" at bounding box center [803, 396] width 202 height 168
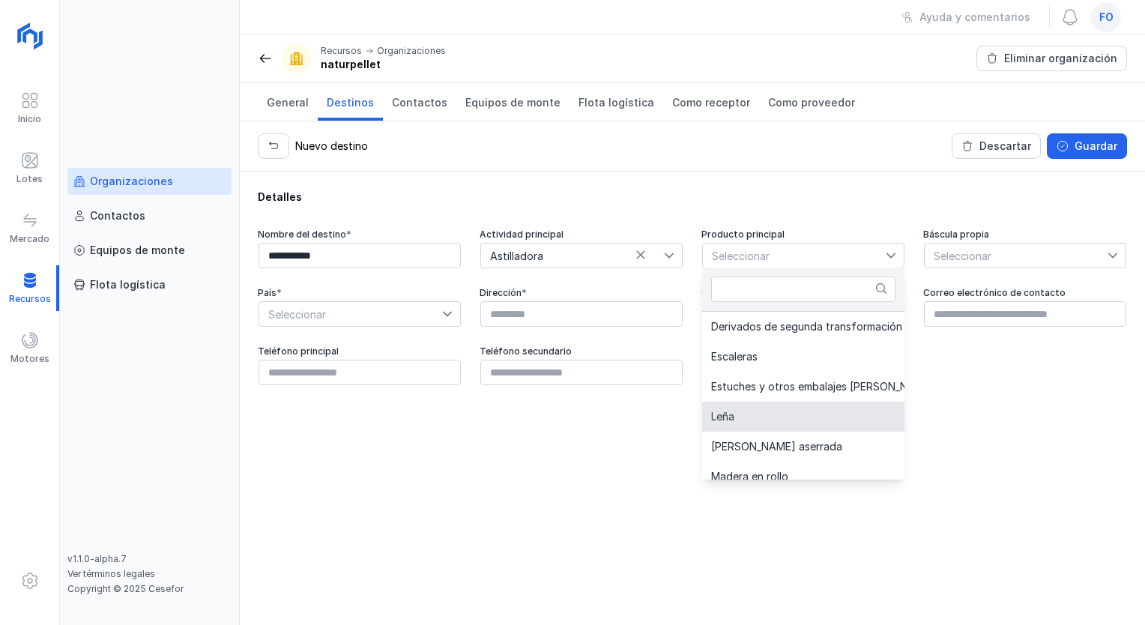
click at [824, 425] on li "Leña" at bounding box center [874, 417] width 345 height 30
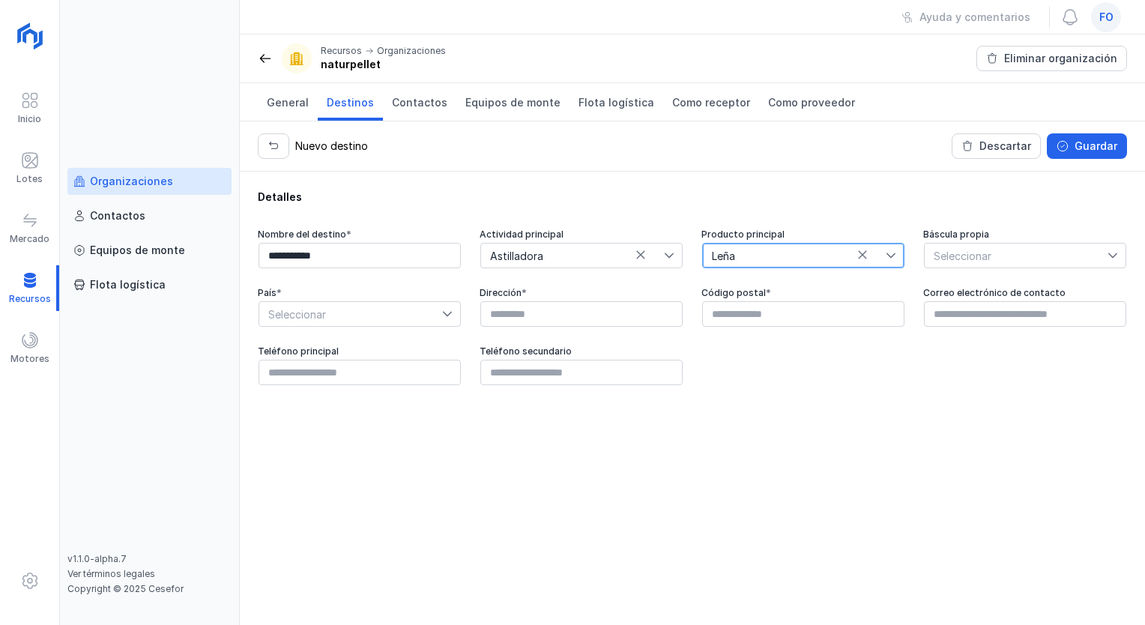
click at [970, 255] on span "Seleccionar" at bounding box center [1016, 256] width 183 height 24
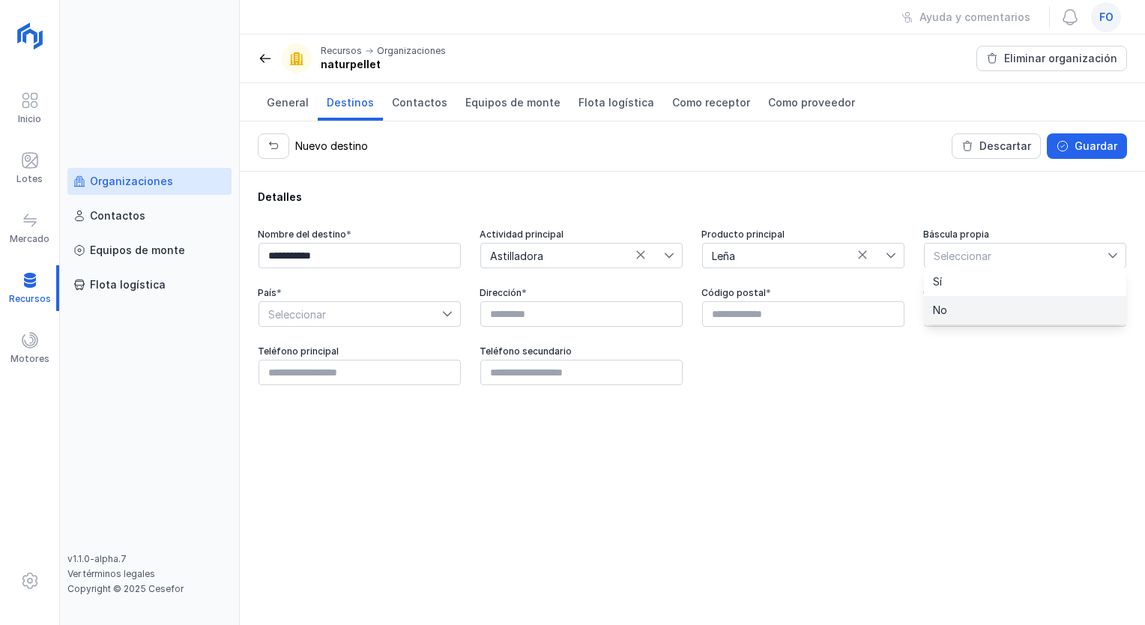
click at [960, 305] on li "No" at bounding box center [1025, 310] width 202 height 28
click at [1113, 256] on icon at bounding box center [1112, 255] width 9 height 5
click at [1060, 309] on li "No" at bounding box center [1025, 310] width 202 height 28
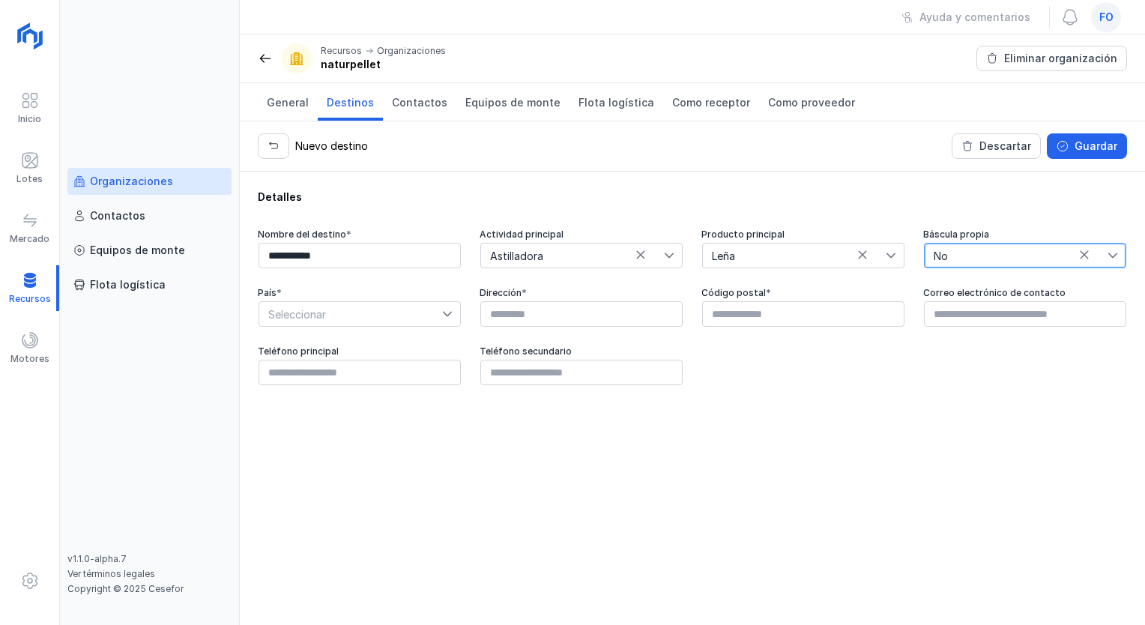
click at [435, 320] on span "Seleccionar" at bounding box center [350, 314] width 183 height 24
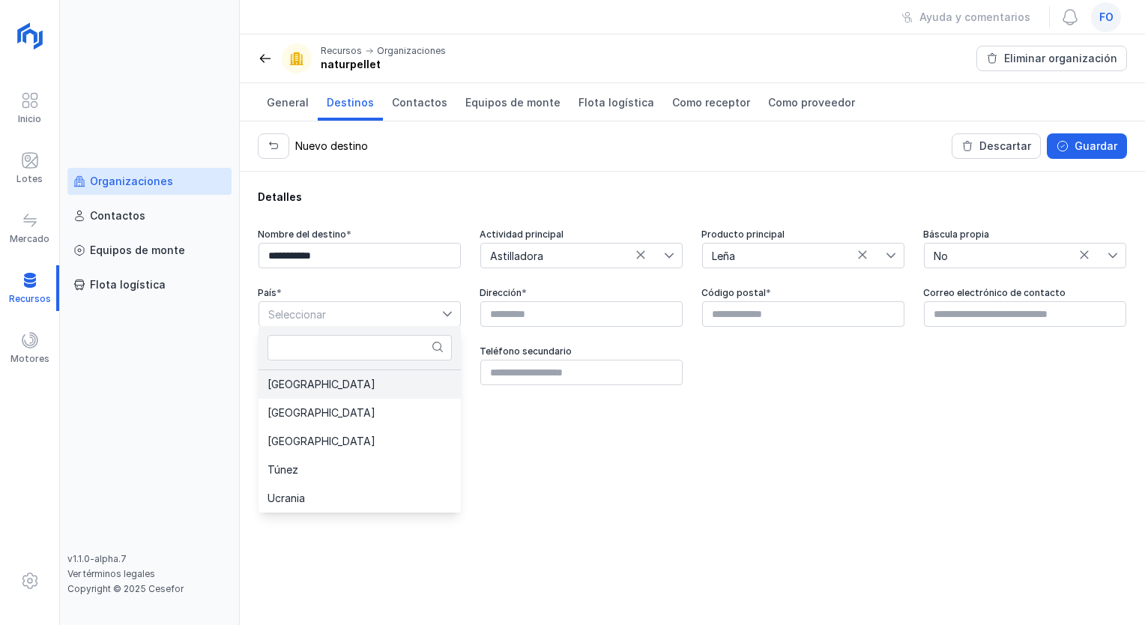
click at [377, 378] on li "[GEOGRAPHIC_DATA]" at bounding box center [360, 384] width 202 height 28
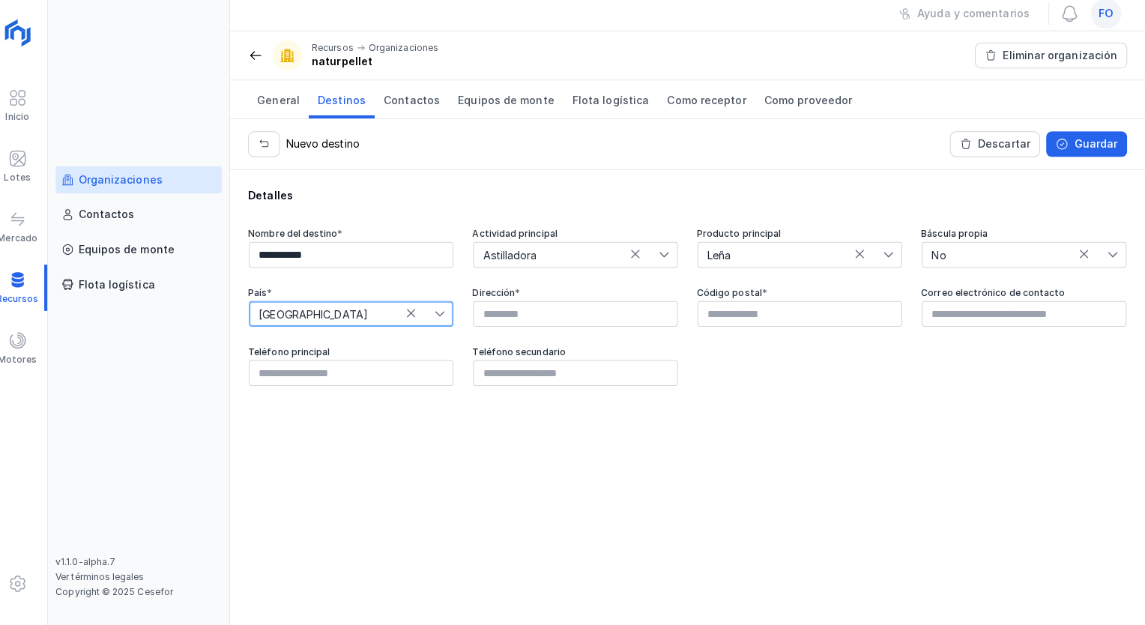
scroll to position [0, 0]
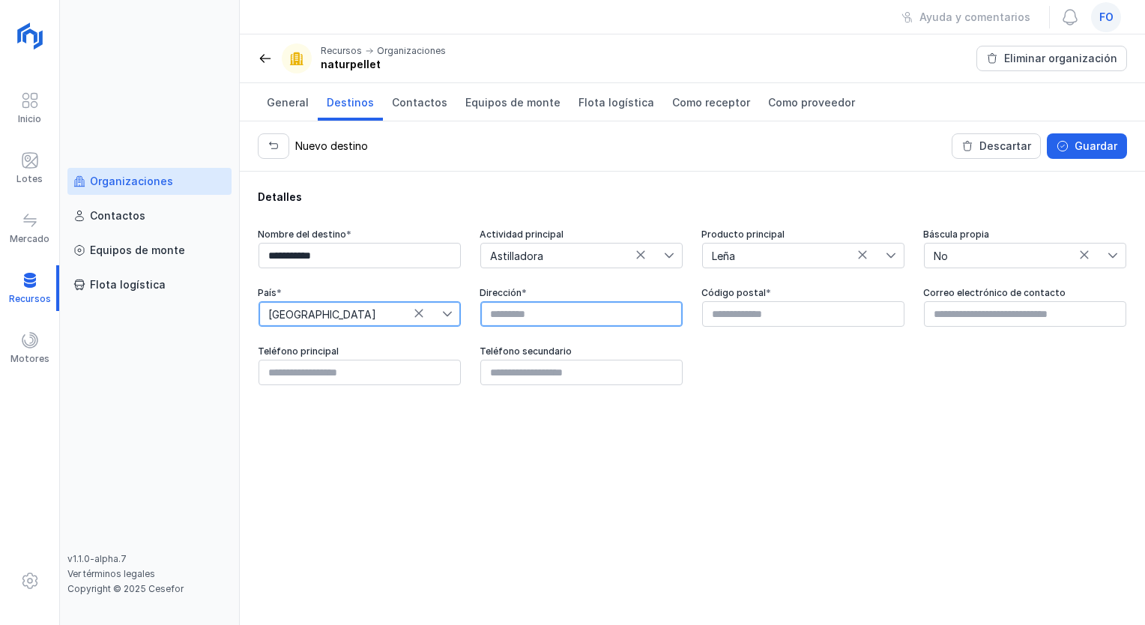
click at [561, 310] on input "text" at bounding box center [581, 313] width 202 height 25
paste input "**********"
type input "**********"
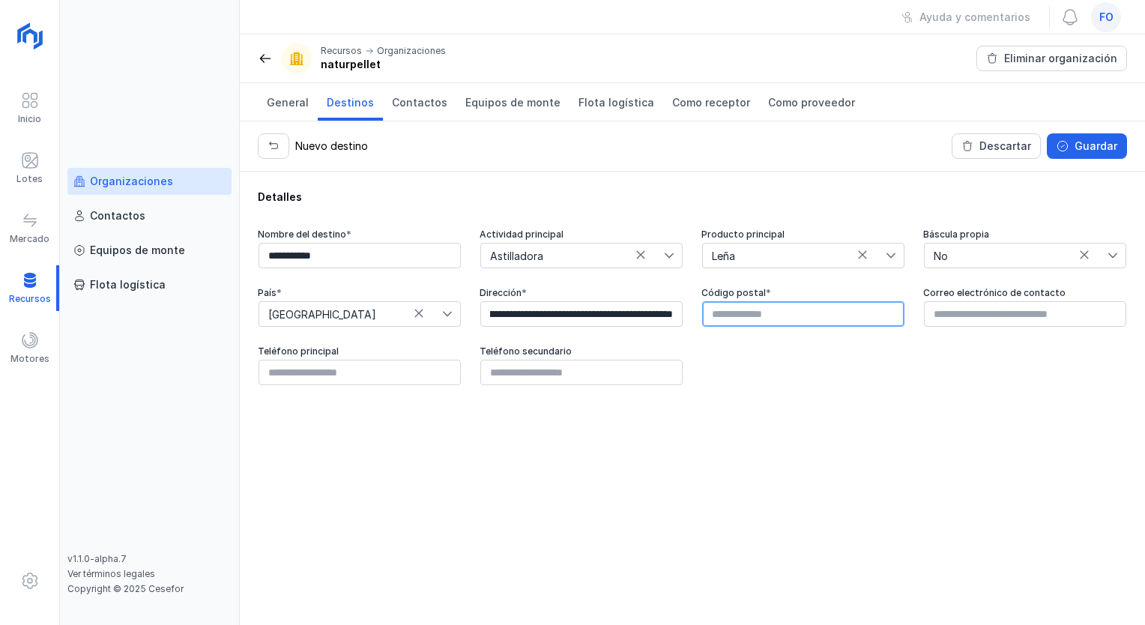
scroll to position [0, 0]
click at [791, 312] on input "text" at bounding box center [803, 313] width 202 height 25
type input "*****"
click at [1091, 142] on div "Guardar" at bounding box center [1096, 146] width 43 height 15
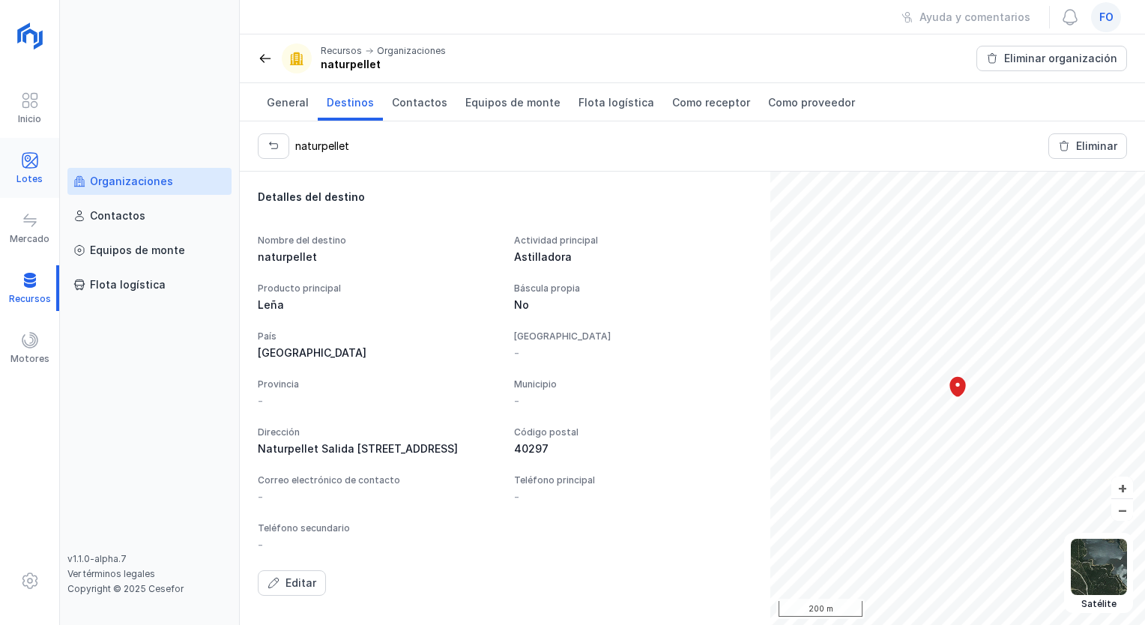
click at [25, 154] on span at bounding box center [30, 160] width 18 height 18
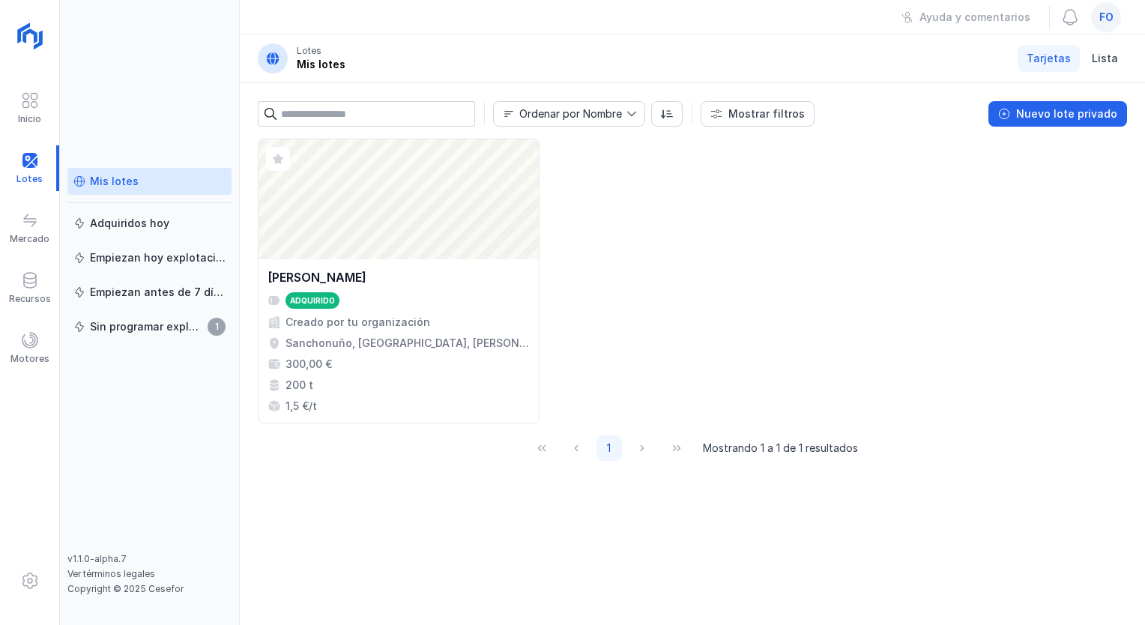
click at [147, 177] on div "Mis lotes" at bounding box center [149, 181] width 152 height 15
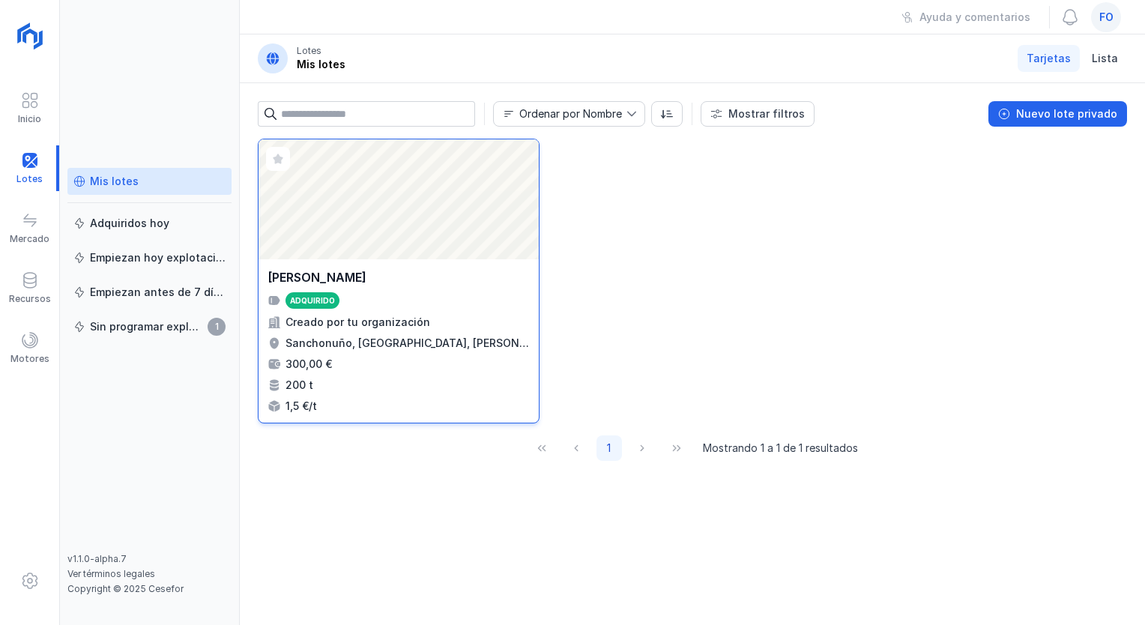
click at [315, 207] on div "Abrir lote" at bounding box center [399, 199] width 280 height 120
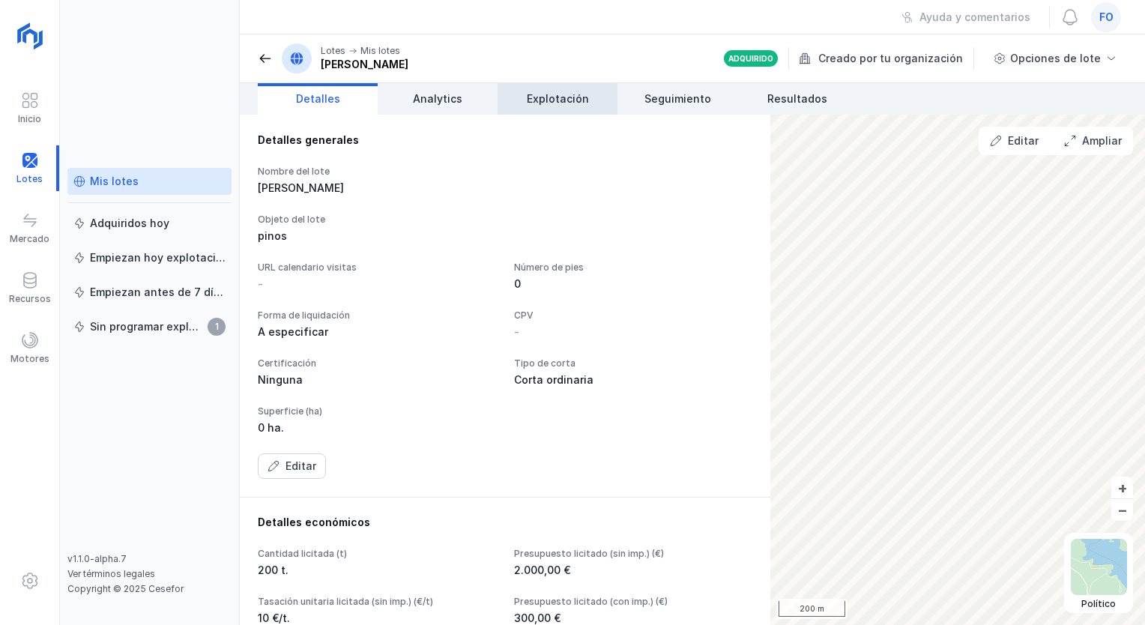
click at [554, 91] on span "Explotación" at bounding box center [558, 98] width 62 height 15
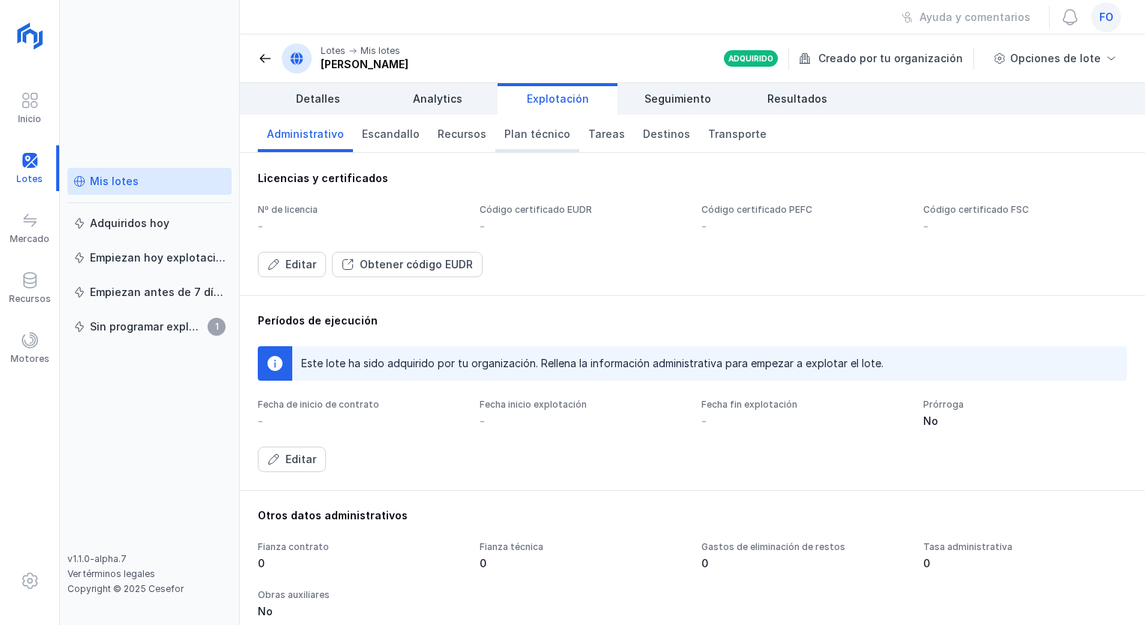
click at [523, 139] on span "Plan técnico" at bounding box center [537, 134] width 66 height 15
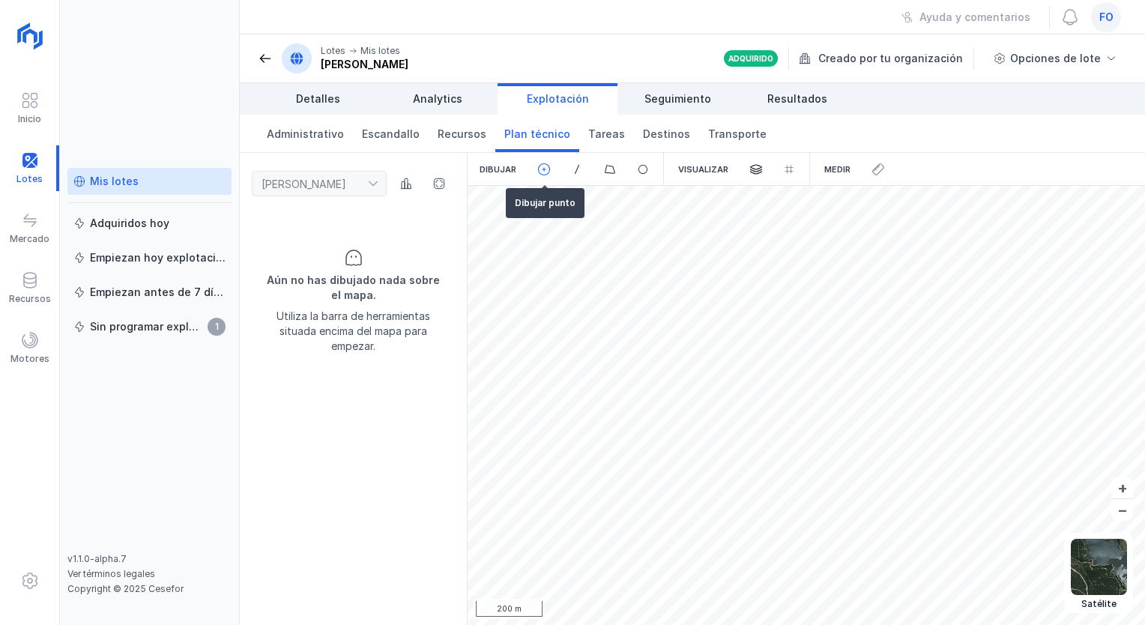
click at [546, 165] on span at bounding box center [543, 169] width 13 height 13
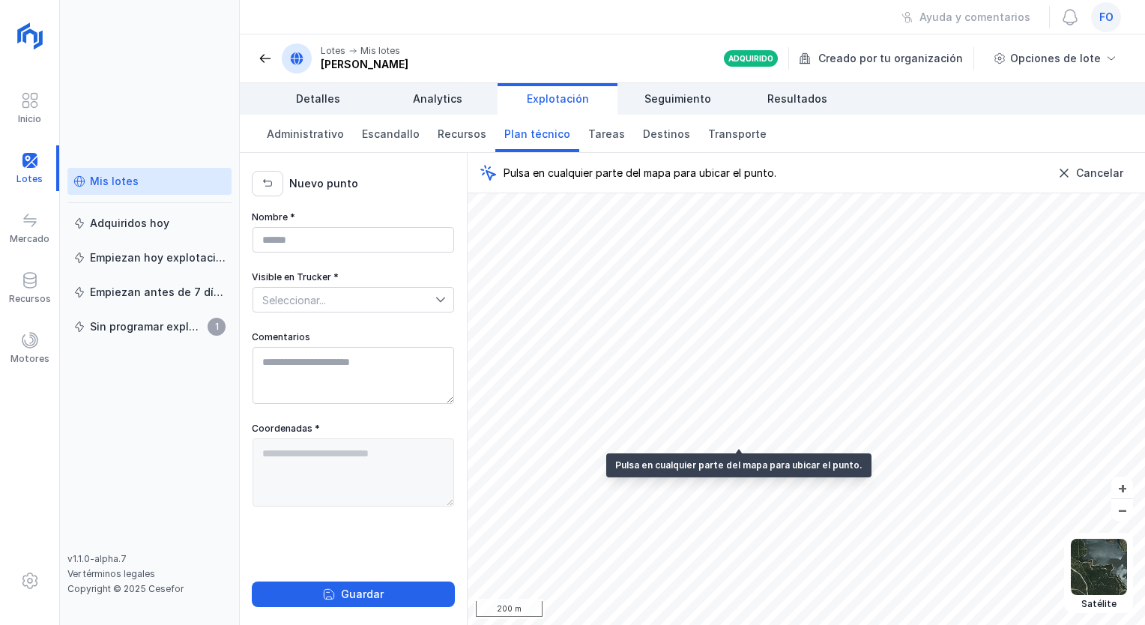
type textarea "**********"
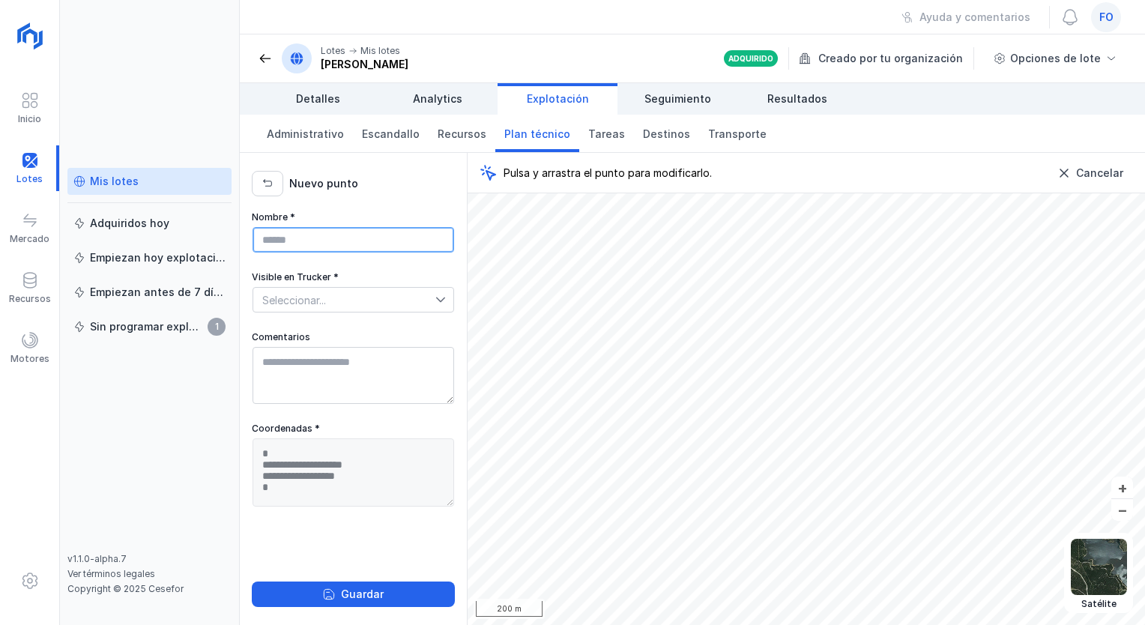
click at [405, 228] on input "Nombre *" at bounding box center [354, 239] width 202 height 25
type input "*********"
click at [390, 298] on span "Seleccionar..." at bounding box center [344, 300] width 182 height 24
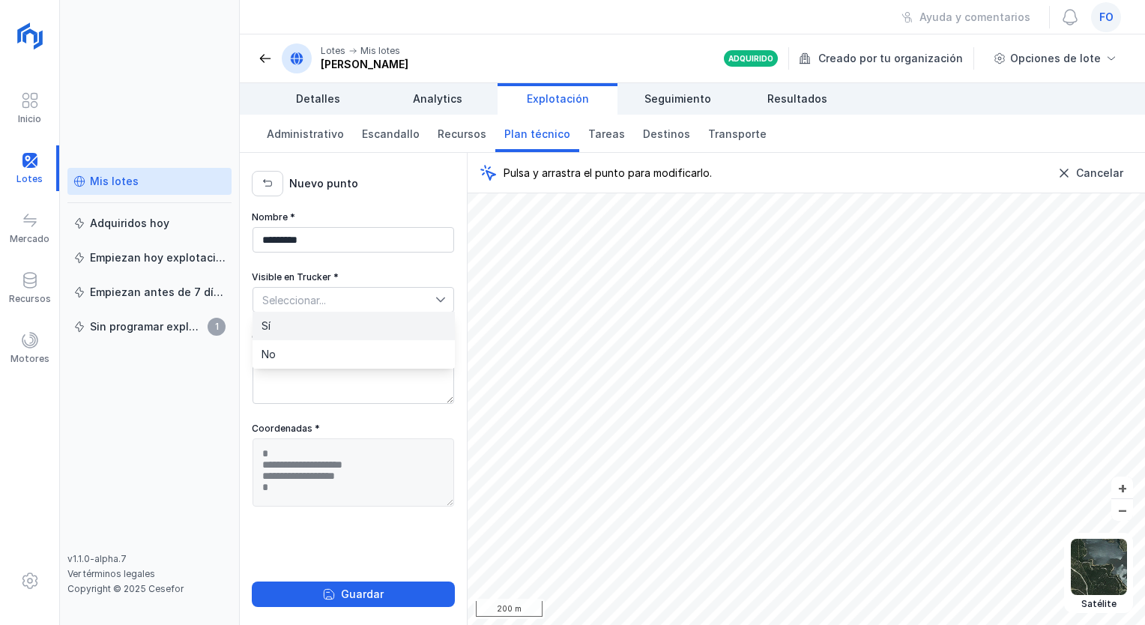
click at [372, 321] on li "Sí" at bounding box center [354, 326] width 202 height 28
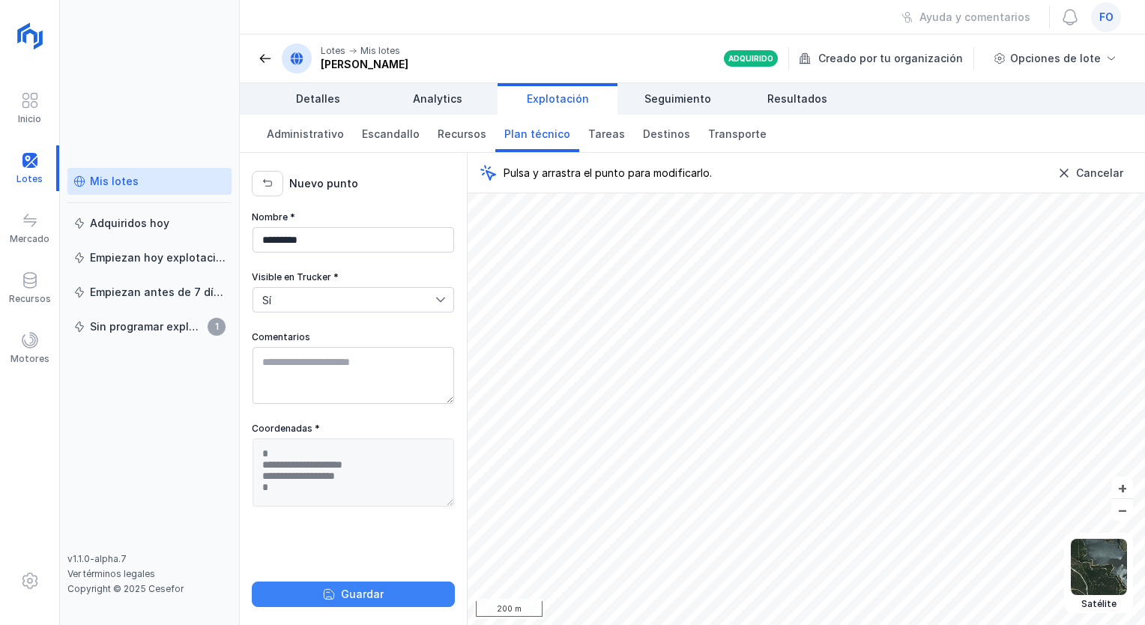
click at [374, 590] on div "Guardar" at bounding box center [362, 594] width 43 height 15
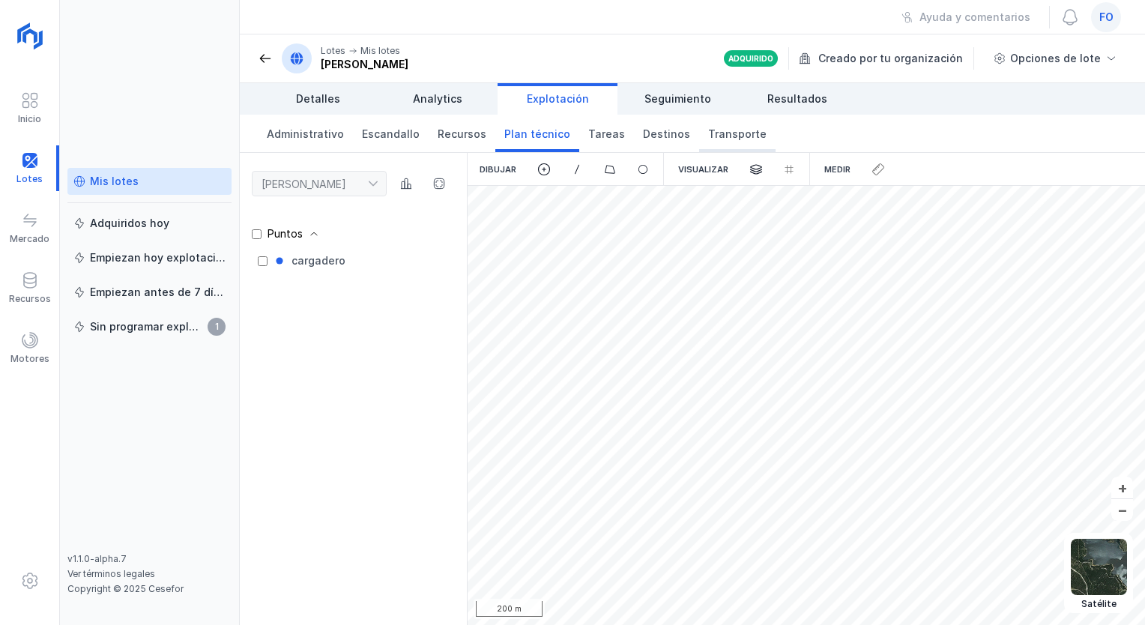
click at [716, 139] on span "Transporte" at bounding box center [737, 134] width 58 height 15
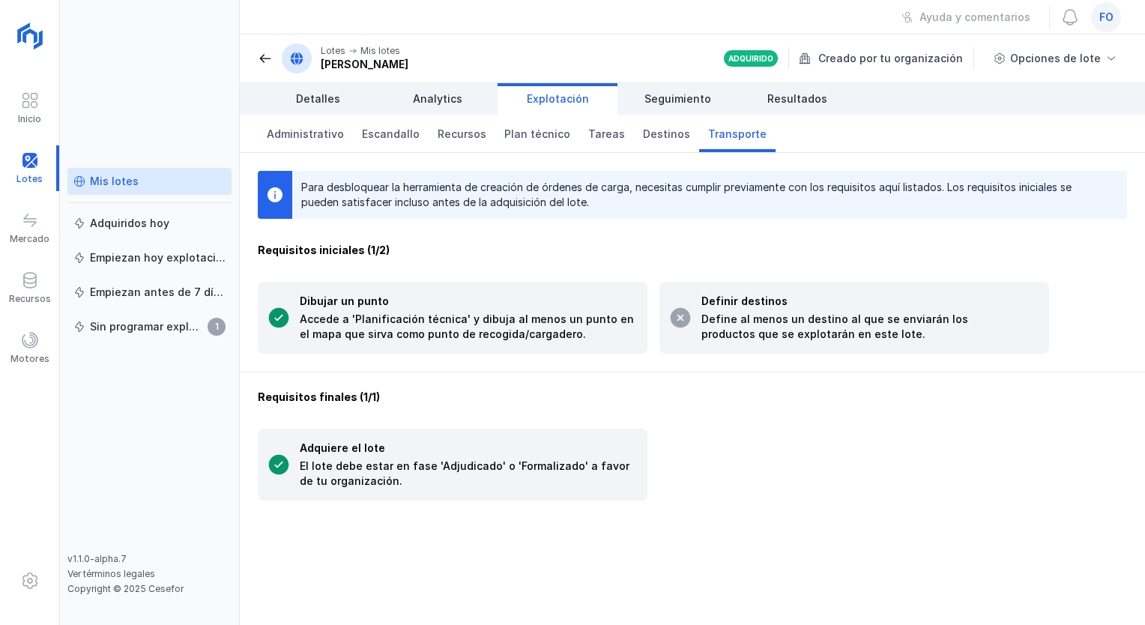
click at [275, 186] on span at bounding box center [275, 195] width 18 height 18
click at [580, 190] on div "Para desbloquear la herramienta de creación de órdenes de carga, necesitas cump…" at bounding box center [703, 195] width 805 height 30
click at [589, 127] on span "Tareas" at bounding box center [606, 134] width 37 height 15
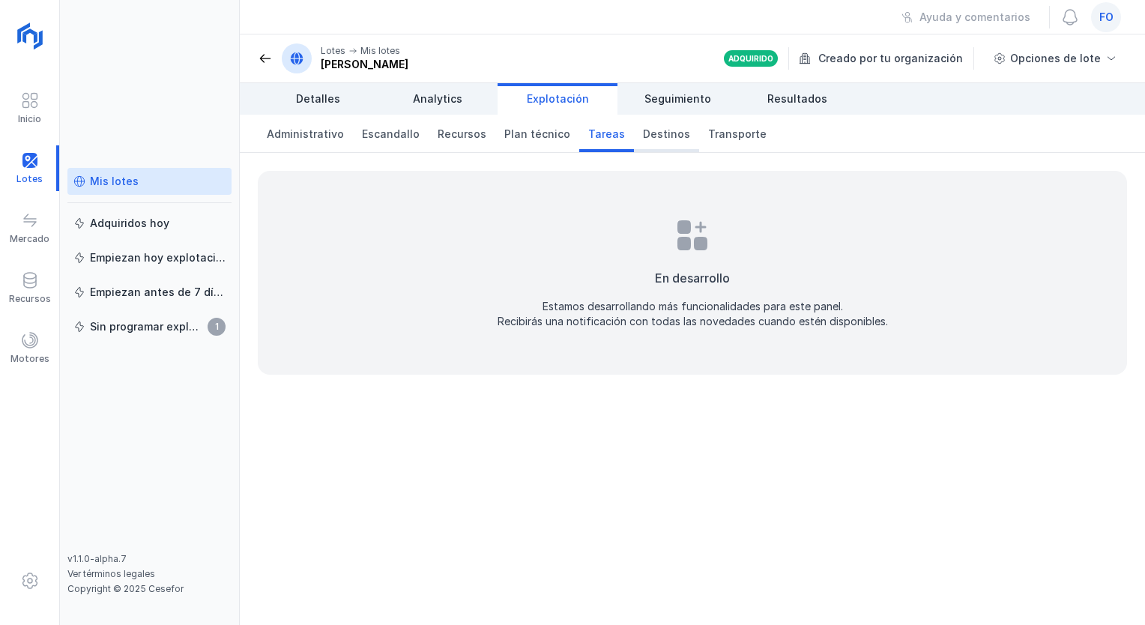
click at [651, 132] on span "Destinos" at bounding box center [666, 134] width 47 height 15
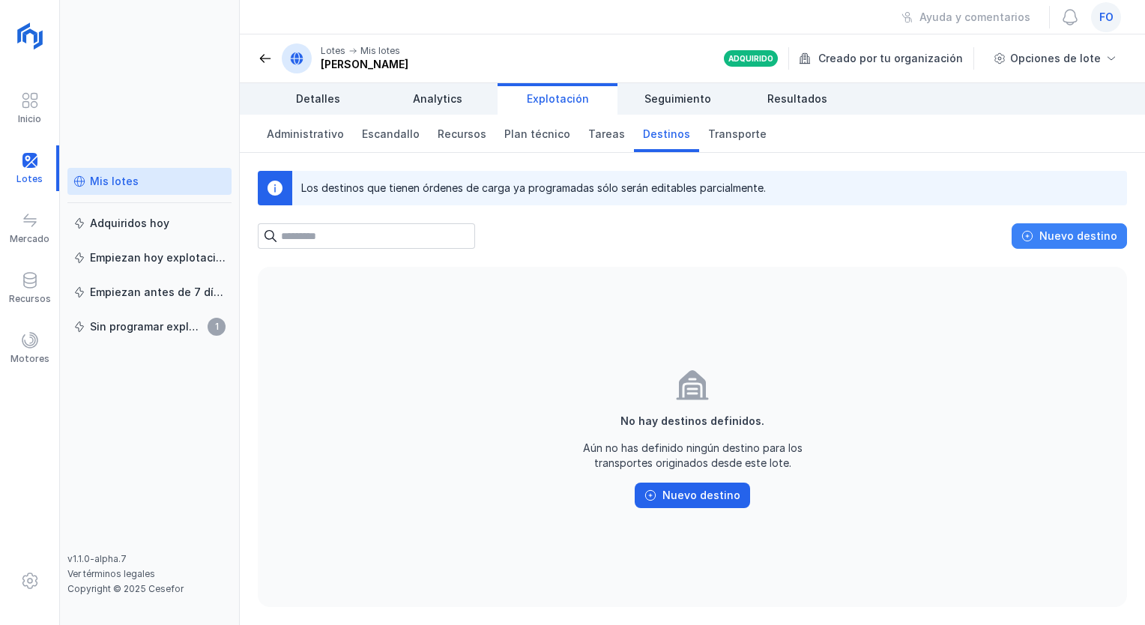
click at [1050, 242] on div "Nuevo destino" at bounding box center [1078, 236] width 78 height 15
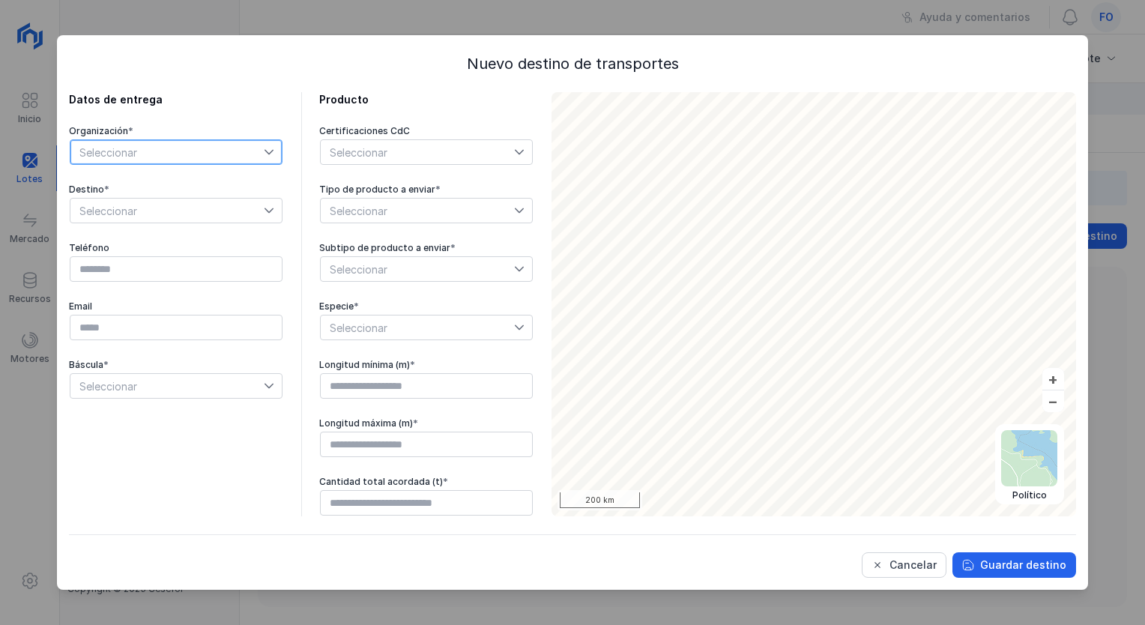
click at [226, 160] on span "Seleccionar" at bounding box center [166, 152] width 193 height 24
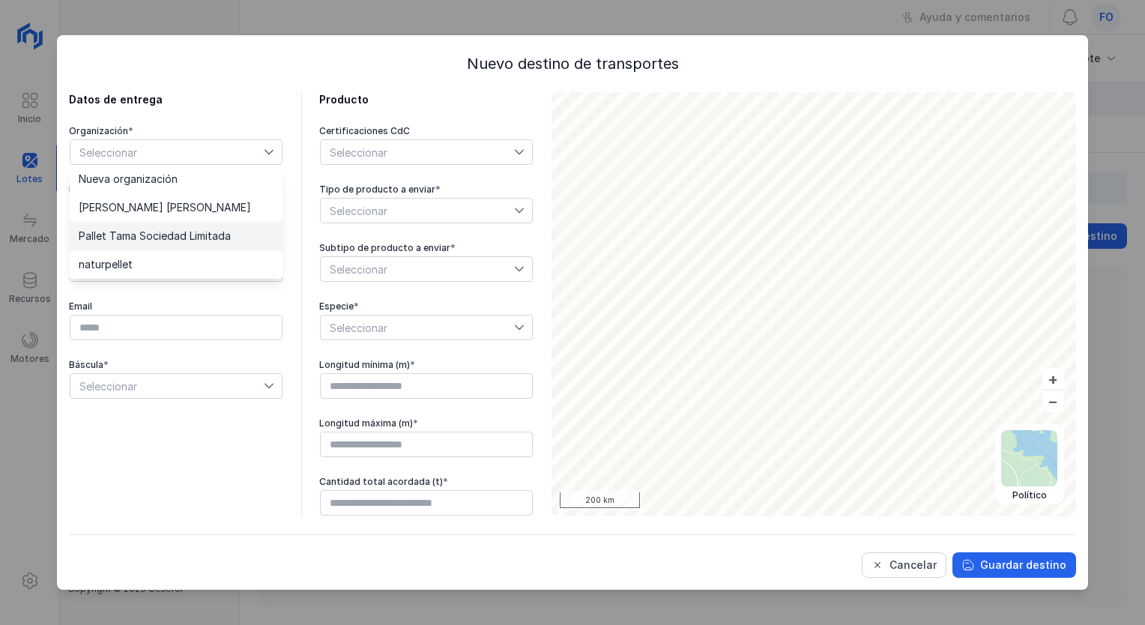
click at [177, 233] on span "Pallet Tama Sociedad Limitada" at bounding box center [155, 236] width 152 height 10
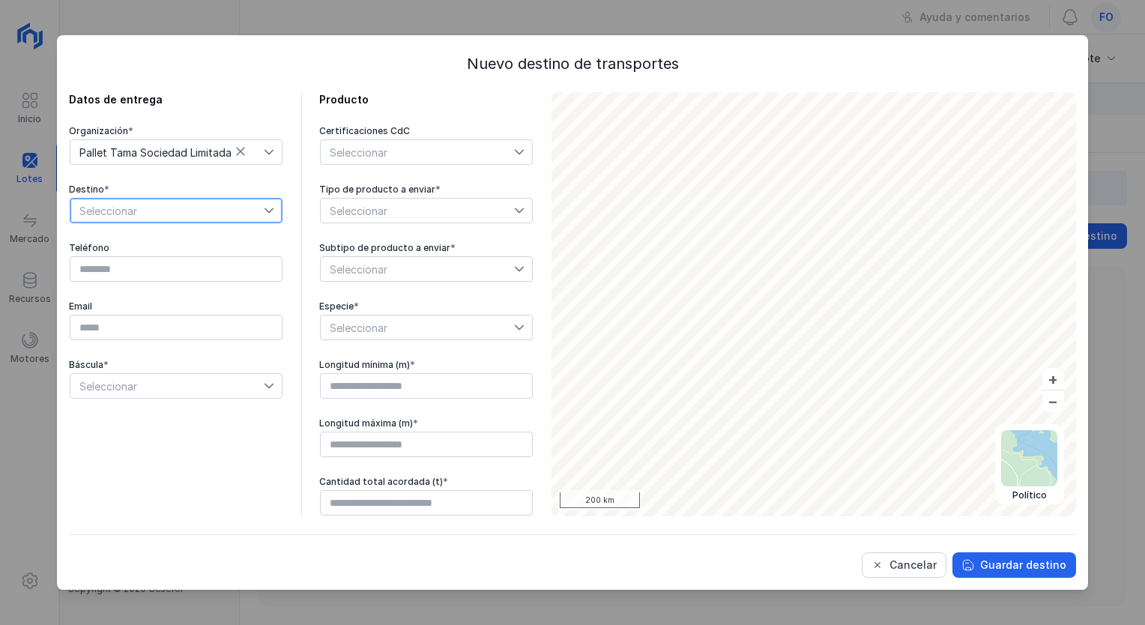
click at [166, 212] on span "Seleccionar" at bounding box center [166, 211] width 193 height 24
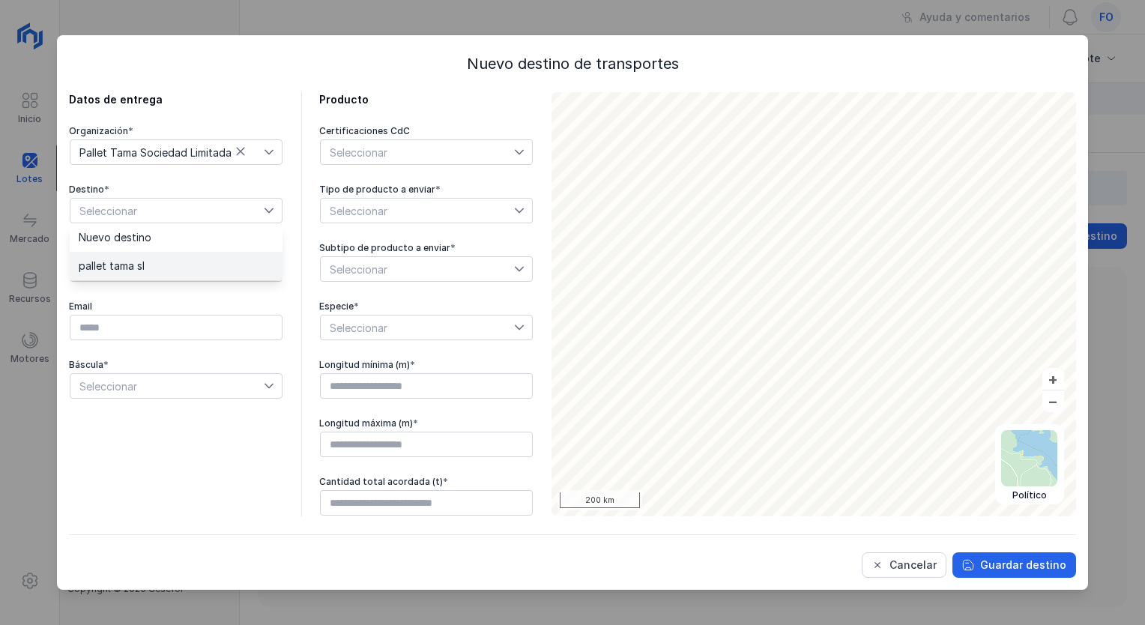
click at [147, 262] on li "pallet tama sl" at bounding box center [176, 266] width 213 height 28
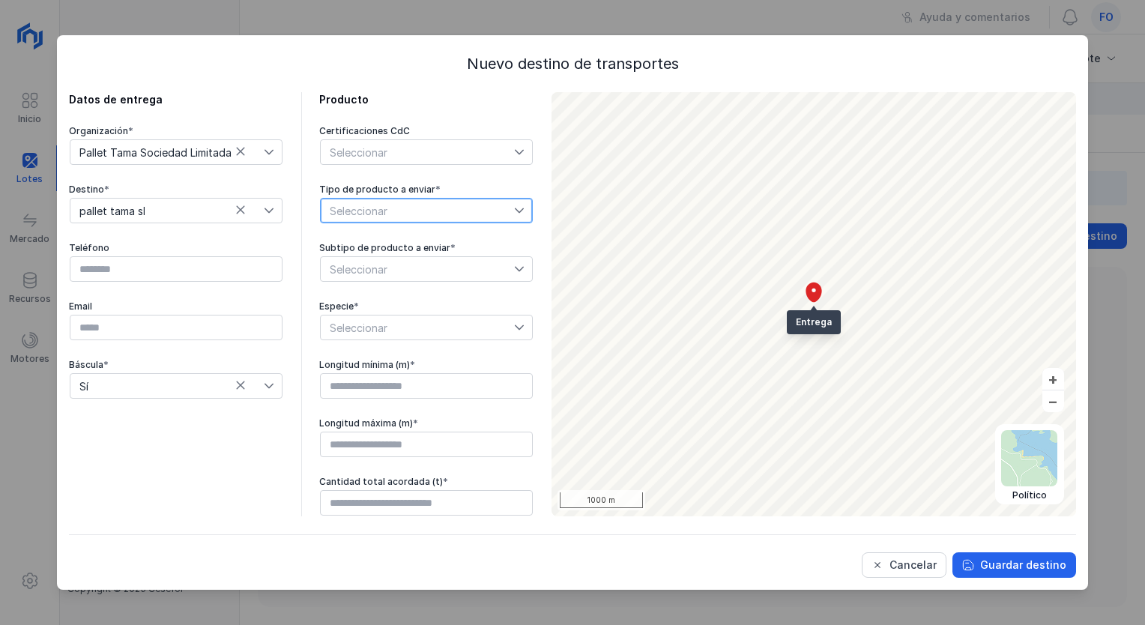
click at [393, 212] on span "Seleccionar" at bounding box center [417, 211] width 193 height 24
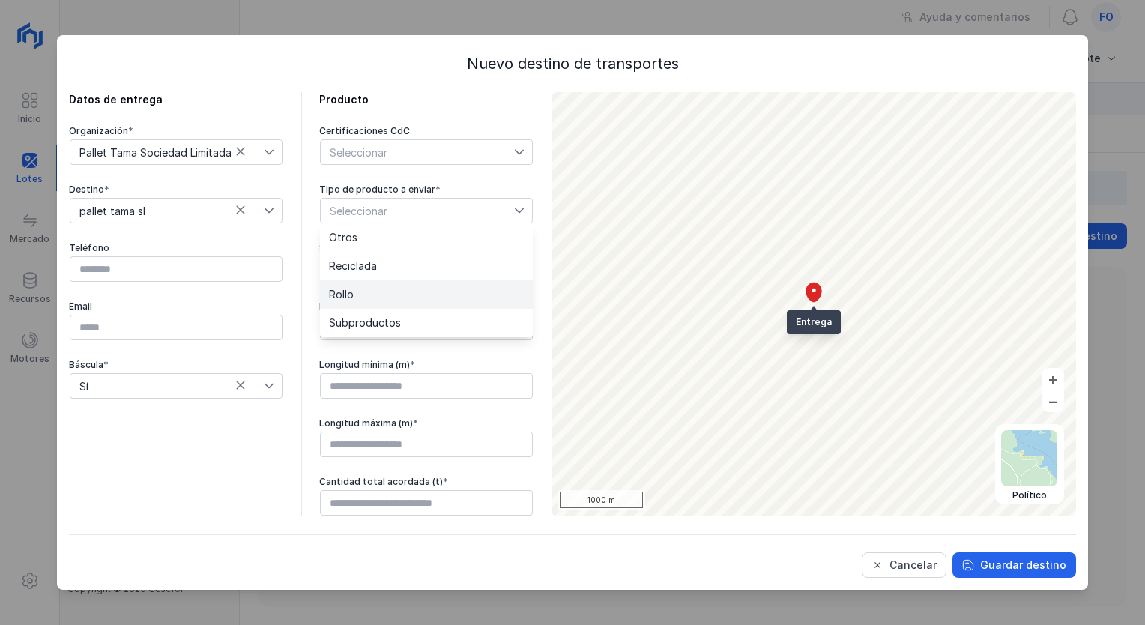
click at [364, 287] on li "Rollo" at bounding box center [426, 294] width 213 height 28
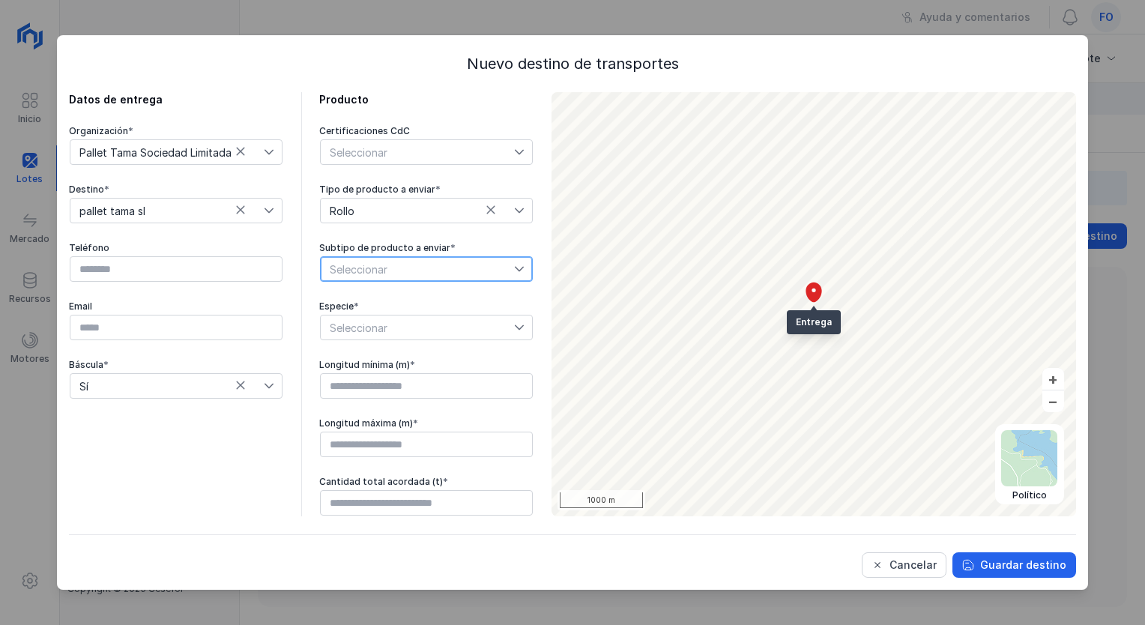
click at [375, 270] on span "Seleccionar" at bounding box center [417, 269] width 193 height 24
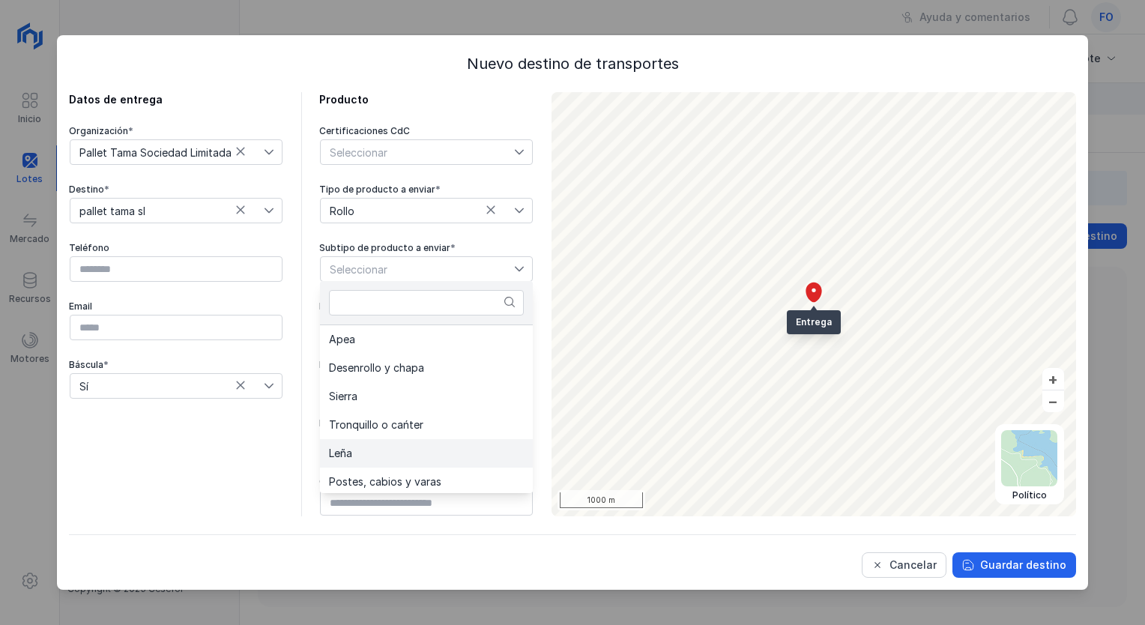
click at [354, 444] on li "Leña" at bounding box center [426, 453] width 213 height 28
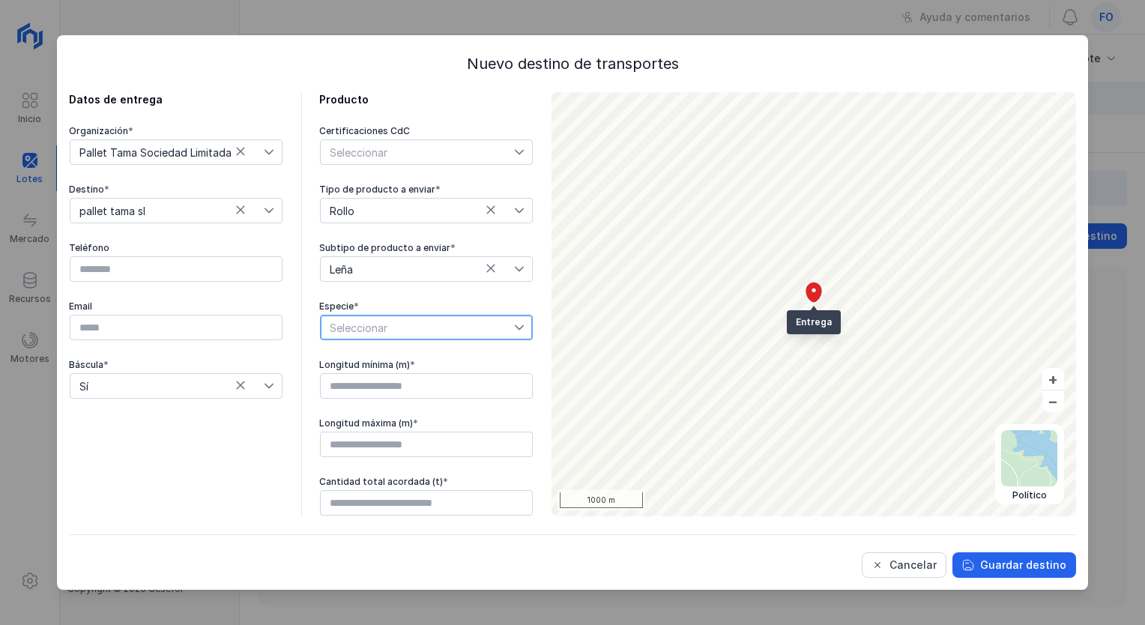
click at [396, 328] on span "Seleccionar" at bounding box center [417, 327] width 193 height 24
click at [393, 358] on li "Pinus nigra" at bounding box center [426, 353] width 213 height 28
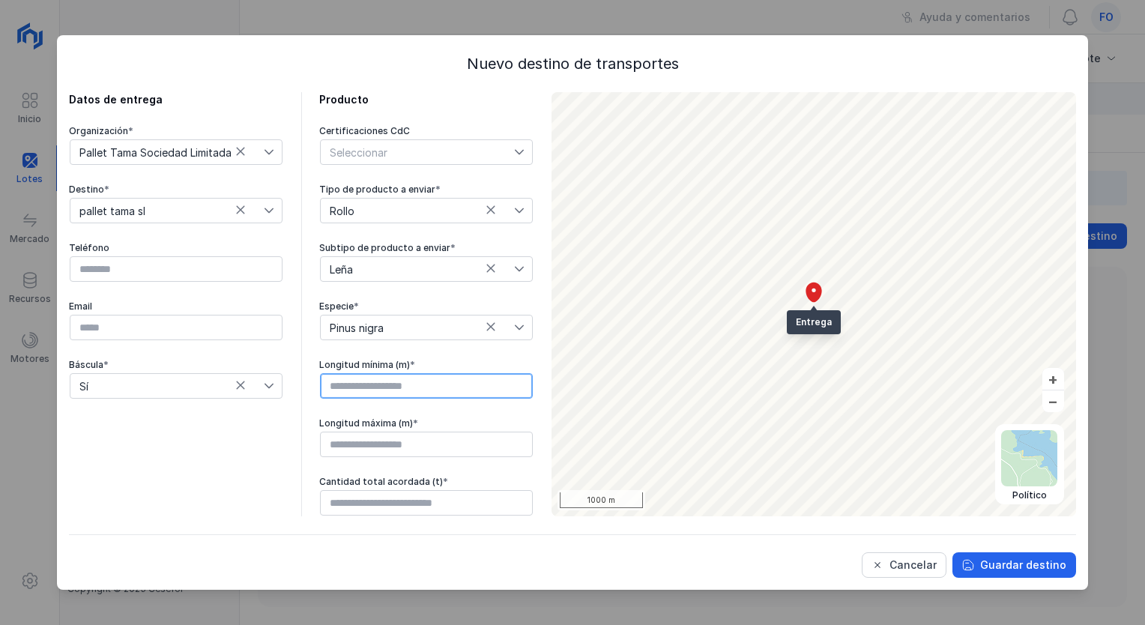
click at [399, 378] on input "text" at bounding box center [426, 385] width 213 height 25
type input "****"
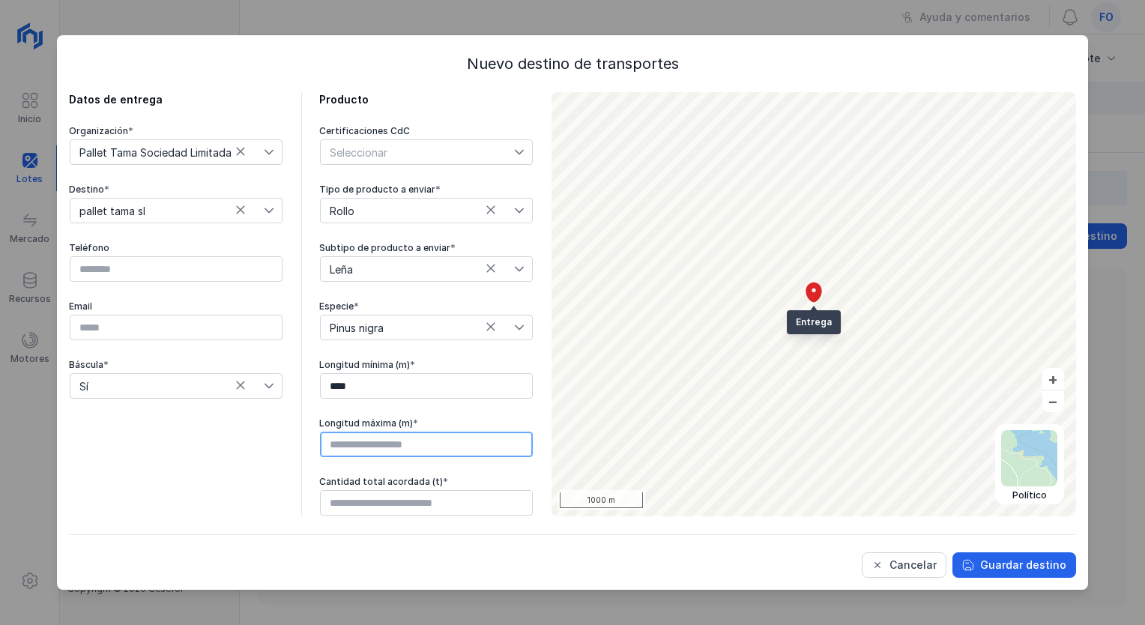
click at [376, 438] on input "text" at bounding box center [426, 444] width 213 height 25
type input "****"
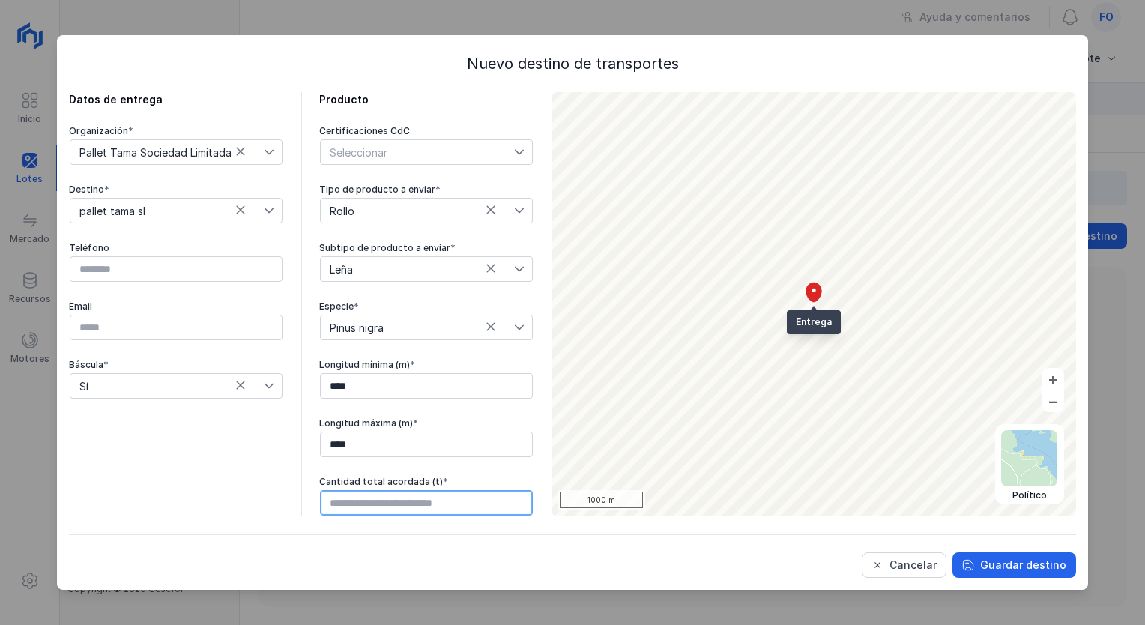
click at [386, 500] on input "text" at bounding box center [426, 502] width 213 height 25
type input "******"
click at [1004, 569] on div "Guardar destino" at bounding box center [1023, 564] width 86 height 15
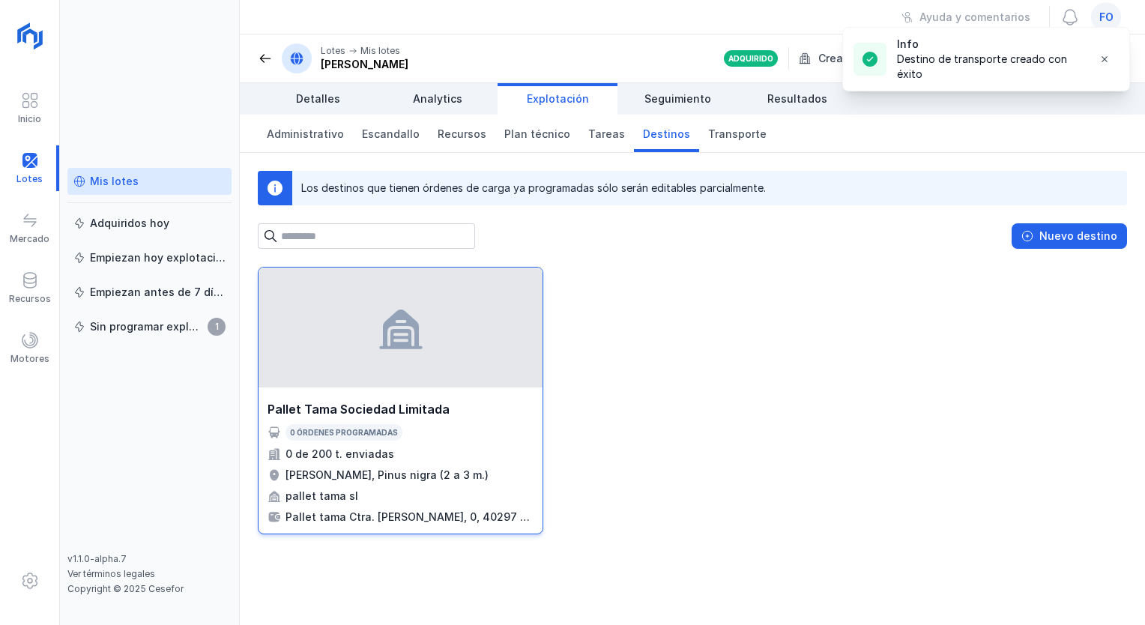
click at [492, 343] on div at bounding box center [401, 328] width 284 height 120
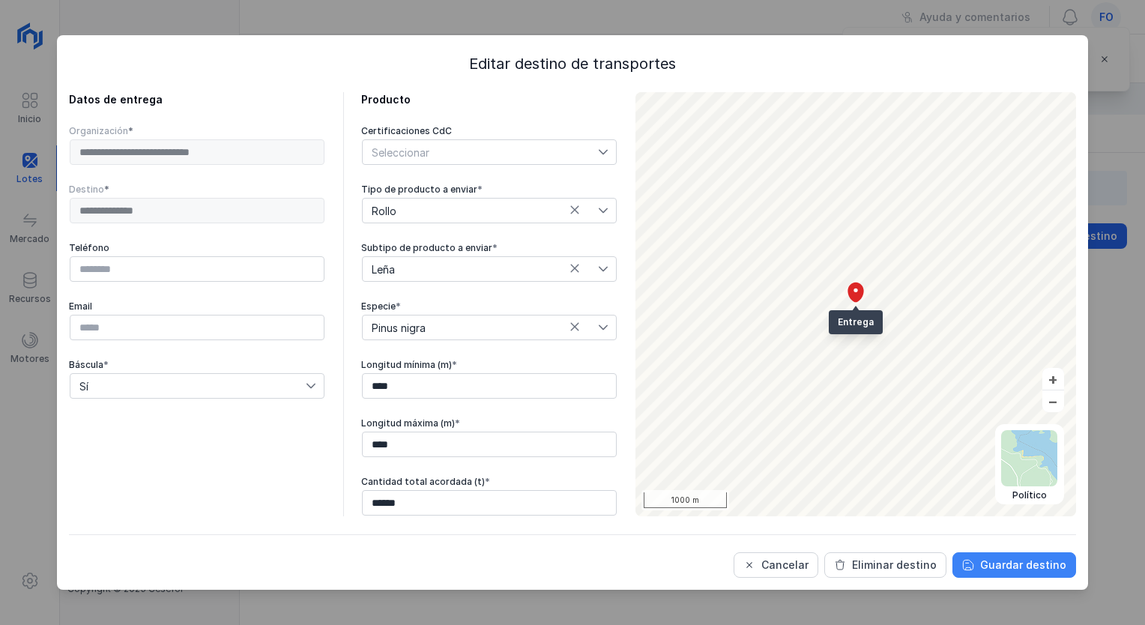
click at [1018, 556] on button "Guardar destino" at bounding box center [1014, 564] width 124 height 25
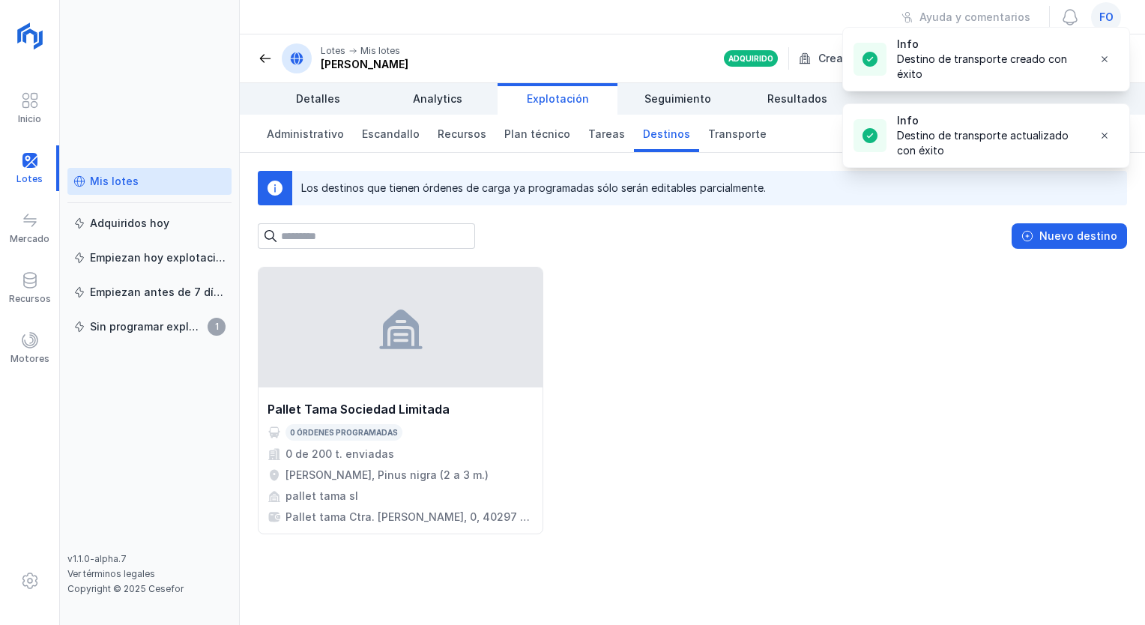
click at [754, 130] on div "Administrativo Escandallo Recursos Plan técnico Tareas Destinos Transporte" at bounding box center [692, 134] width 905 height 38
click at [733, 130] on span "Transporte" at bounding box center [737, 134] width 58 height 15
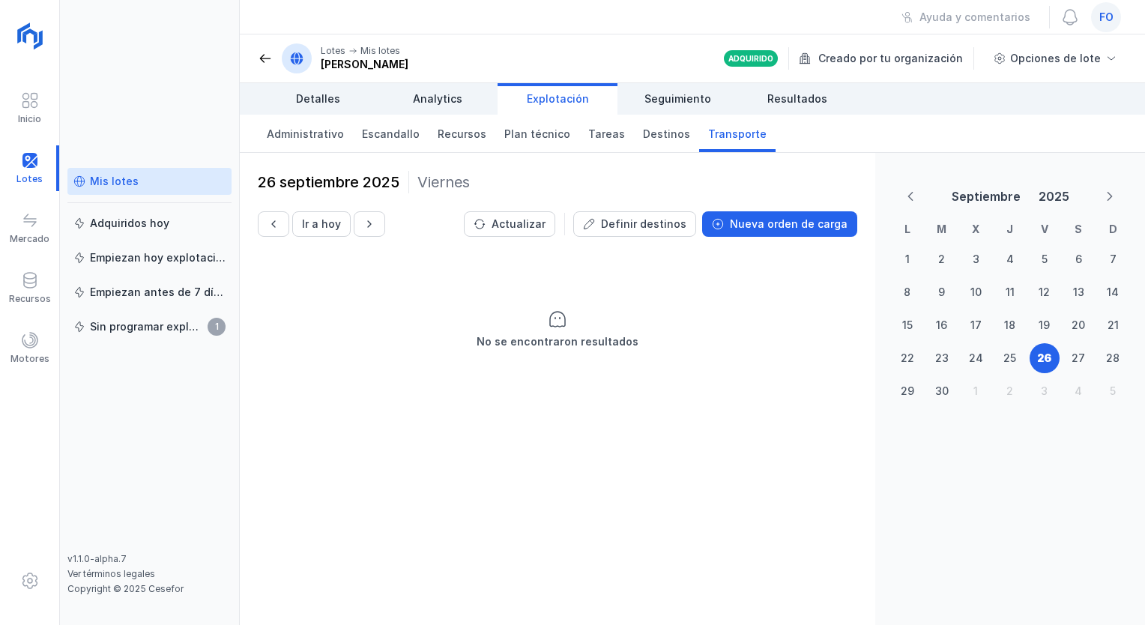
click at [560, 41] on header "Lotes Mis lotes victor Adquirido Creado por tu organización Opciones de lote" at bounding box center [692, 58] width 905 height 49
drag, startPoint x: 1078, startPoint y: 0, endPoint x: 635, endPoint y: 28, distance: 443.0
click at [635, 28] on div "Ayuda y comentarios fo" at bounding box center [692, 17] width 905 height 34
click at [333, 70] on div "[PERSON_NAME]" at bounding box center [365, 64] width 88 height 15
click at [24, 574] on span at bounding box center [30, 581] width 18 height 18
